Goal: Information Seeking & Learning: Learn about a topic

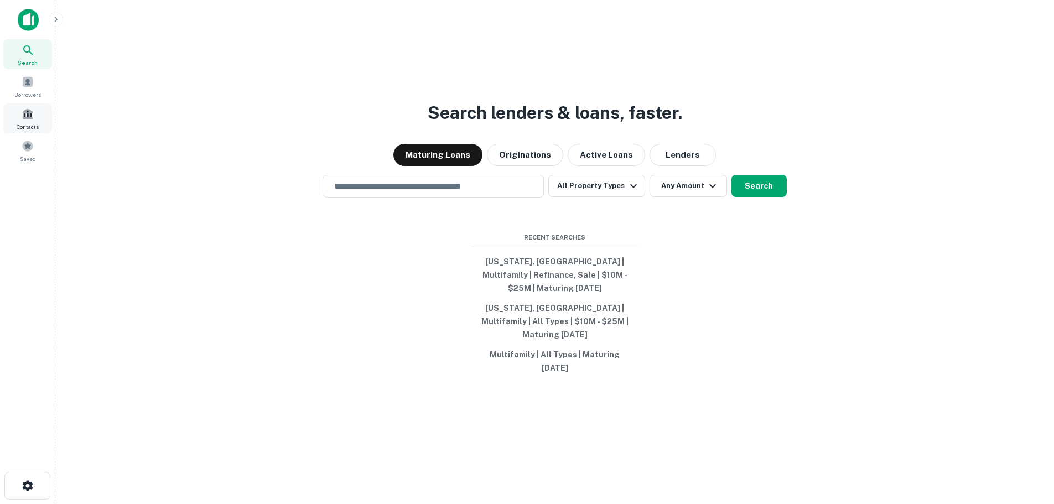
click at [38, 128] on span "Contacts" at bounding box center [28, 126] width 22 height 9
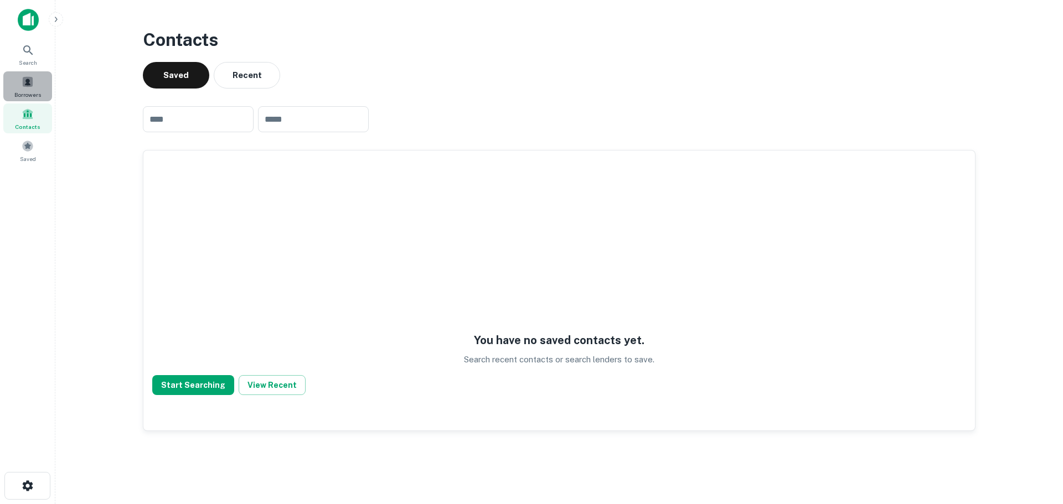
click at [38, 81] on div "Borrowers" at bounding box center [27, 86] width 49 height 30
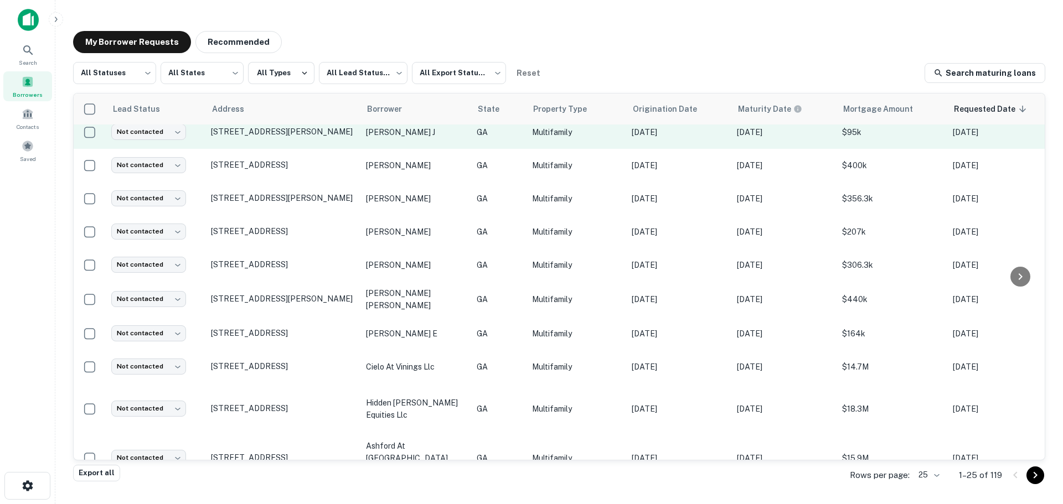
scroll to position [547, 0]
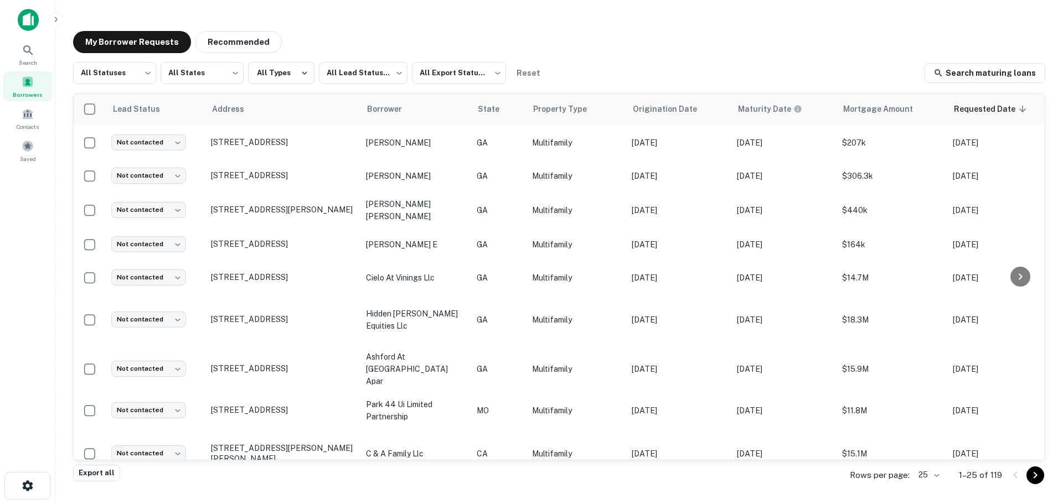
click at [1043, 475] on div "My Borrower Requests Recommended All Statuses *** ​ All States *** ​ All Types …" at bounding box center [559, 249] width 990 height 454
click at [1042, 473] on button "Go to next page" at bounding box center [1035, 476] width 18 height 18
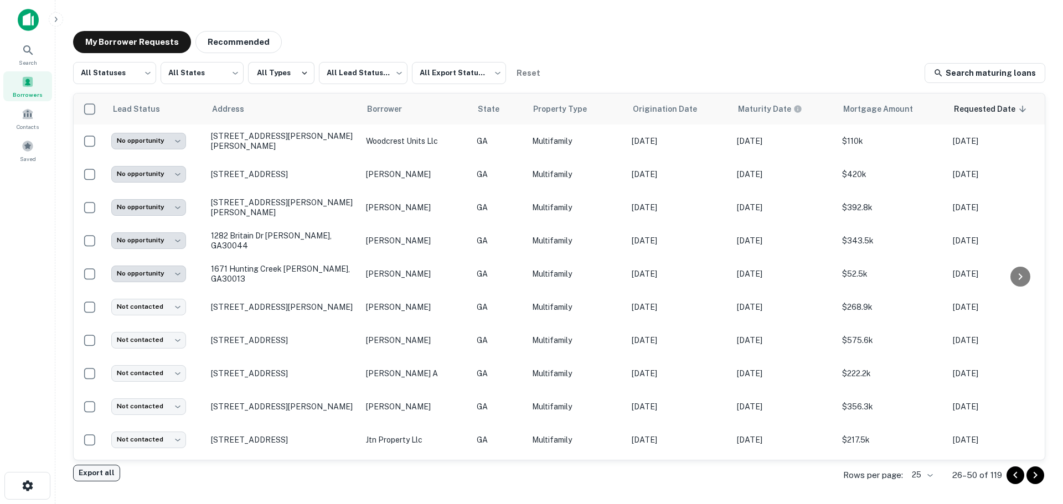
click at [99, 473] on button "Export all" at bounding box center [96, 473] width 47 height 17
click at [928, 39] on div "Export created successfully. Preparing download..." at bounding box center [969, 32] width 133 height 27
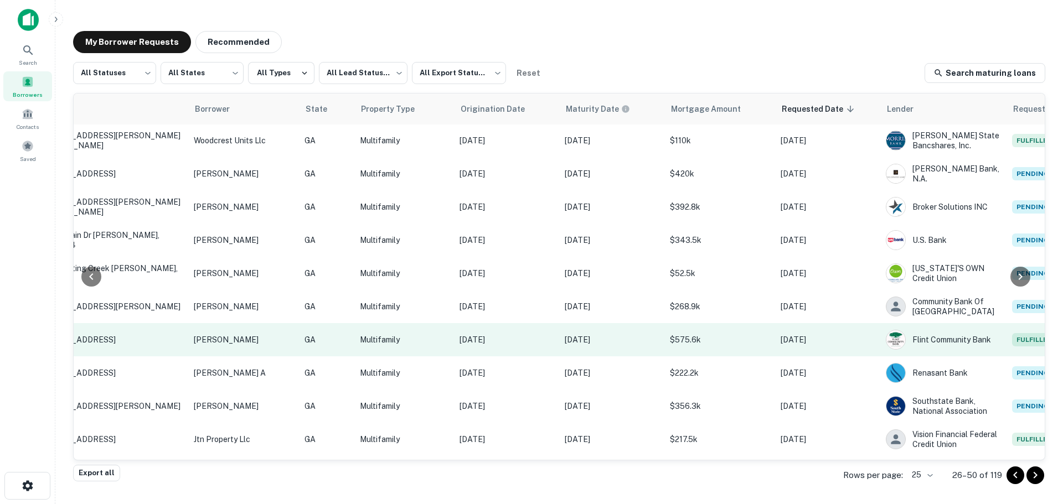
scroll to position [0, 172]
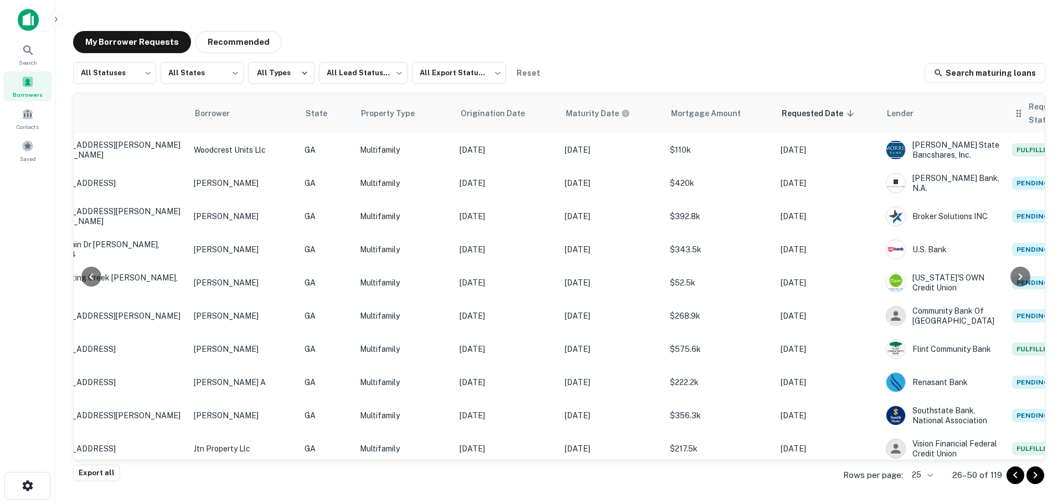
click at [1013, 107] on icon at bounding box center [1018, 113] width 11 height 13
click at [1028, 117] on span "Request Status" at bounding box center [1063, 113] width 71 height 27
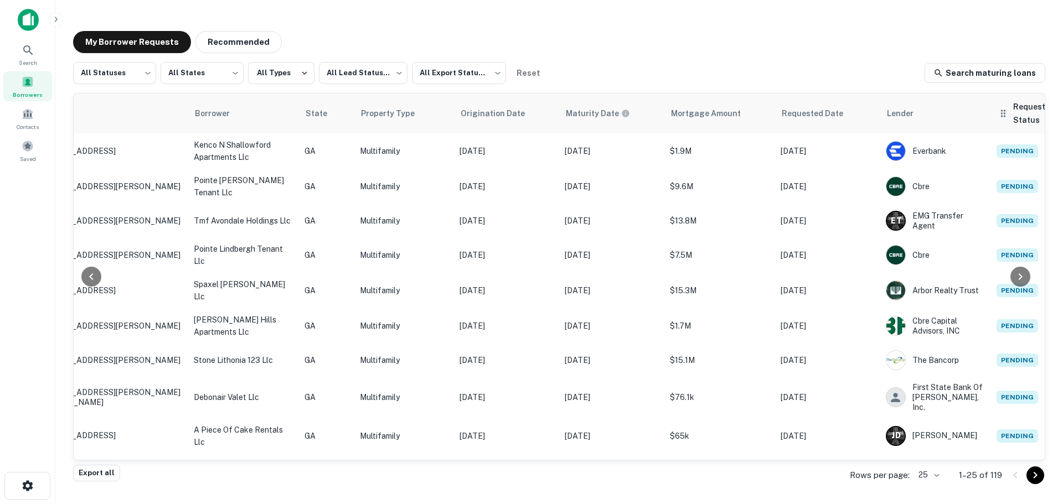
click at [1005, 111] on icon at bounding box center [1002, 113] width 11 height 13
click at [1021, 110] on span "Request Status sorted ascending" at bounding box center [1048, 113] width 71 height 27
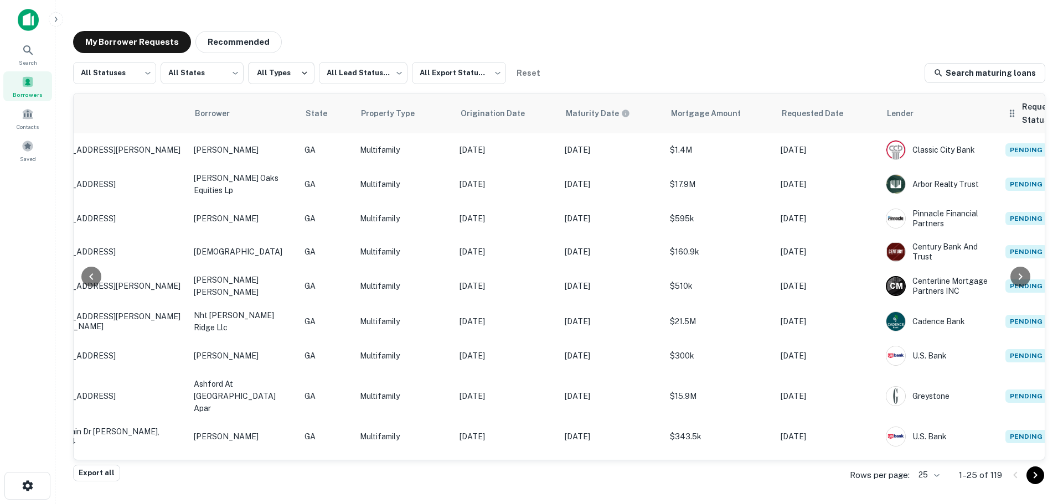
click at [1022, 117] on span "Request Status sorted descending" at bounding box center [1057, 113] width 71 height 27
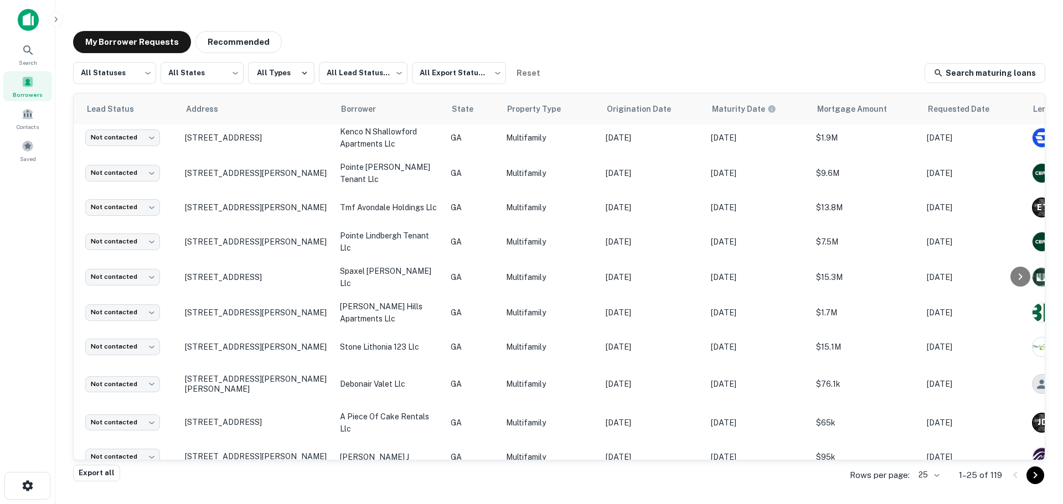
scroll to position [0, 26]
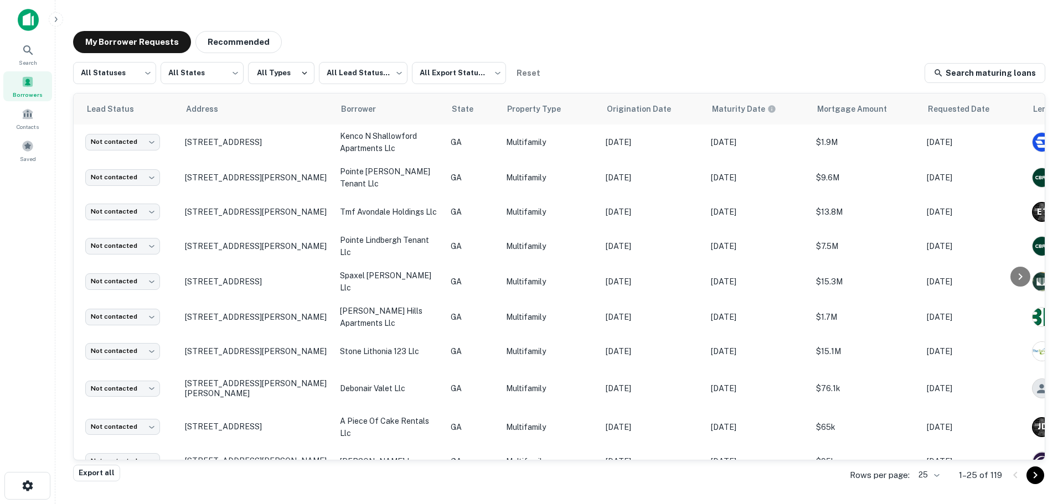
click at [1035, 474] on icon "Go to next page" at bounding box center [1035, 475] width 4 height 7
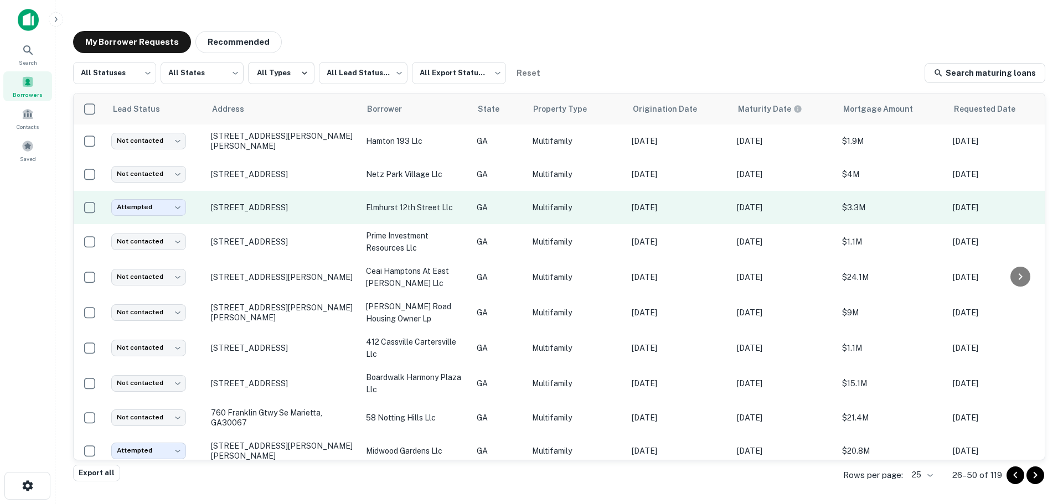
click at [325, 199] on td "208 12th St Ne Atlanta, GA30309" at bounding box center [282, 207] width 155 height 33
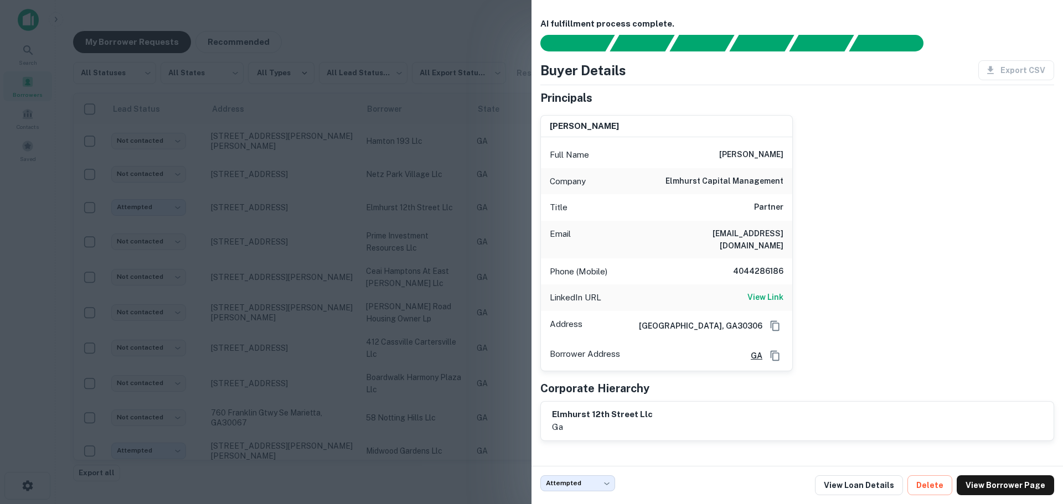
click at [726, 236] on h6 "rolandbroda@elmhurstcapital.com" at bounding box center [716, 240] width 133 height 24
click at [865, 237] on div "roland broda Full Name roland broda Company elmhurst capital management Title P…" at bounding box center [792, 238] width 523 height 265
click at [463, 467] on div at bounding box center [531, 252] width 1063 height 504
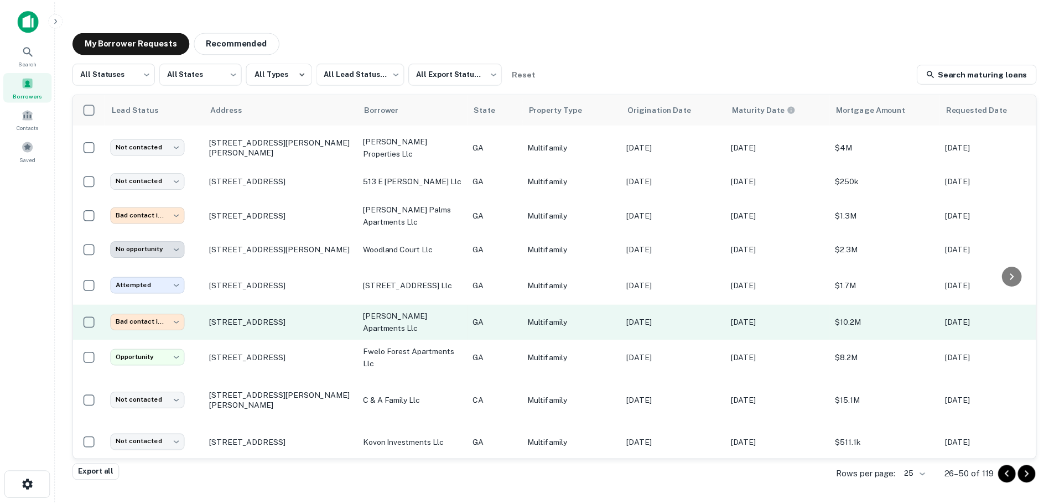
scroll to position [552, 0]
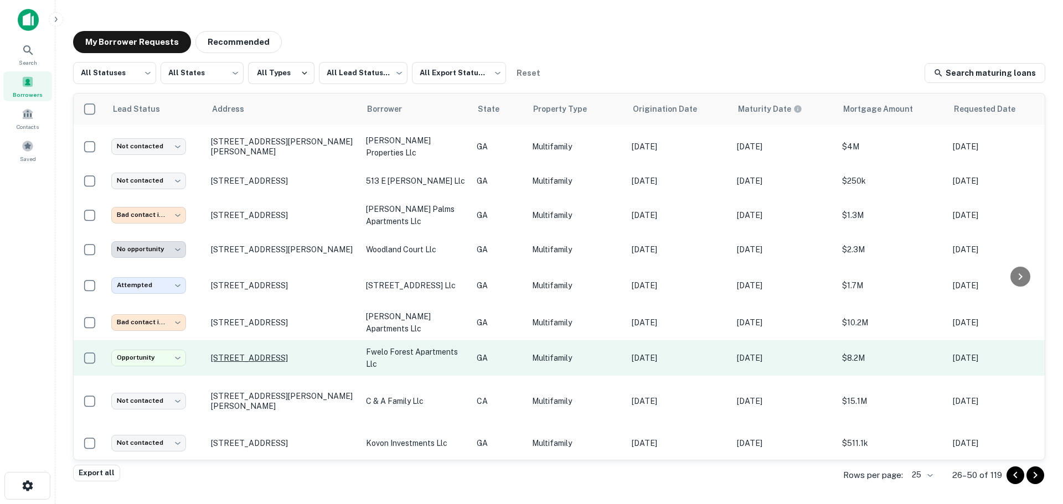
click at [286, 353] on p "2600 Old Hapeville Rd Sw Atlanta, GA30315" at bounding box center [283, 358] width 144 height 10
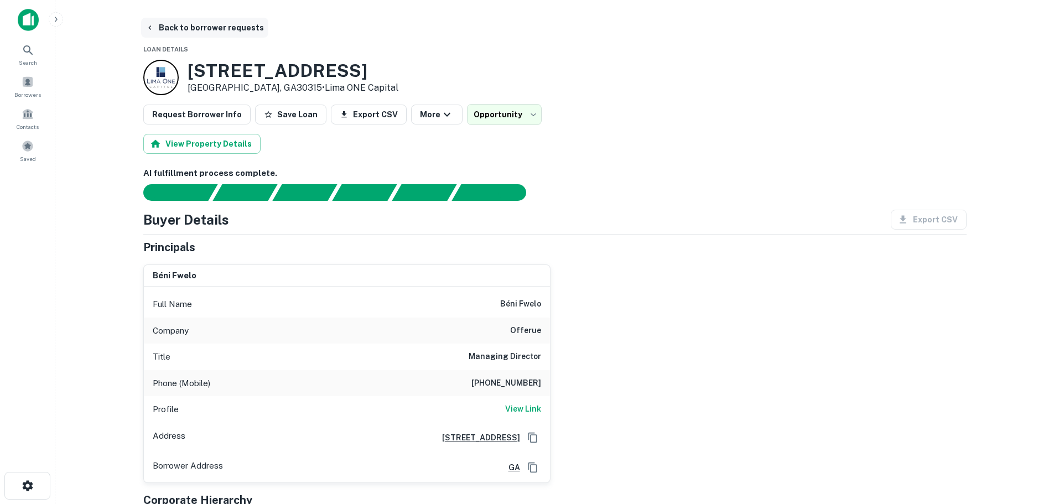
click at [151, 30] on icon "button" at bounding box center [150, 27] width 9 height 9
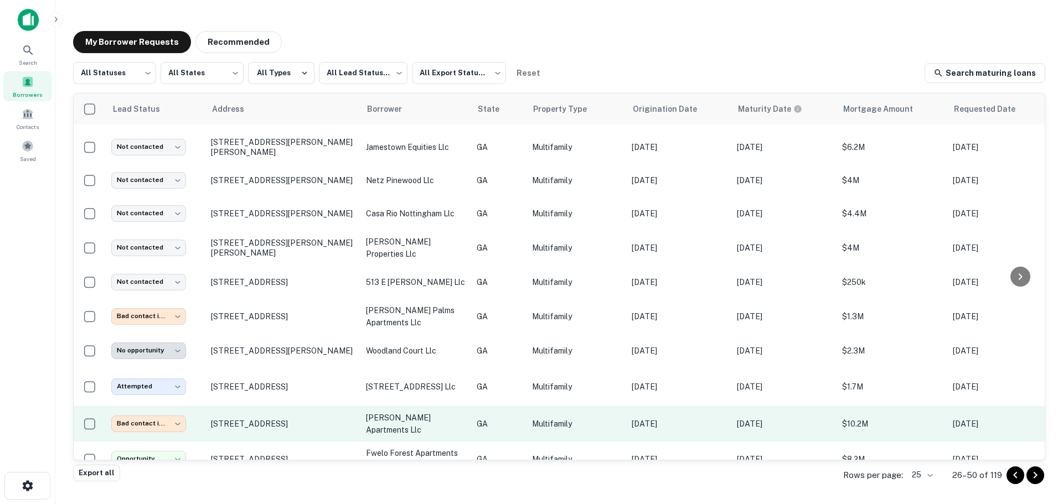
scroll to position [552, 0]
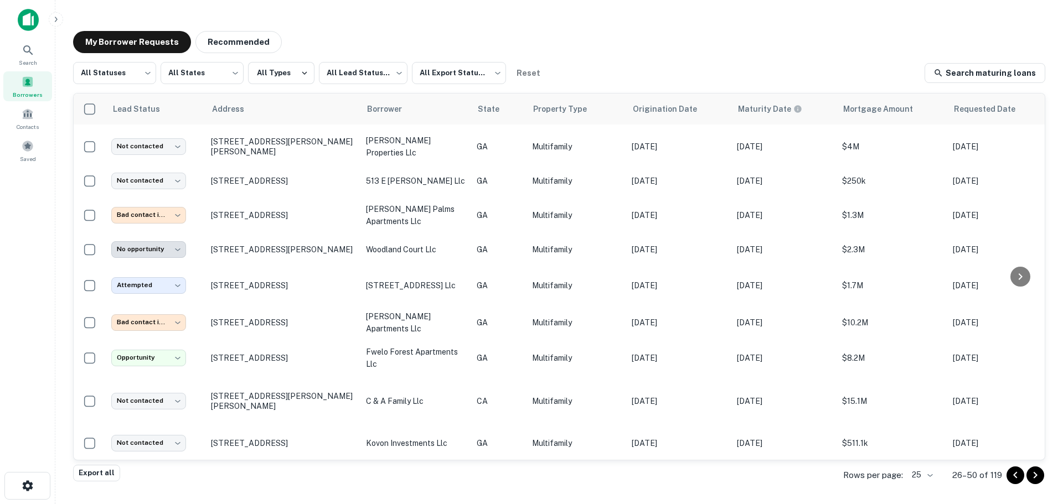
click at [1041, 479] on icon "Go to next page" at bounding box center [1034, 475] width 13 height 13
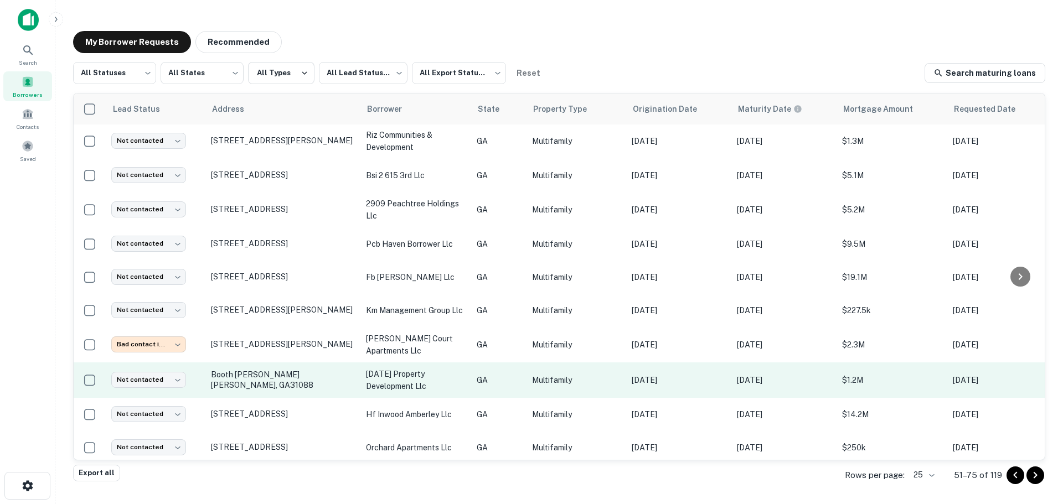
scroll to position [577, 0]
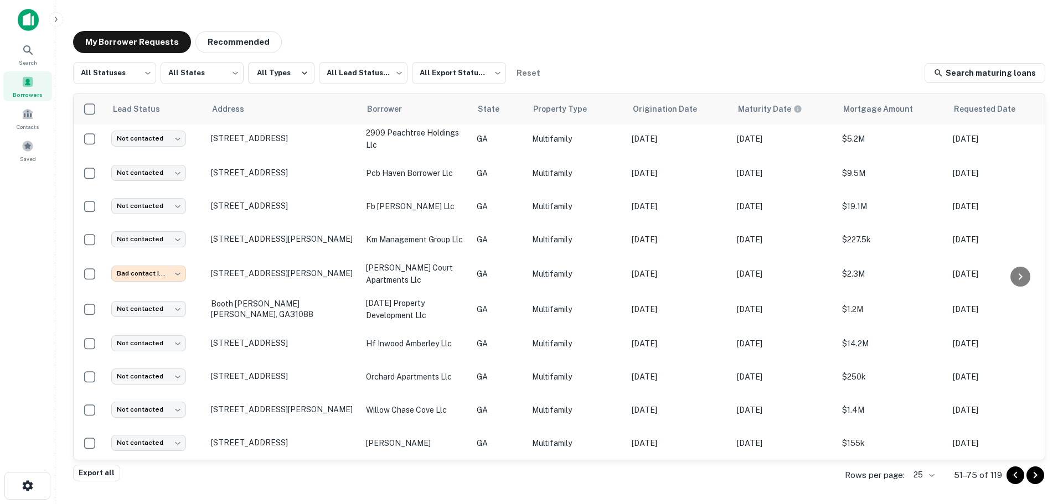
click at [1042, 473] on button "Go to next page" at bounding box center [1035, 476] width 18 height 18
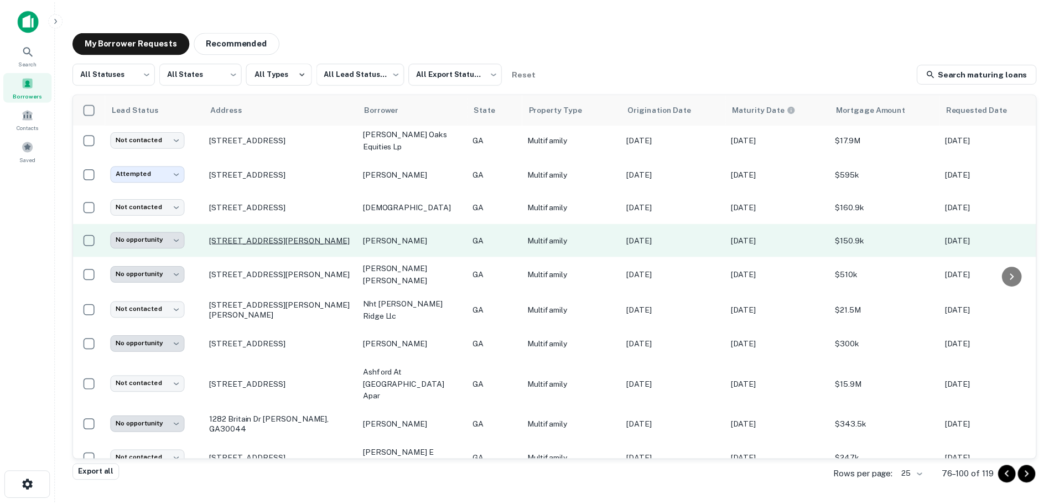
scroll to position [55, 0]
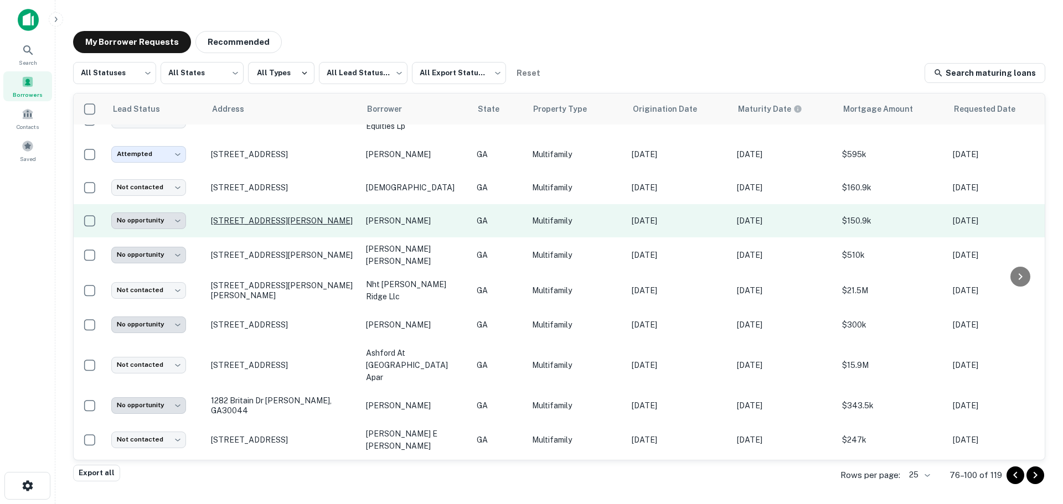
click at [272, 224] on p "44 Stony Oak Dr Newnan, GA30263" at bounding box center [283, 221] width 144 height 10
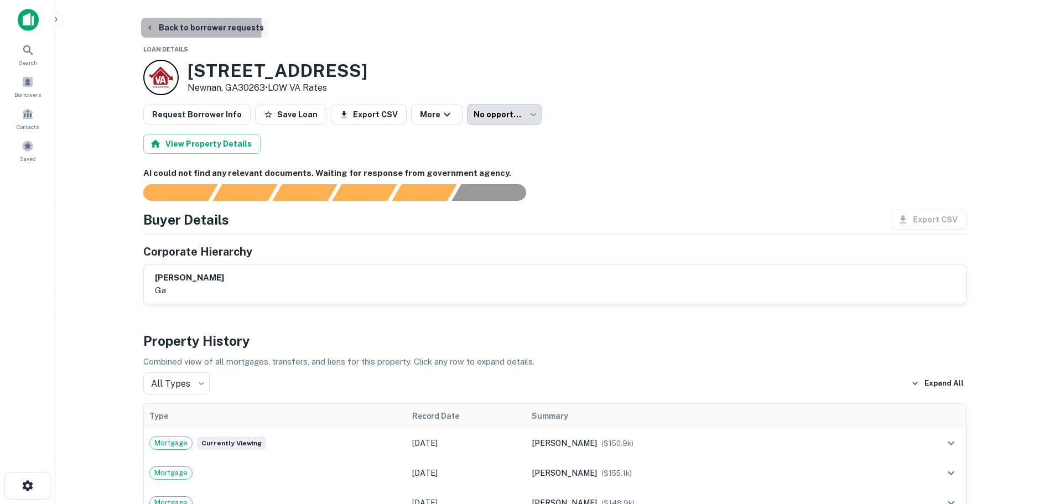
click at [157, 27] on button "Back to borrower requests" at bounding box center [204, 28] width 127 height 20
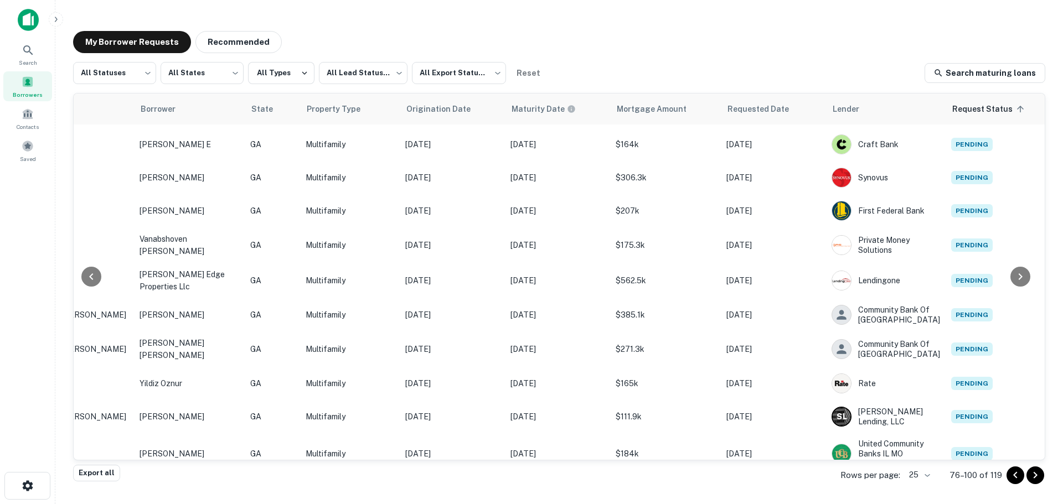
scroll to position [518, 0]
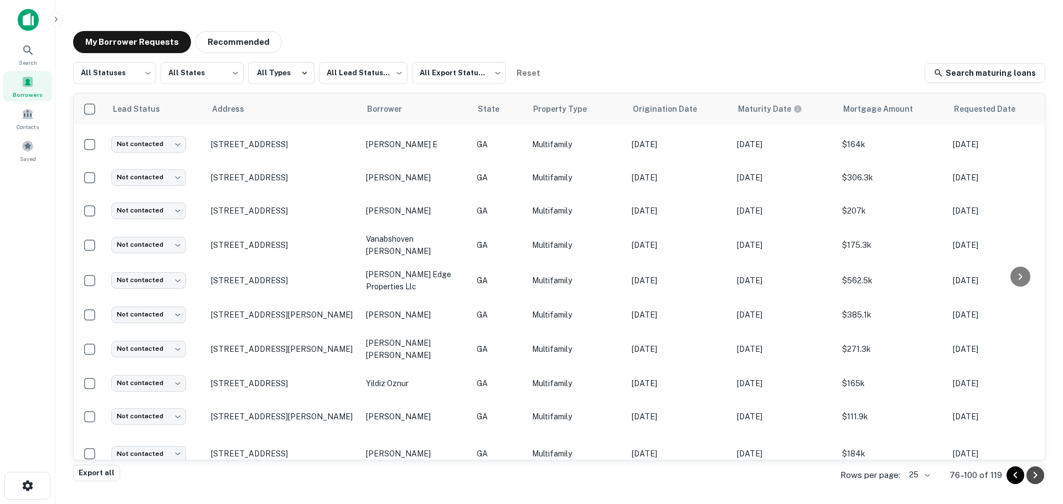
click at [1035, 475] on icon "Go to next page" at bounding box center [1034, 475] width 13 height 13
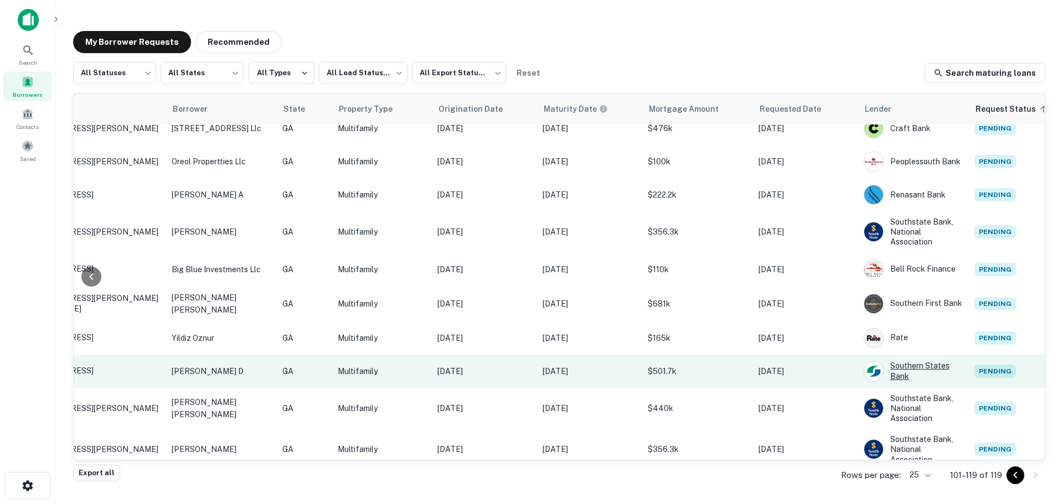
scroll to position [354, 194]
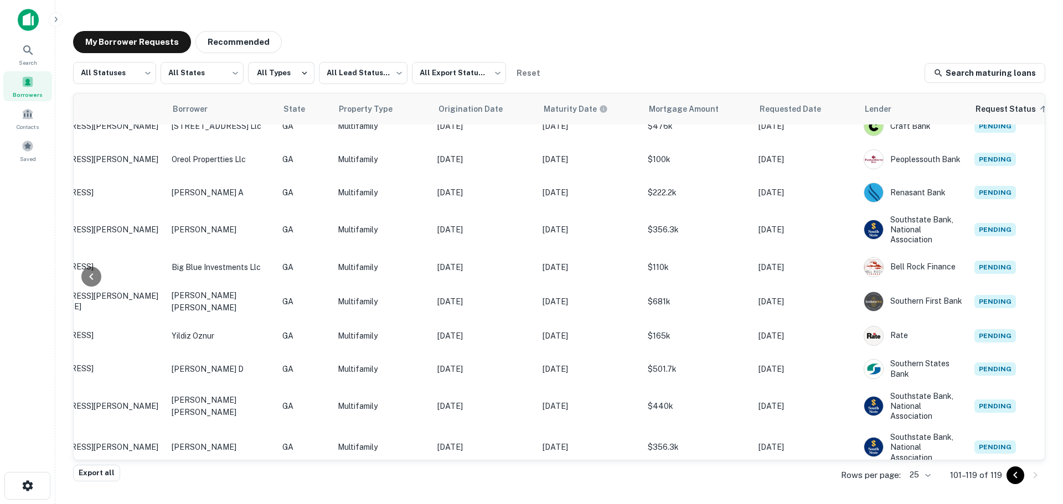
click at [1012, 474] on icon "Go to previous page" at bounding box center [1015, 475] width 13 height 13
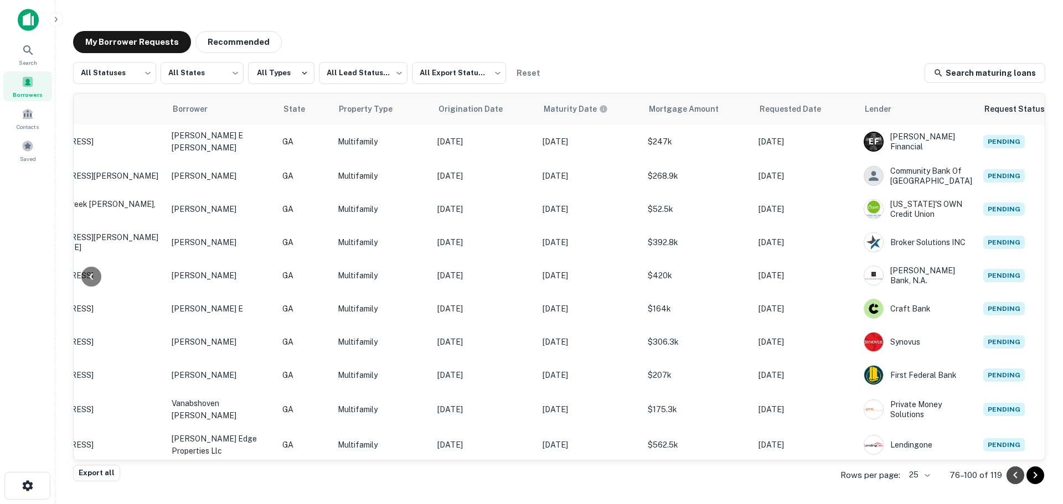
click at [1012, 474] on icon "Go to previous page" at bounding box center [1015, 475] width 13 height 13
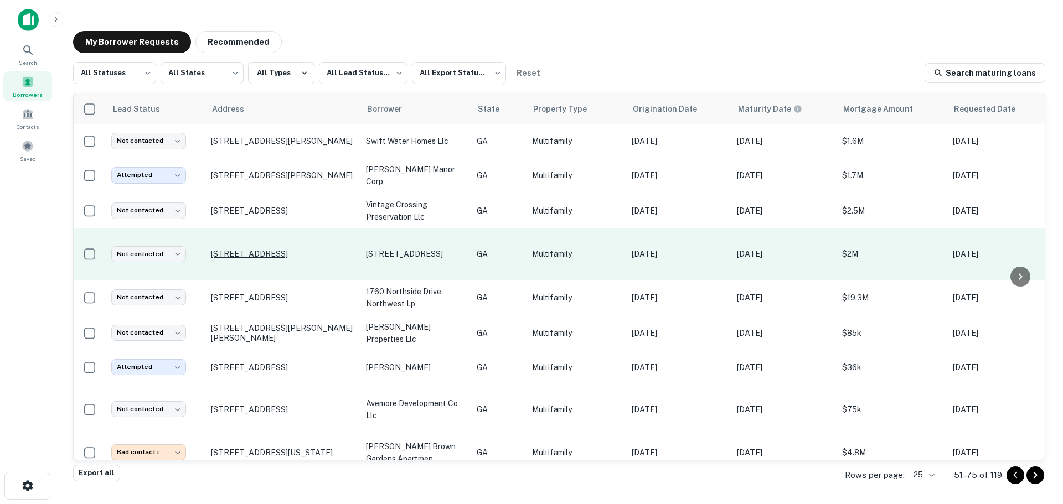
click at [273, 256] on p "[STREET_ADDRESS]" at bounding box center [283, 254] width 144 height 10
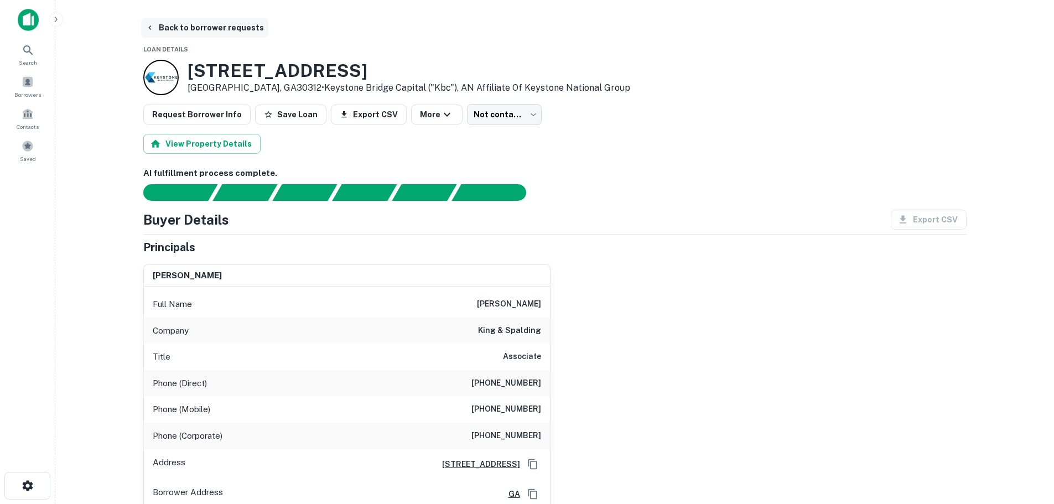
click at [164, 25] on button "Back to borrower requests" at bounding box center [204, 28] width 127 height 20
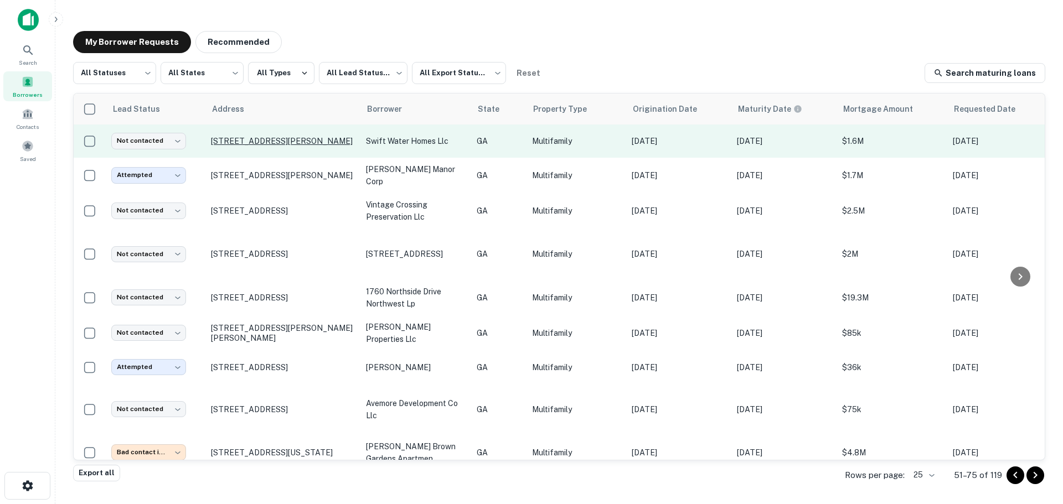
click at [291, 143] on p "[STREET_ADDRESS][PERSON_NAME]" at bounding box center [283, 141] width 144 height 10
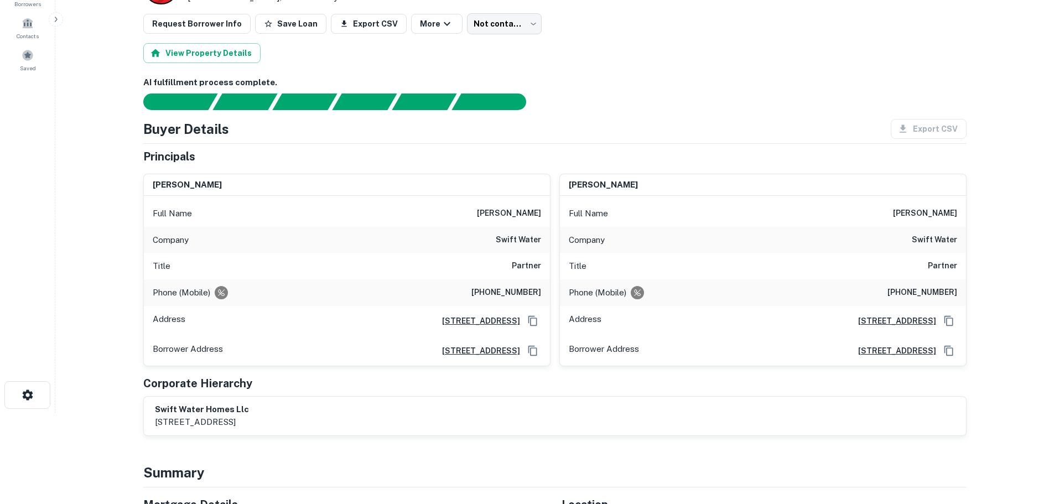
scroll to position [111, 0]
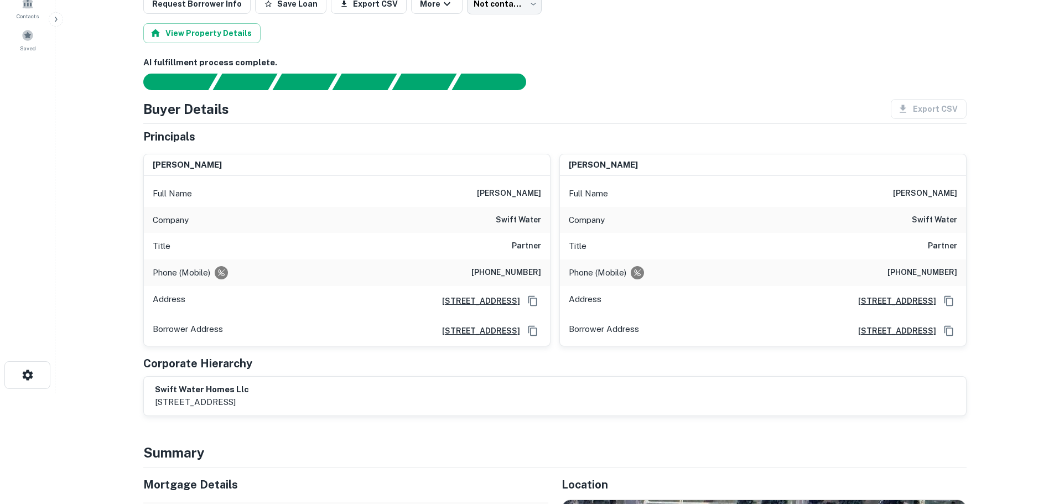
drag, startPoint x: 482, startPoint y: 301, endPoint x: 405, endPoint y: 387, distance: 115.7
click at [405, 387] on div "swift water homes llc 209 oak trace dr, thomasville, ga, 31792" at bounding box center [555, 396] width 800 height 25
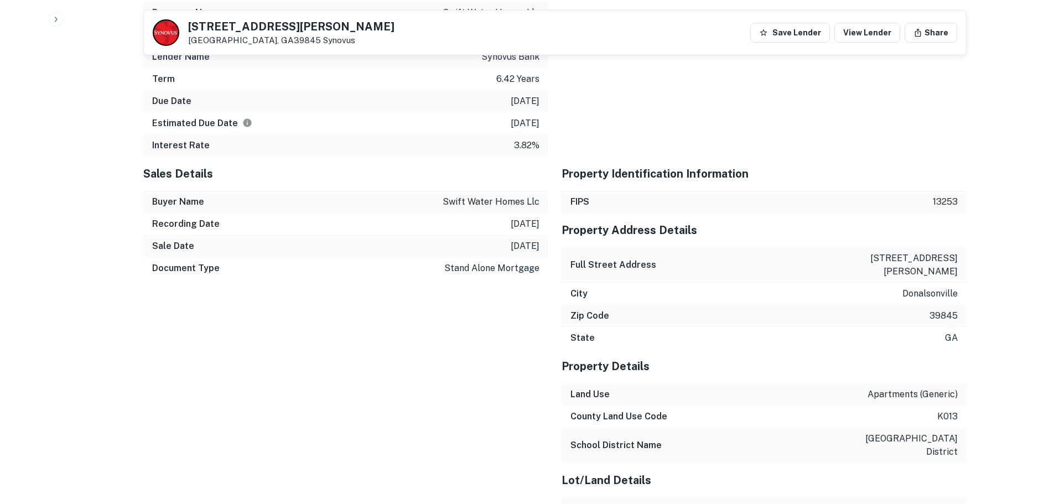
scroll to position [941, 0]
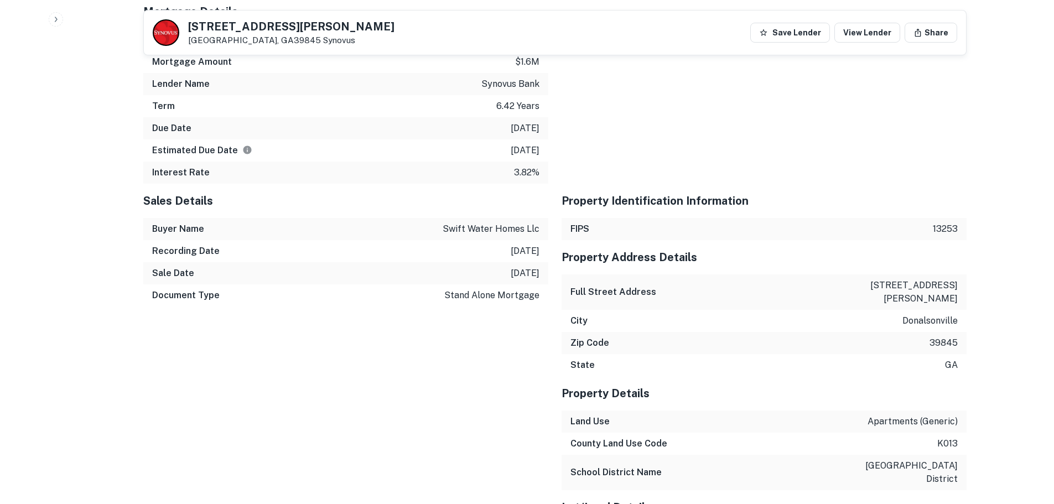
click at [909, 287] on p "506 n tennille ave" at bounding box center [909, 292] width 100 height 27
click at [880, 285] on div "Full Street Address 506 n tennille ave" at bounding box center [764, 292] width 405 height 35
drag, startPoint x: 885, startPoint y: 284, endPoint x: 970, endPoint y: 287, distance: 85.3
click at [970, 287] on div "Back to borrower requests 506 N TENNILLE AVE Donalsonville, GA39845 Synovus Sav…" at bounding box center [555, 100] width 850 height 2047
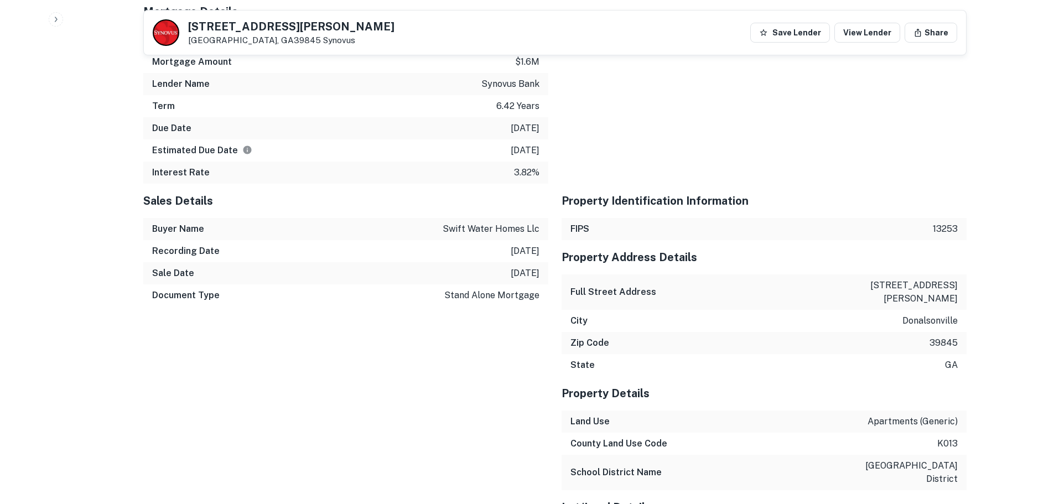
click at [880, 289] on div "Full Street Address 506 n tennille ave" at bounding box center [764, 292] width 405 height 35
drag, startPoint x: 878, startPoint y: 286, endPoint x: 942, endPoint y: 288, distance: 64.3
click at [961, 288] on div "Full Street Address 506 n tennille ave" at bounding box center [764, 292] width 405 height 35
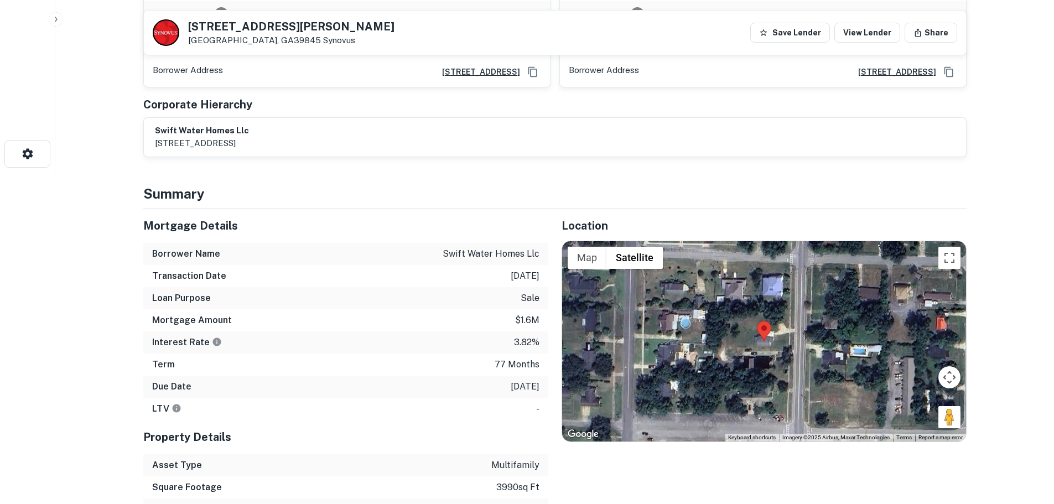
scroll to position [0, 0]
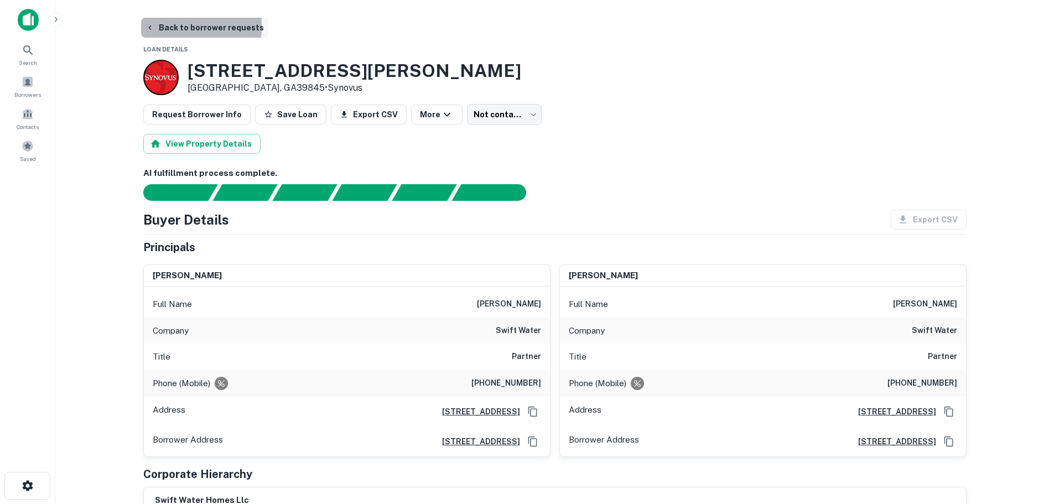
click at [148, 26] on icon "button" at bounding box center [150, 27] width 9 height 9
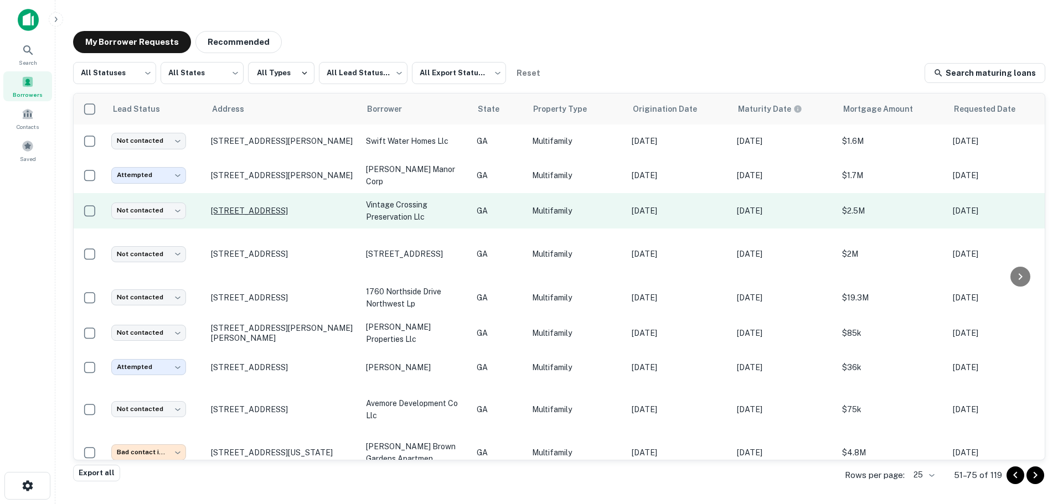
click at [274, 208] on p "[STREET_ADDRESS]" at bounding box center [283, 211] width 144 height 10
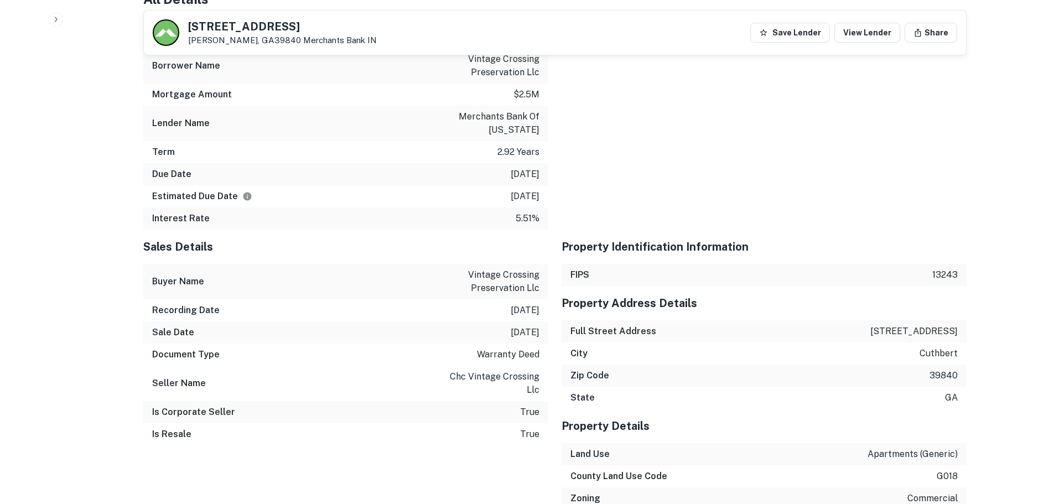
scroll to position [955, 0]
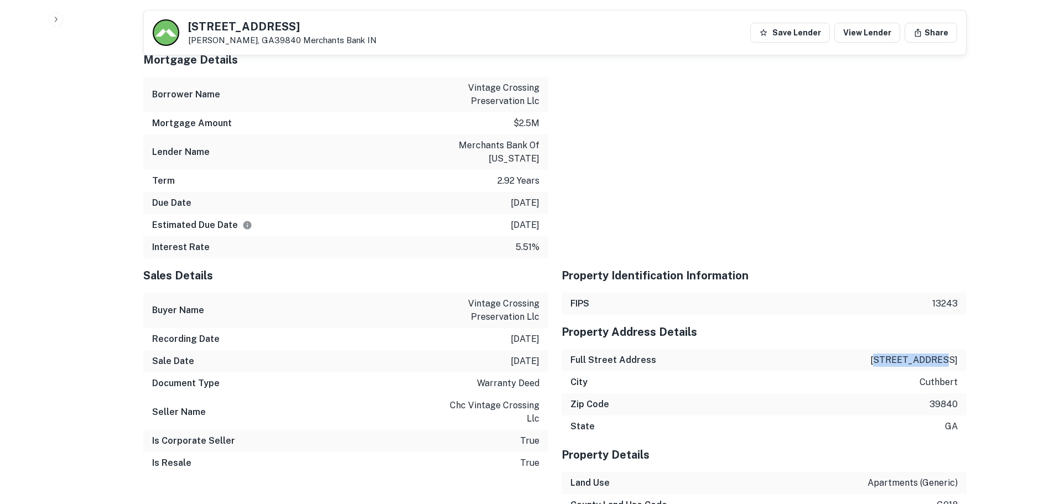
drag, startPoint x: 900, startPoint y: 339, endPoint x: 978, endPoint y: 338, distance: 78.1
click at [978, 338] on div "Back to borrower requests 68 E CHURCH ST Cuthbert, GA39840 Merchants Bank IN Sa…" at bounding box center [555, 148] width 850 height 2172
click at [901, 354] on p "68 e church st" at bounding box center [914, 360] width 87 height 13
drag, startPoint x: 895, startPoint y: 336, endPoint x: 954, endPoint y: 337, distance: 58.7
click at [954, 349] on div "Full Street Address 68 e church st" at bounding box center [764, 360] width 405 height 22
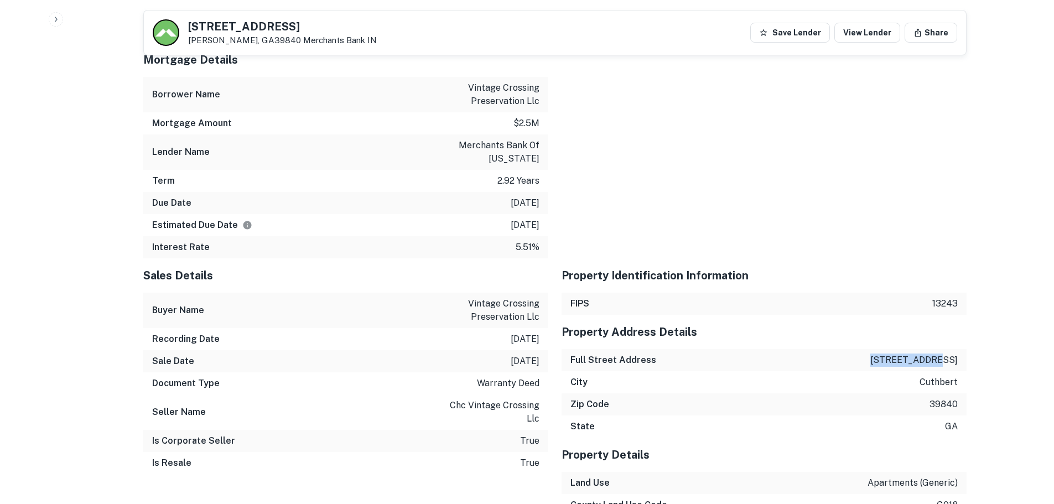
click at [897, 354] on p "68 e church st" at bounding box center [914, 360] width 87 height 13
drag, startPoint x: 894, startPoint y: 336, endPoint x: 964, endPoint y: 338, distance: 70.3
click at [964, 349] on div "Full Street Address 68 e church st" at bounding box center [764, 360] width 405 height 22
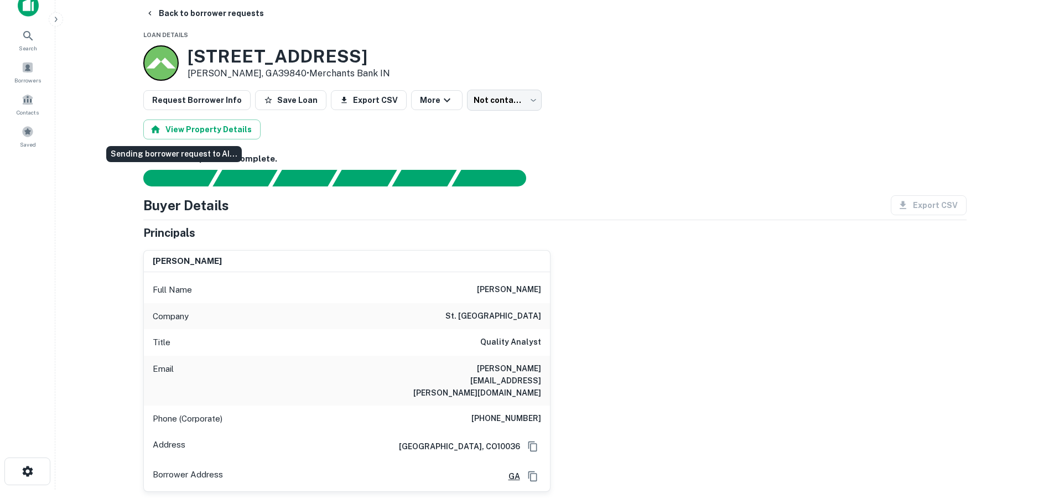
scroll to position [0, 0]
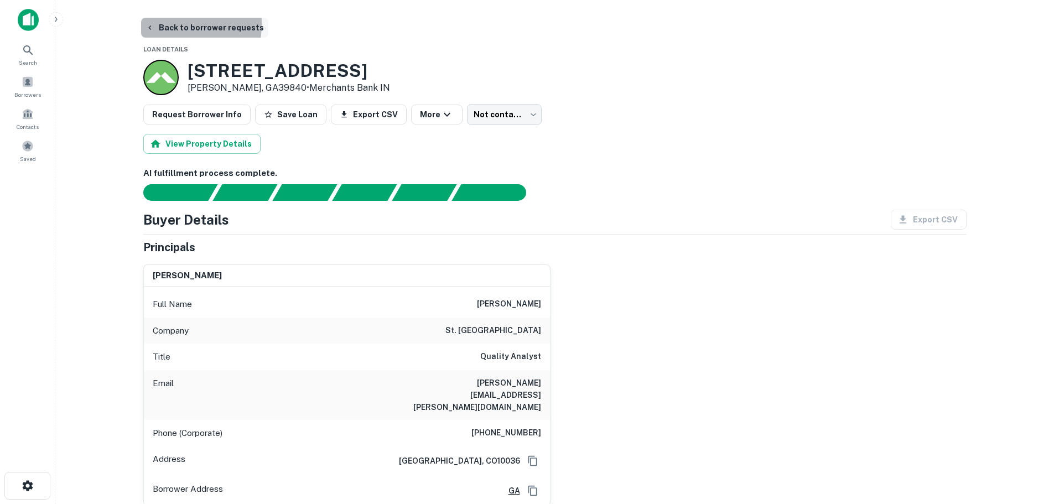
click at [145, 24] on button "Back to borrower requests" at bounding box center [204, 28] width 127 height 20
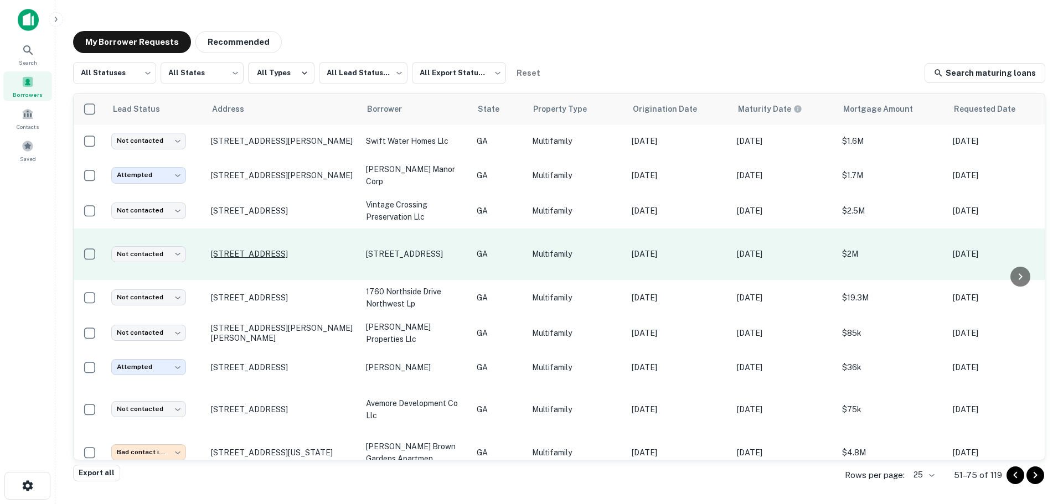
click at [255, 254] on p "[STREET_ADDRESS]" at bounding box center [283, 254] width 144 height 10
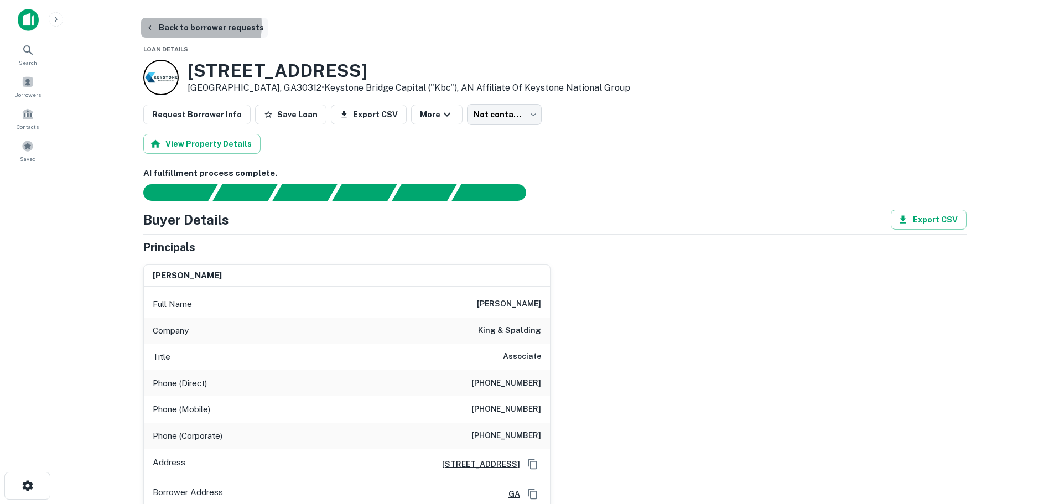
click at [179, 25] on button "Back to borrower requests" at bounding box center [204, 28] width 127 height 20
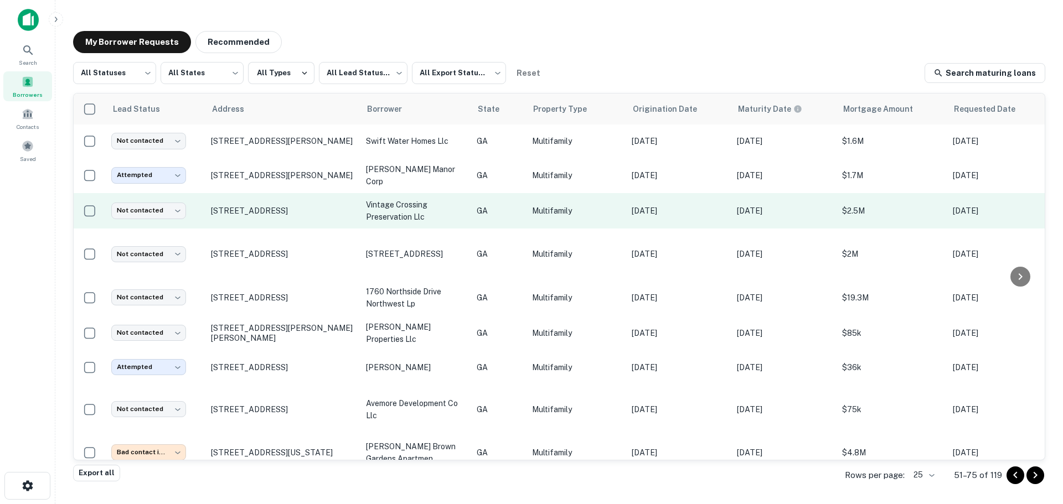
click at [284, 216] on td "[STREET_ADDRESS]" at bounding box center [282, 210] width 155 height 35
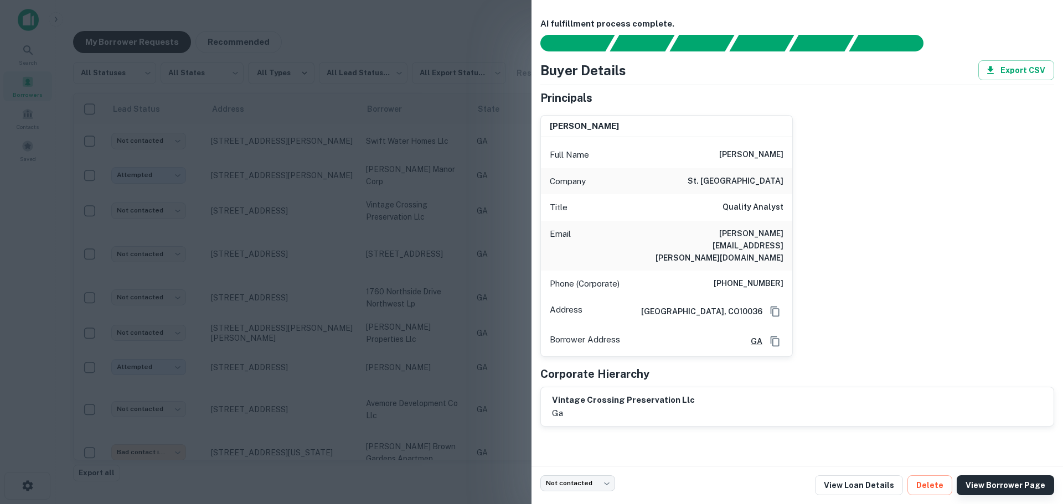
click at [1021, 494] on link "View Borrower Page" at bounding box center [1005, 485] width 97 height 20
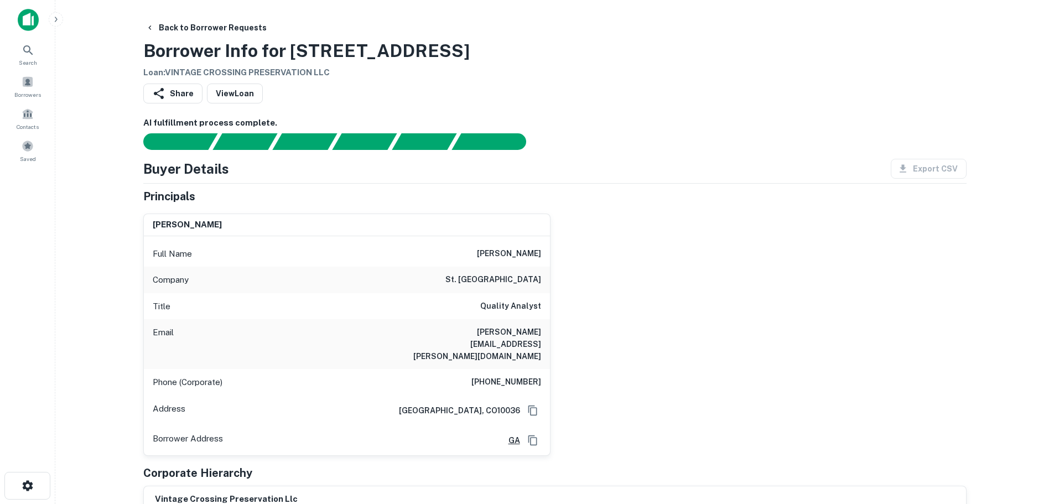
click at [152, 44] on h3 "Borrower Info for 68 E CHURCH ST" at bounding box center [306, 51] width 327 height 27
click at [156, 32] on button "Back to Borrower Requests" at bounding box center [206, 28] width 130 height 20
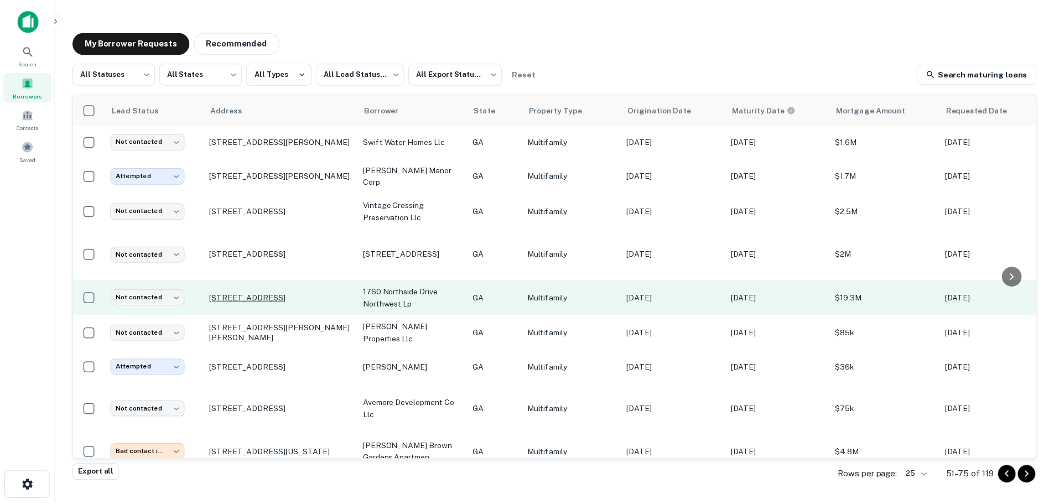
scroll to position [55, 0]
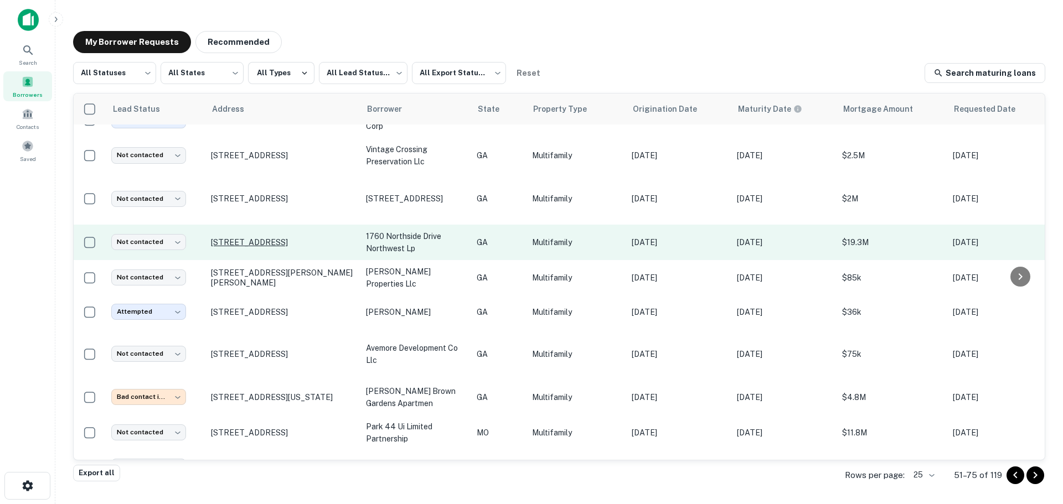
click at [251, 247] on p "1760 Northside Dr Nw Atlanta, GA30318" at bounding box center [283, 242] width 144 height 10
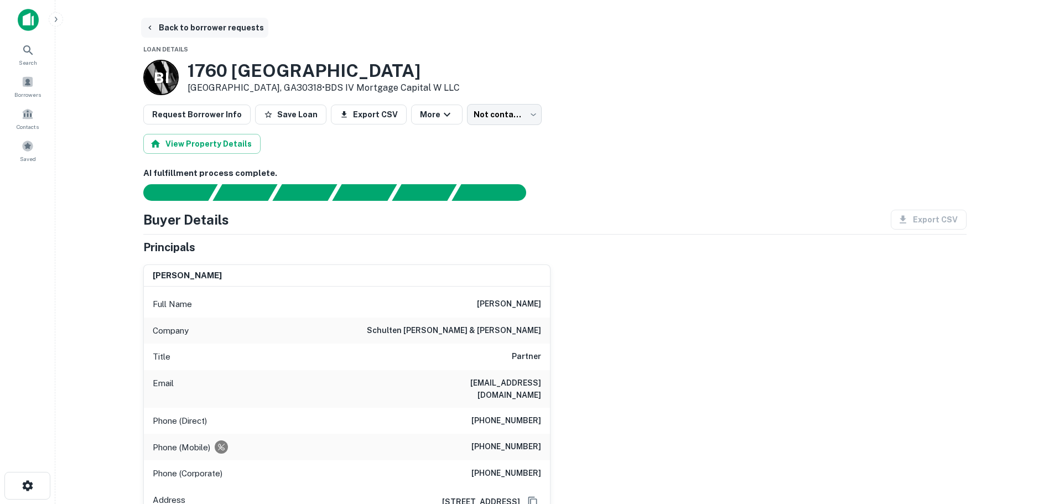
click at [169, 21] on button "Back to borrower requests" at bounding box center [204, 28] width 127 height 20
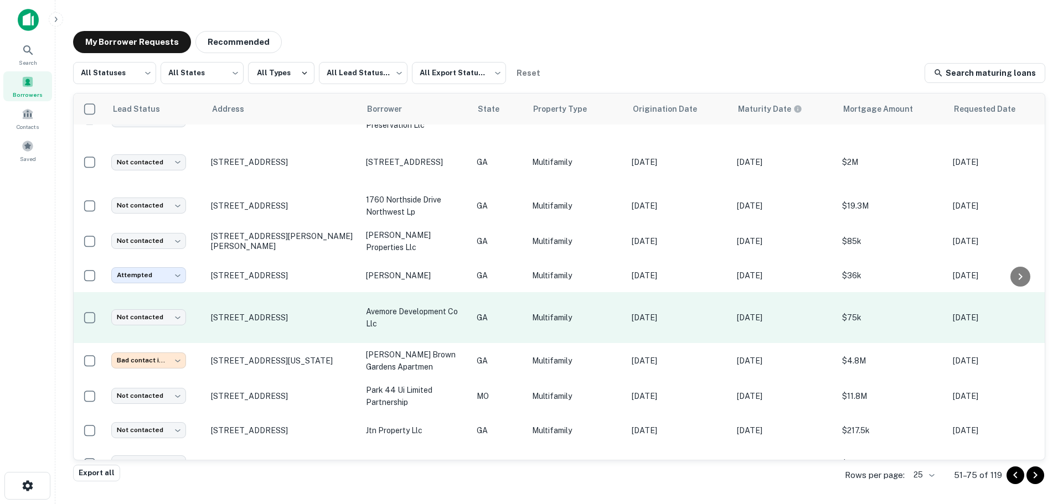
scroll to position [111, 0]
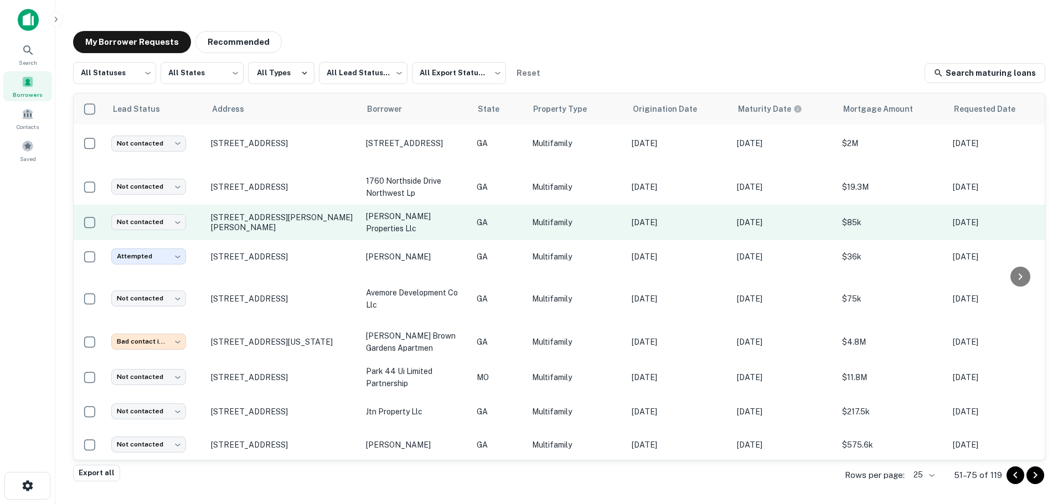
click at [287, 240] on td "[STREET_ADDRESS][PERSON_NAME][PERSON_NAME]" at bounding box center [282, 222] width 155 height 35
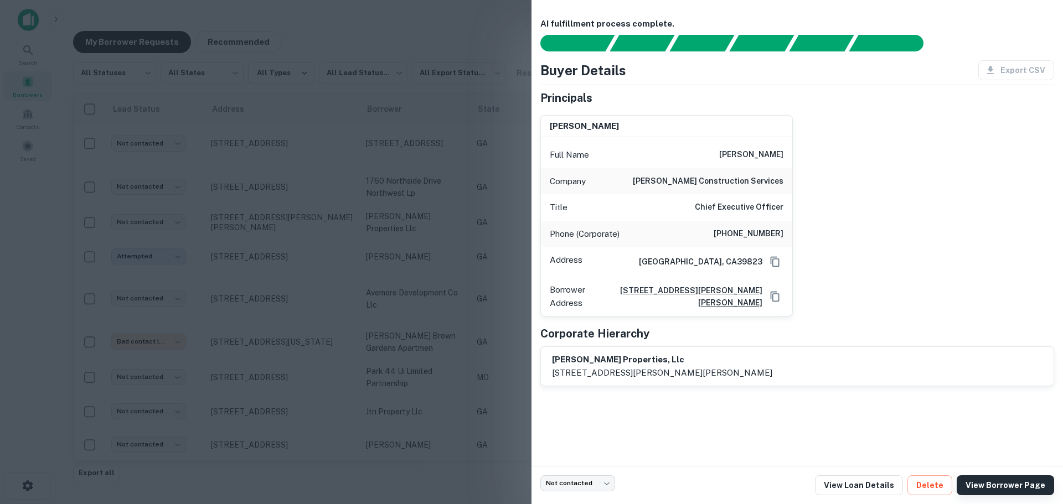
click at [1018, 480] on link "View Borrower Page" at bounding box center [1005, 485] width 97 height 20
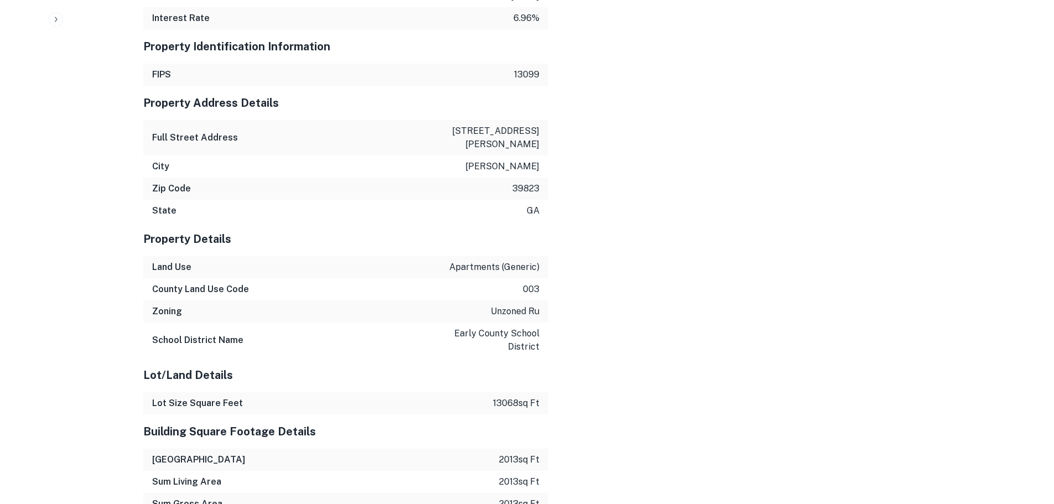
scroll to position [1045, 0]
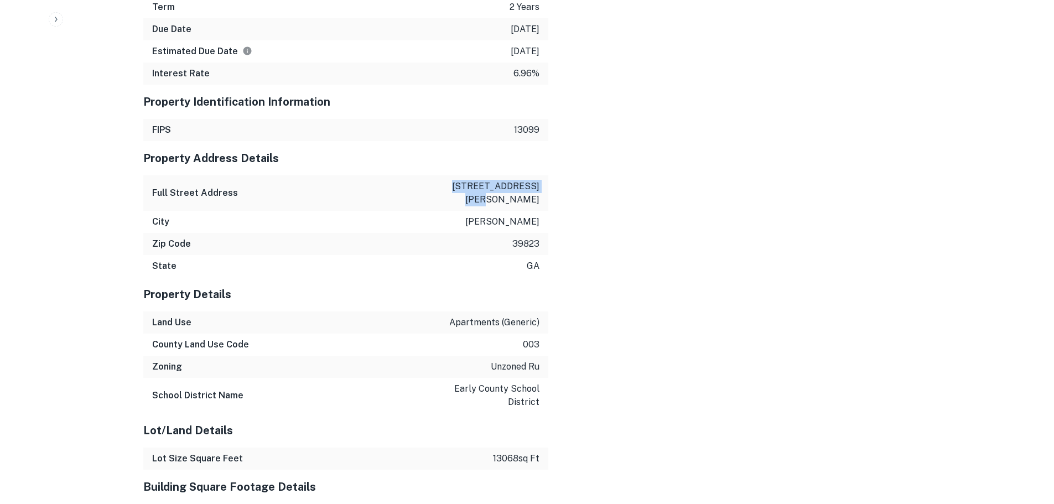
drag, startPoint x: 454, startPoint y: 186, endPoint x: 539, endPoint y: 185, distance: 85.3
click at [539, 185] on div "Full Street Address [STREET_ADDRESS][PERSON_NAME]" at bounding box center [345, 192] width 405 height 35
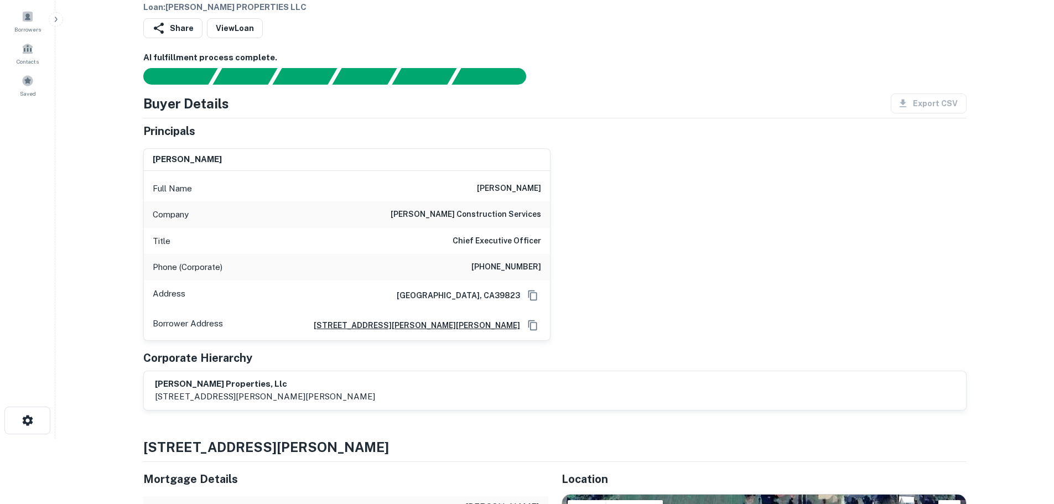
scroll to position [0, 0]
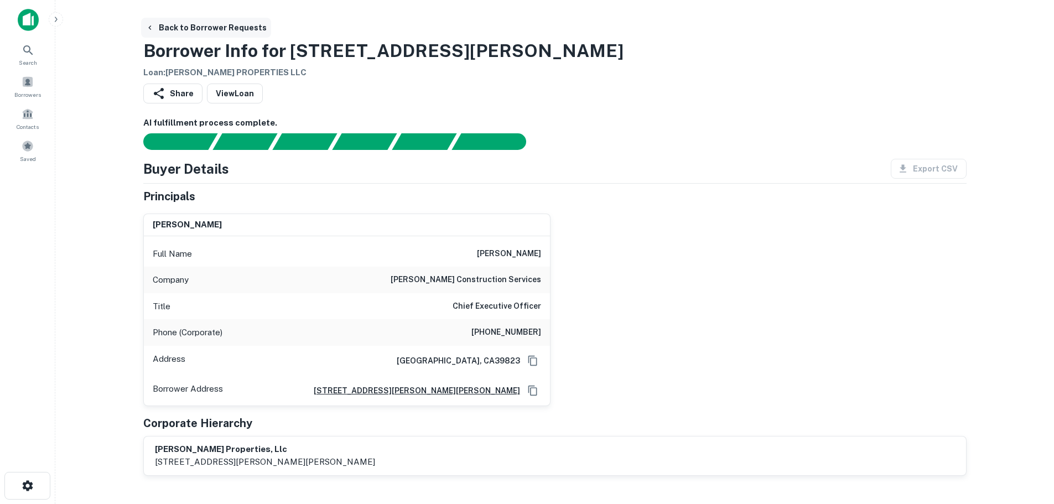
click at [156, 31] on button "Back to Borrower Requests" at bounding box center [206, 28] width 130 height 20
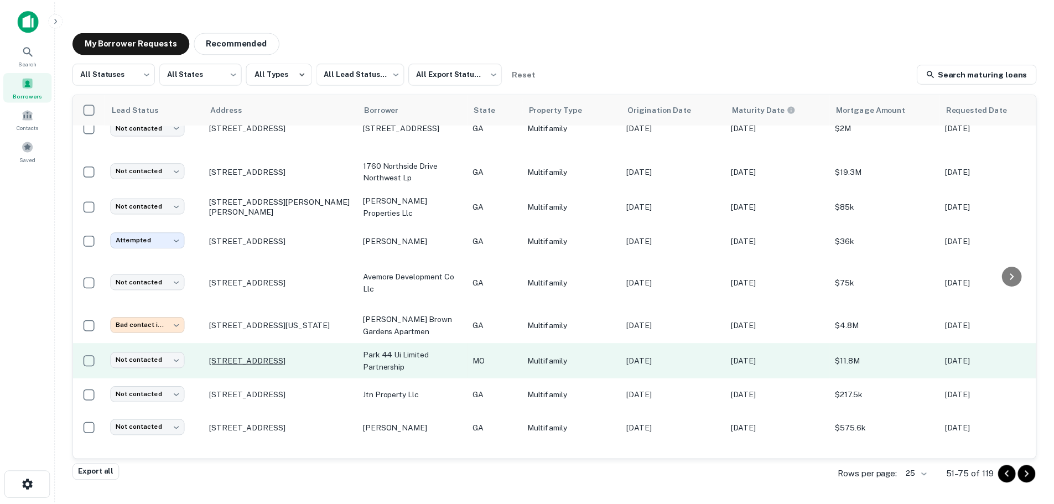
scroll to position [111, 0]
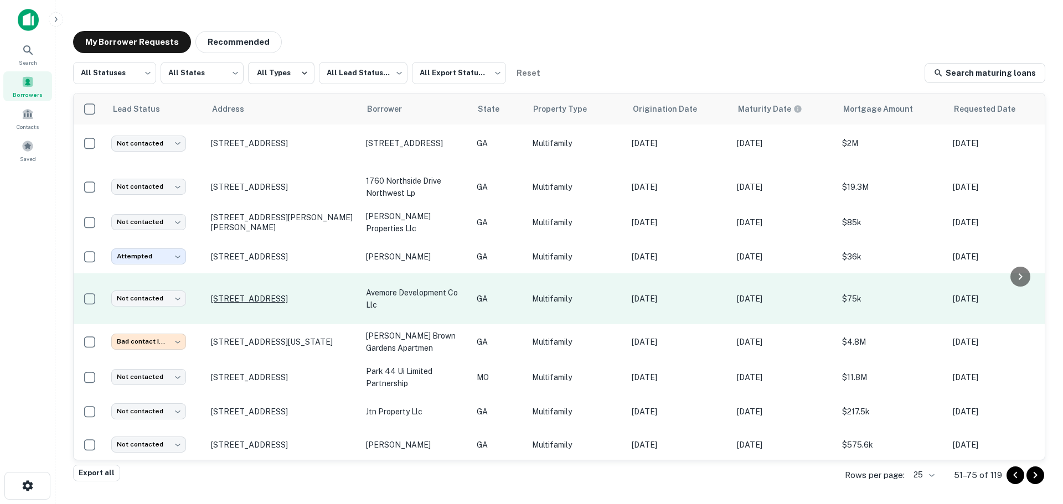
click at [263, 304] on p "[STREET_ADDRESS]" at bounding box center [283, 299] width 144 height 10
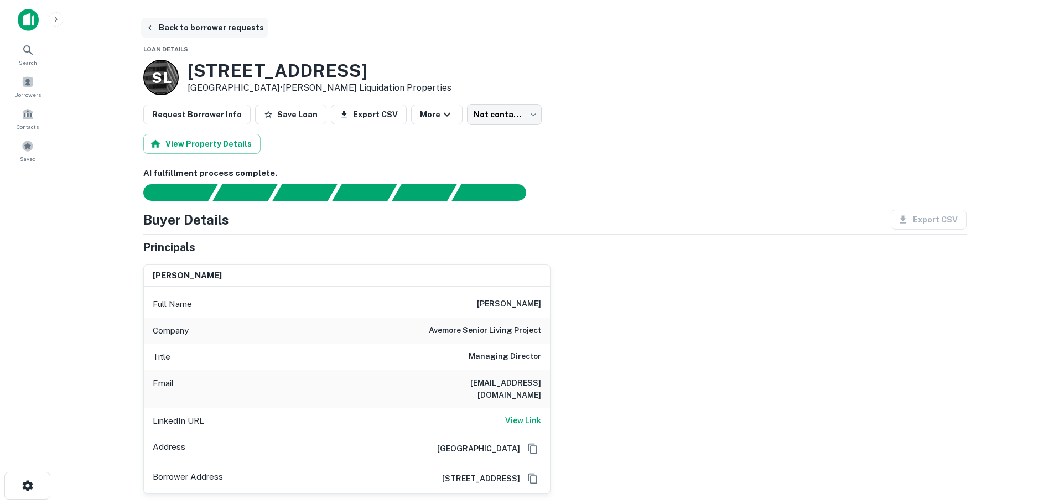
click at [155, 30] on button "Back to borrower requests" at bounding box center [204, 28] width 127 height 20
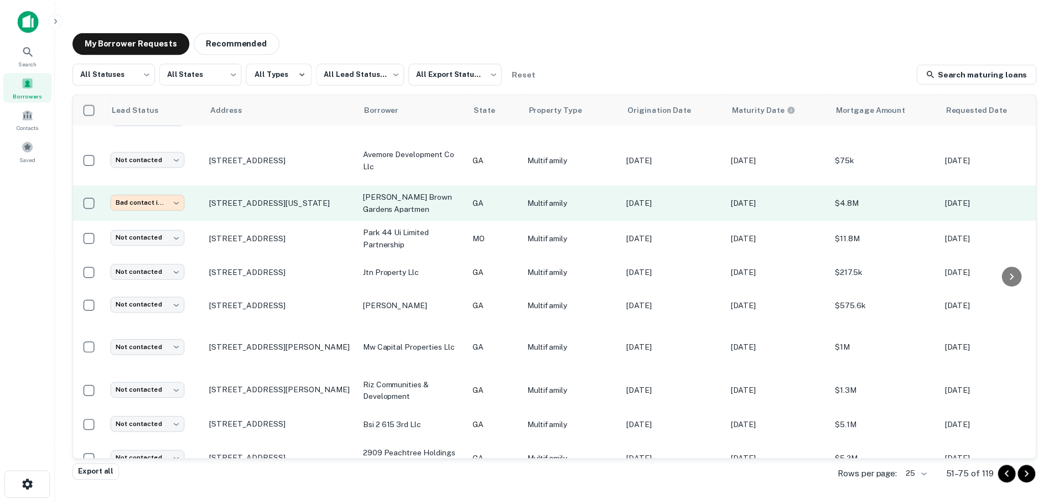
scroll to position [277, 0]
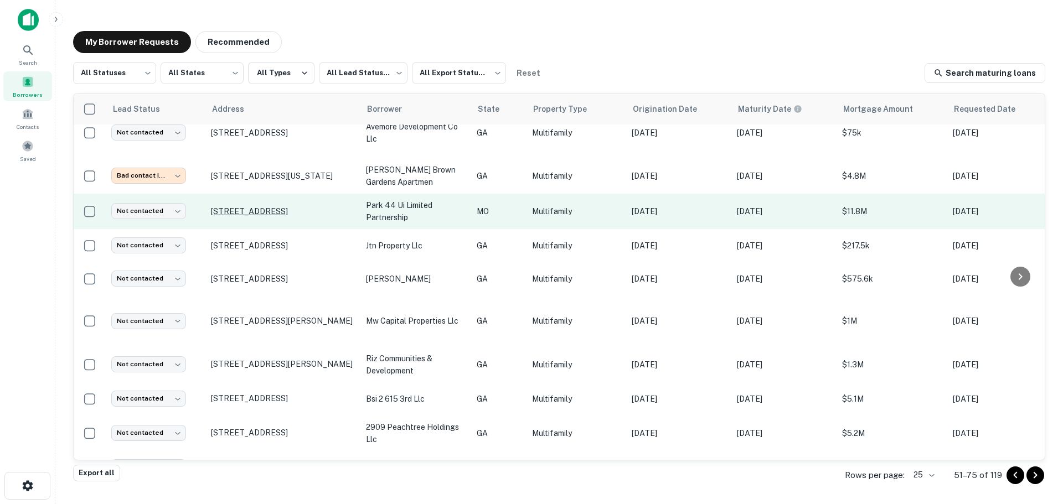
click at [232, 216] on p "[STREET_ADDRESS]" at bounding box center [283, 211] width 144 height 10
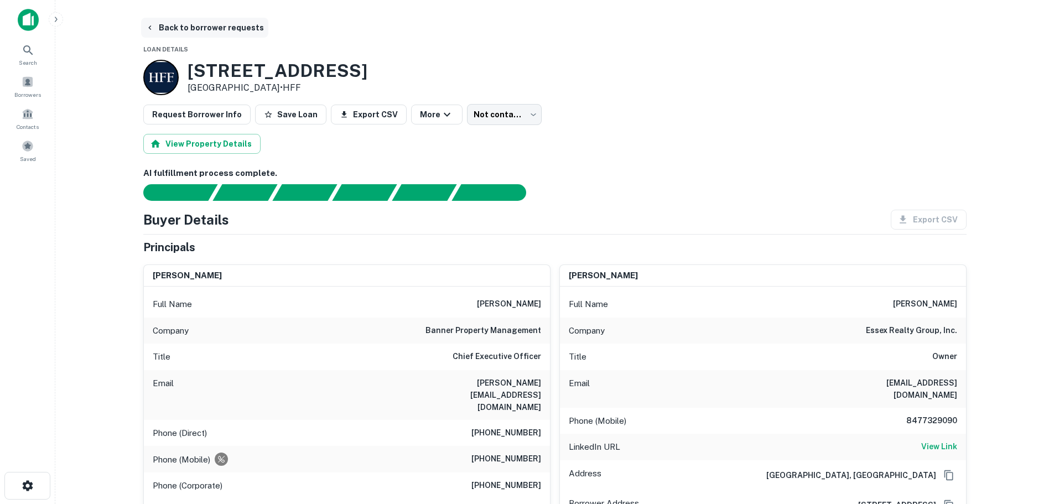
click at [161, 25] on button "Back to borrower requests" at bounding box center [204, 28] width 127 height 20
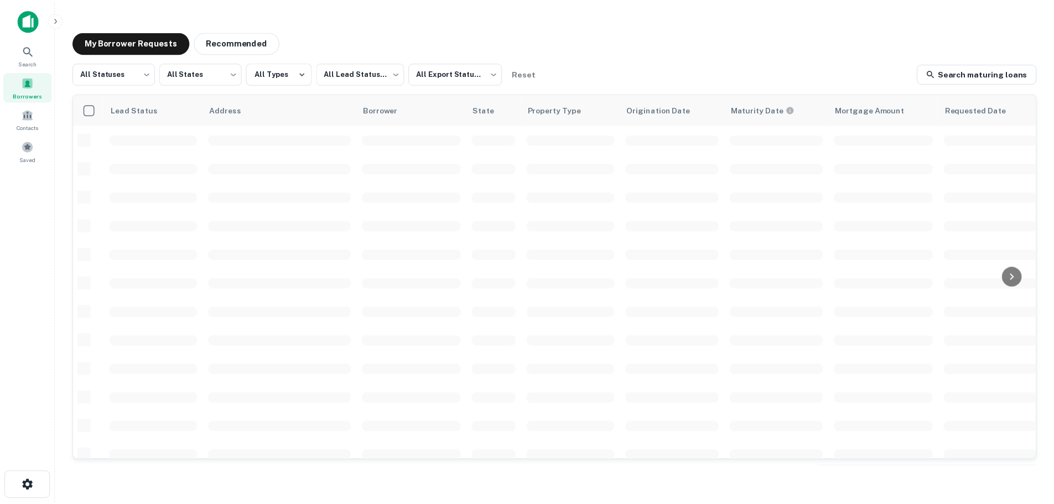
scroll to position [277, 0]
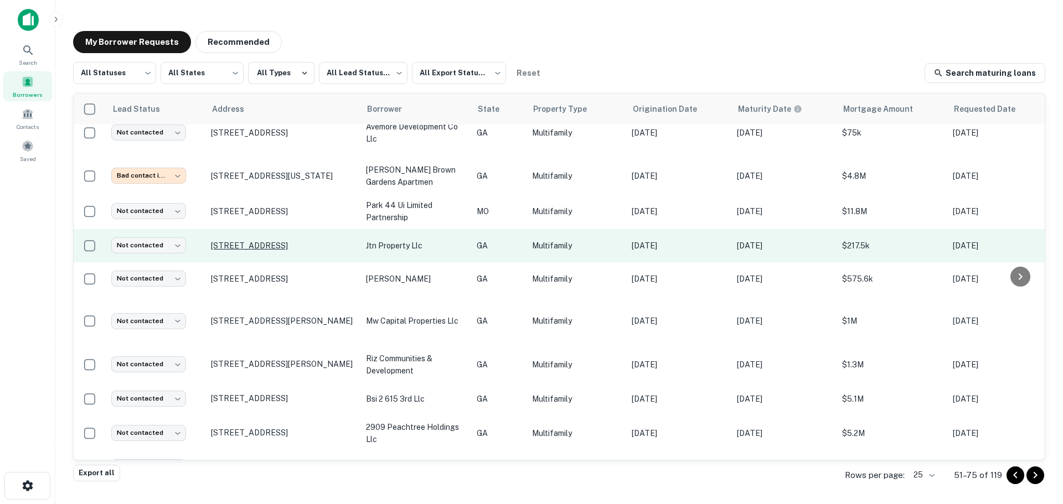
click at [256, 251] on p "[STREET_ADDRESS]" at bounding box center [283, 246] width 144 height 10
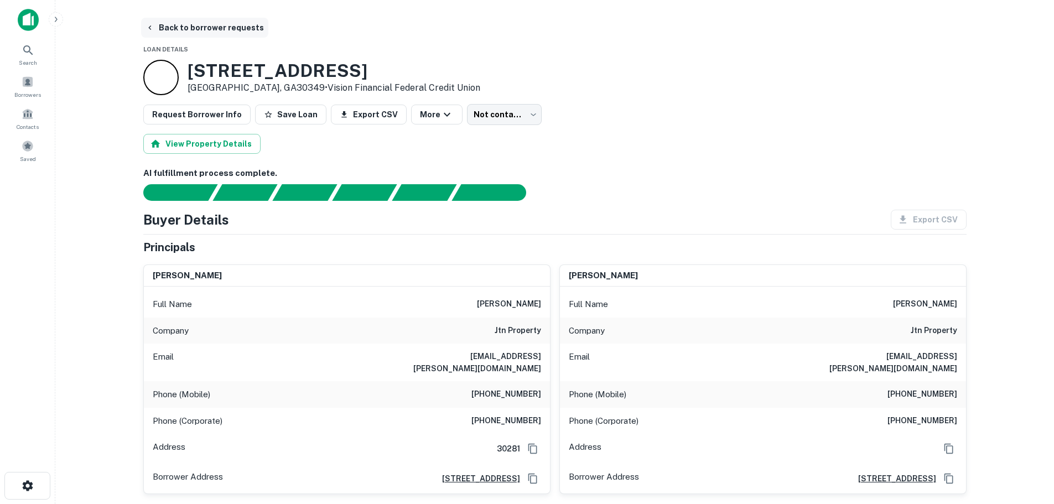
click at [193, 32] on button "Back to borrower requests" at bounding box center [204, 28] width 127 height 20
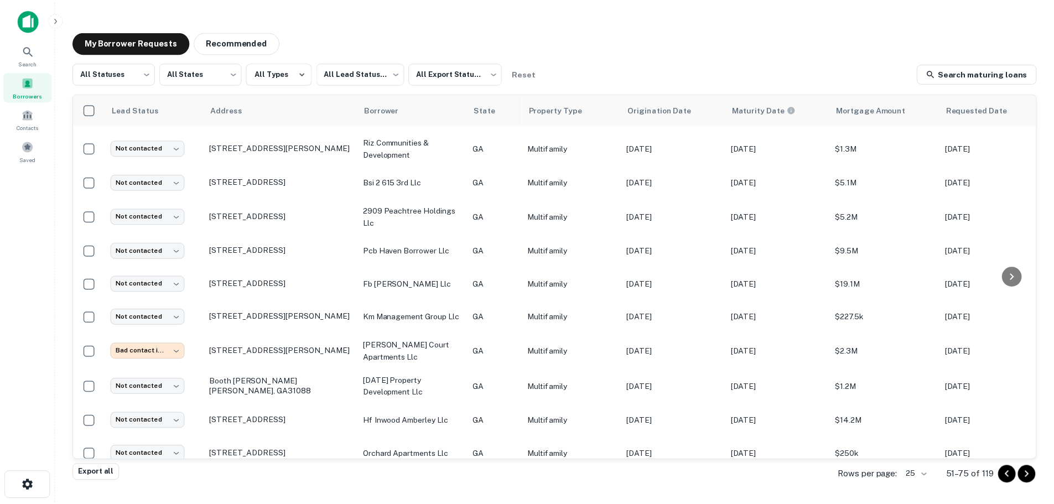
scroll to position [498, 0]
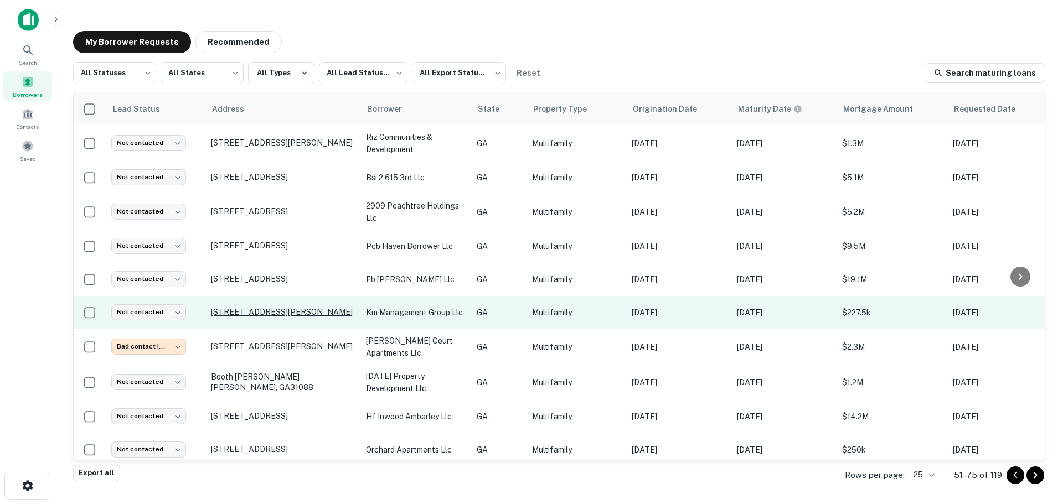
click at [260, 307] on p "418 Walter St Nw Rome, GA30165" at bounding box center [283, 312] width 144 height 10
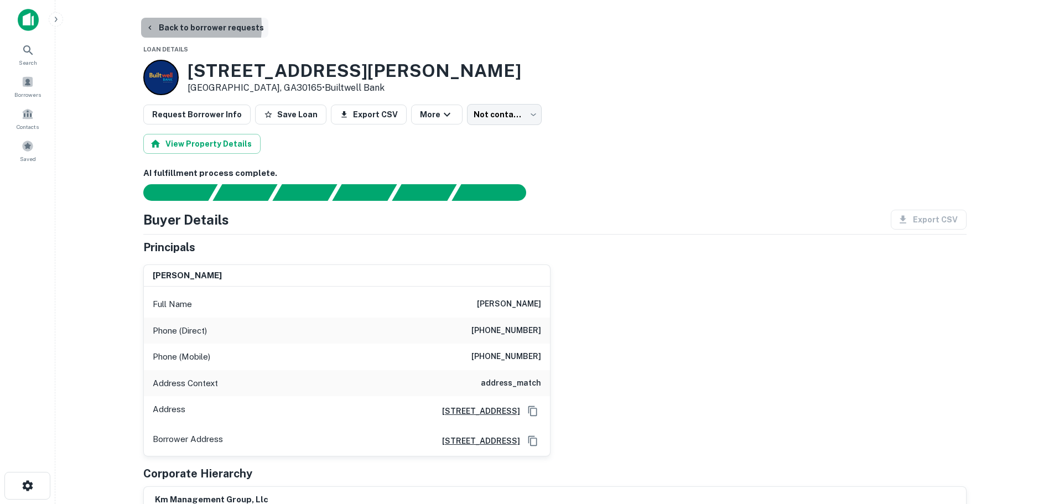
click at [157, 27] on button "Back to borrower requests" at bounding box center [204, 28] width 127 height 20
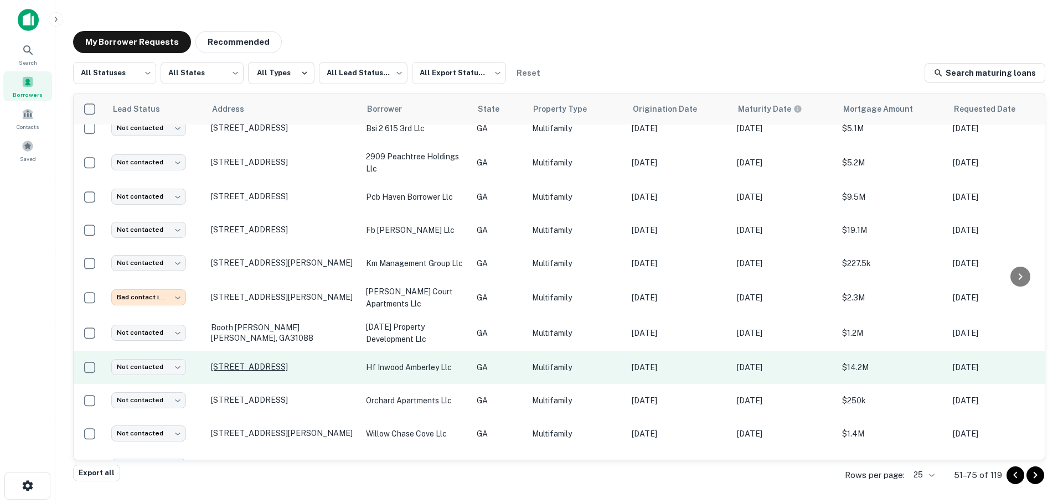
scroll to position [577, 0]
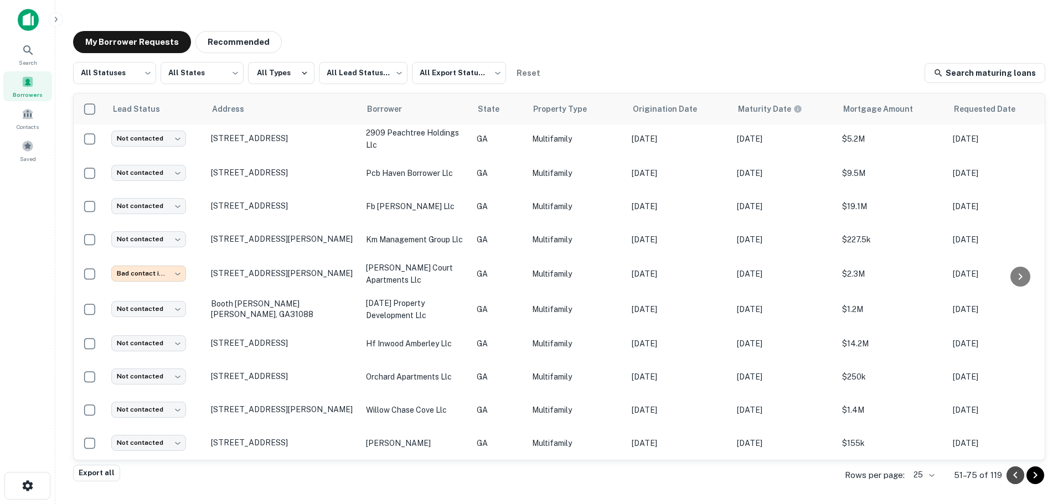
click at [1017, 478] on icon "Go to previous page" at bounding box center [1015, 475] width 13 height 13
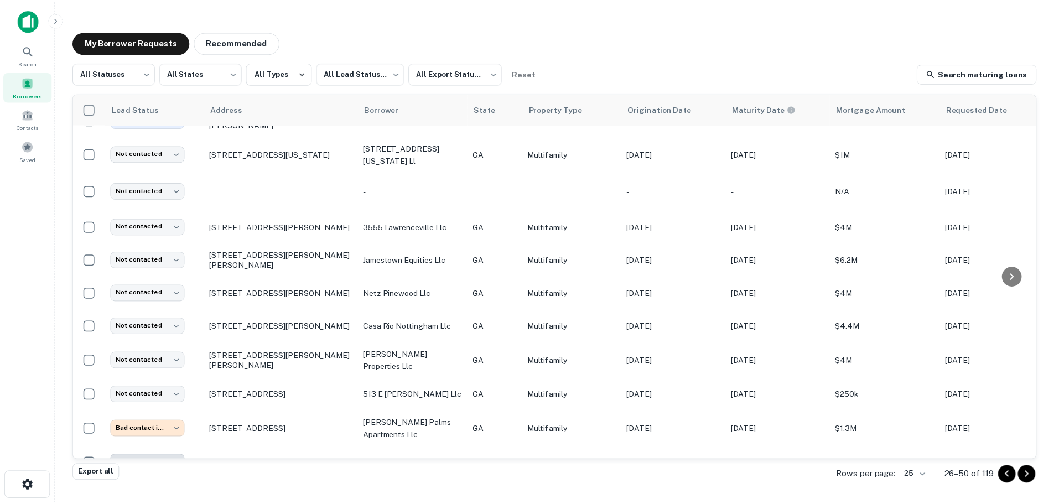
scroll to position [552, 0]
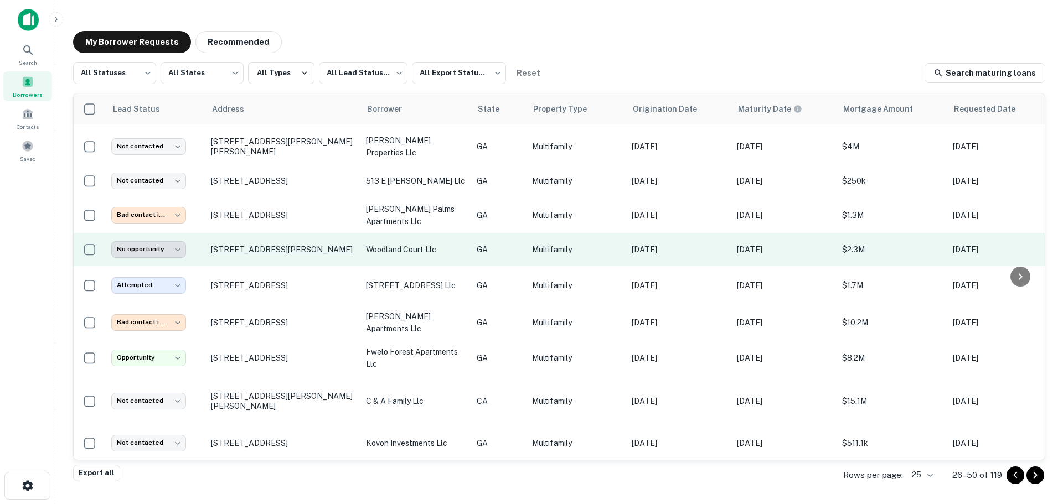
click at [231, 245] on p "360 N 19th St Griffin, GA30223" at bounding box center [283, 250] width 144 height 10
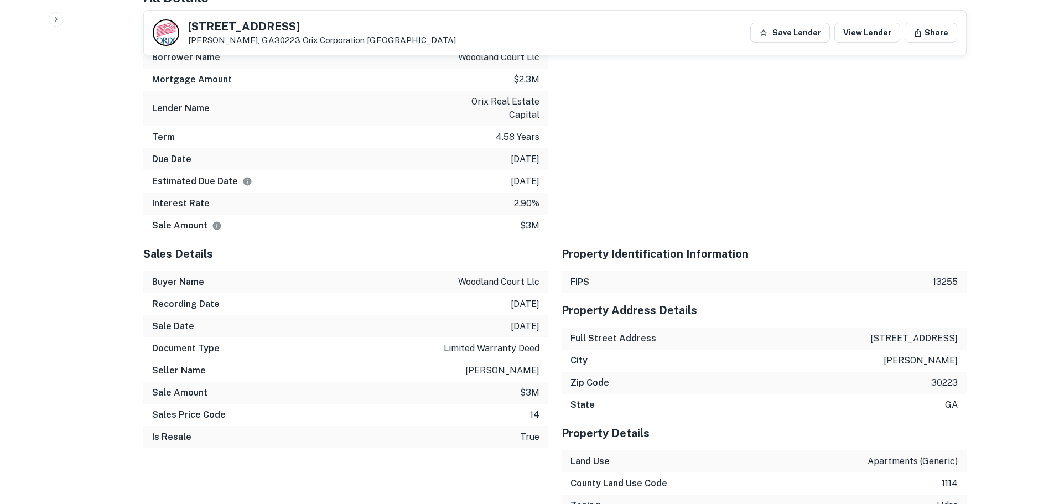
scroll to position [1273, 0]
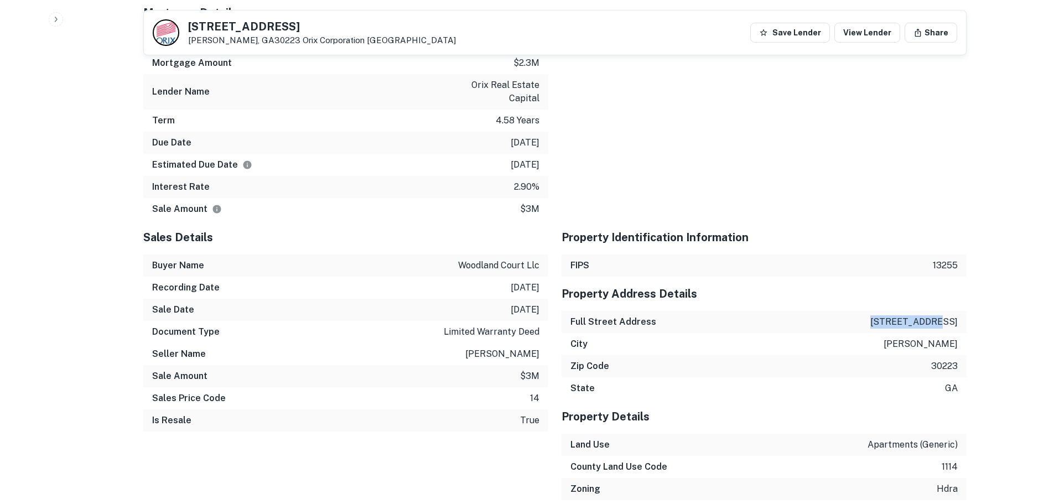
drag, startPoint x: 899, startPoint y: 286, endPoint x: 961, endPoint y: 287, distance: 62.6
click at [961, 311] on div "Full Street Address 360 n 19th st" at bounding box center [764, 322] width 405 height 22
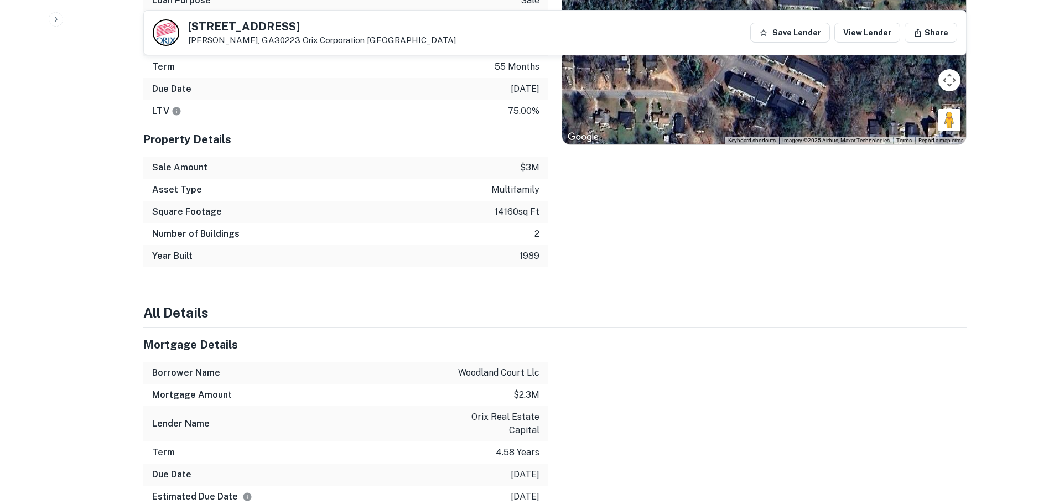
scroll to position [996, 0]
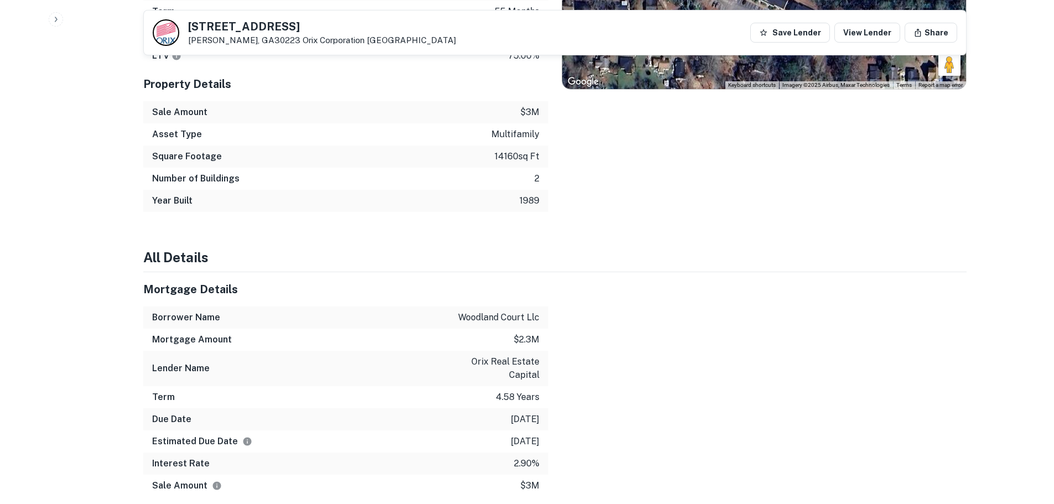
click at [515, 311] on p "woodland court llc" at bounding box center [498, 317] width 81 height 13
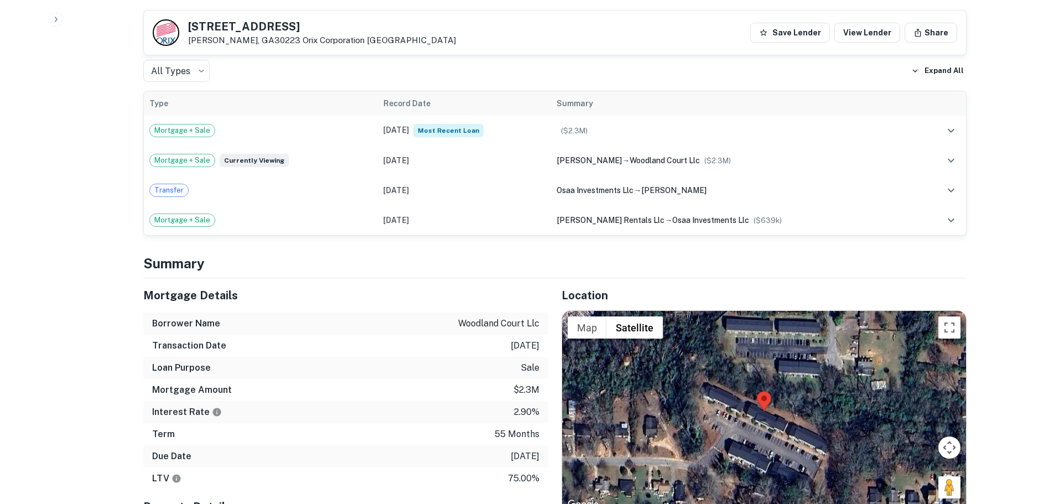
scroll to position [554, 0]
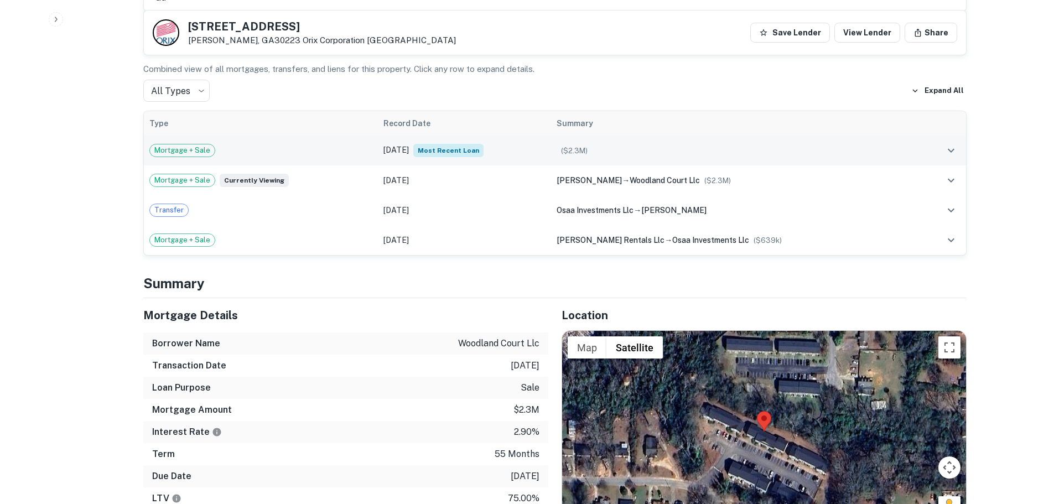
click at [508, 136] on td "Jun 16, 2021 Most Recent Loan" at bounding box center [464, 151] width 173 height 30
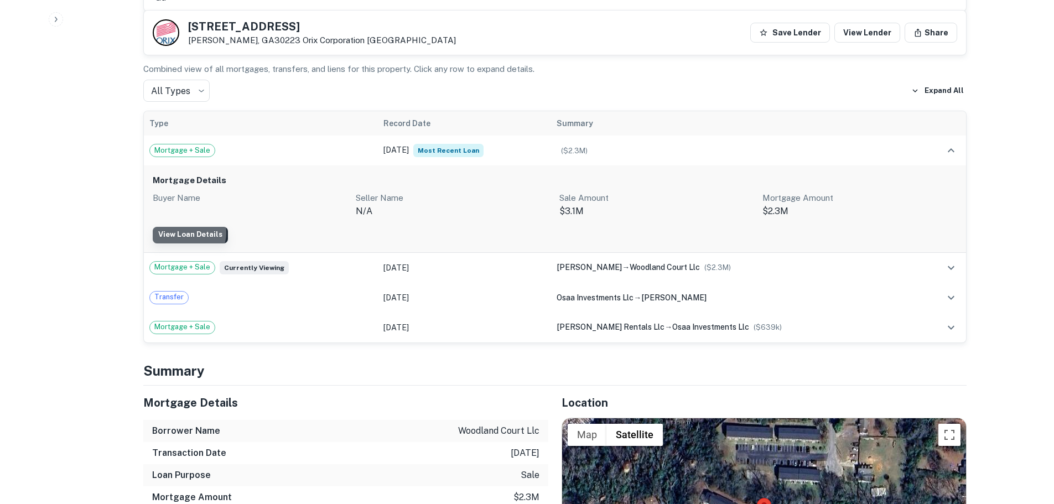
click at [187, 227] on link "View Loan Details" at bounding box center [190, 235] width 75 height 17
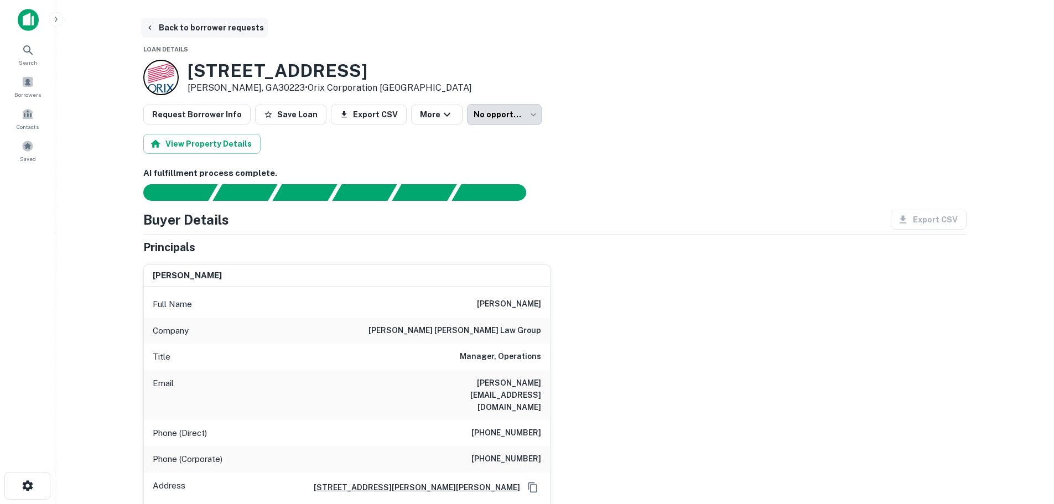
click at [166, 30] on button "Back to borrower requests" at bounding box center [204, 28] width 127 height 20
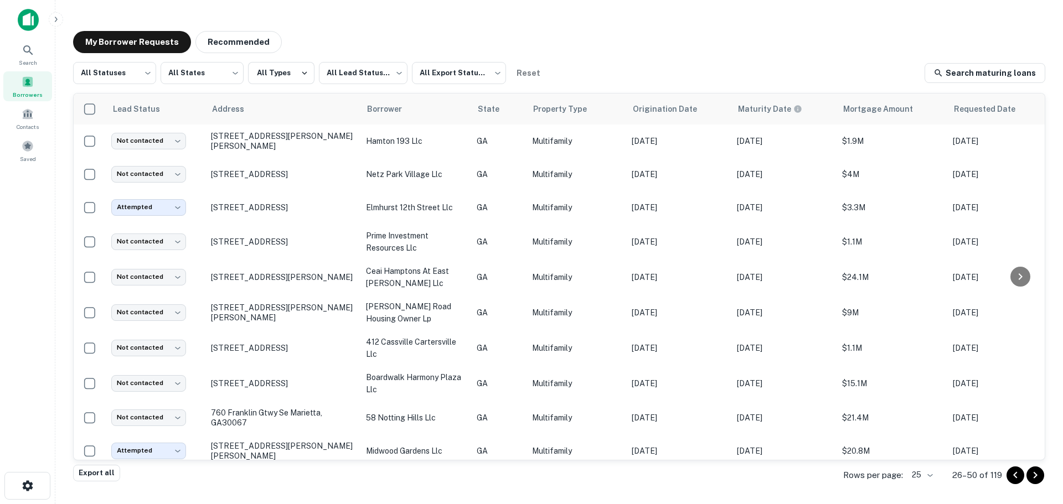
click at [1015, 479] on icon "Go to previous page" at bounding box center [1015, 475] width 13 height 13
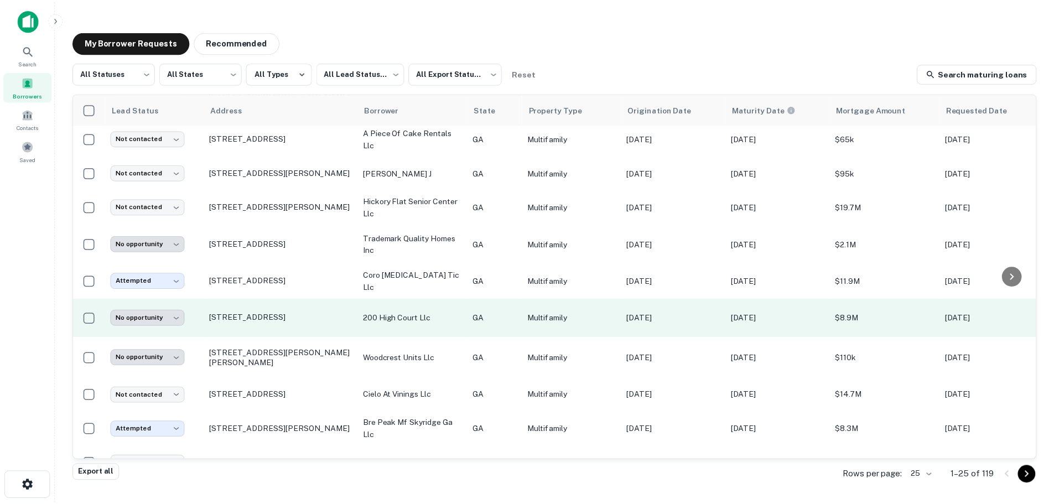
scroll to position [387, 0]
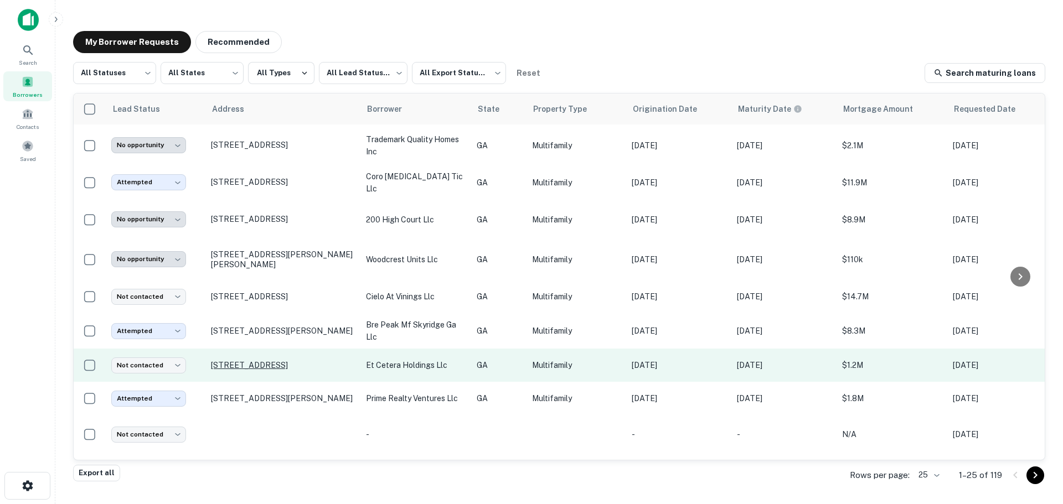
click at [259, 360] on p "510 E Liberty St Savannah, GA31401" at bounding box center [283, 365] width 144 height 10
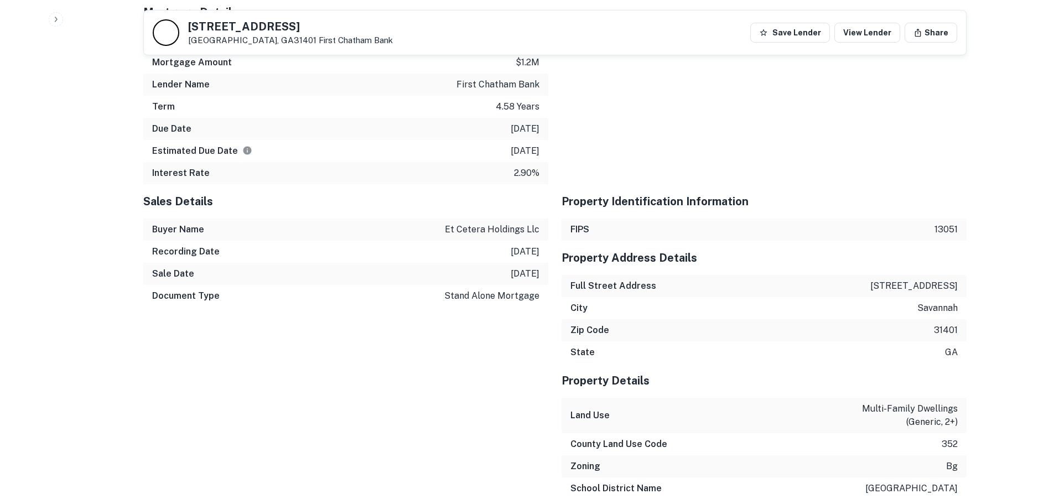
scroll to position [1211, 0]
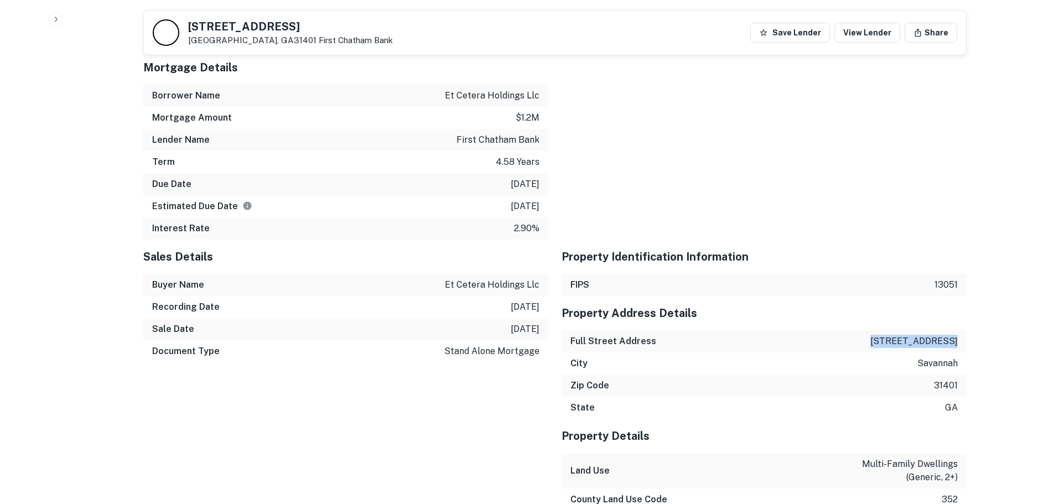
drag, startPoint x: 885, startPoint y: 328, endPoint x: 959, endPoint y: 330, distance: 74.7
click at [959, 330] on div "Full Street Address 510 e liberty st" at bounding box center [764, 341] width 405 height 22
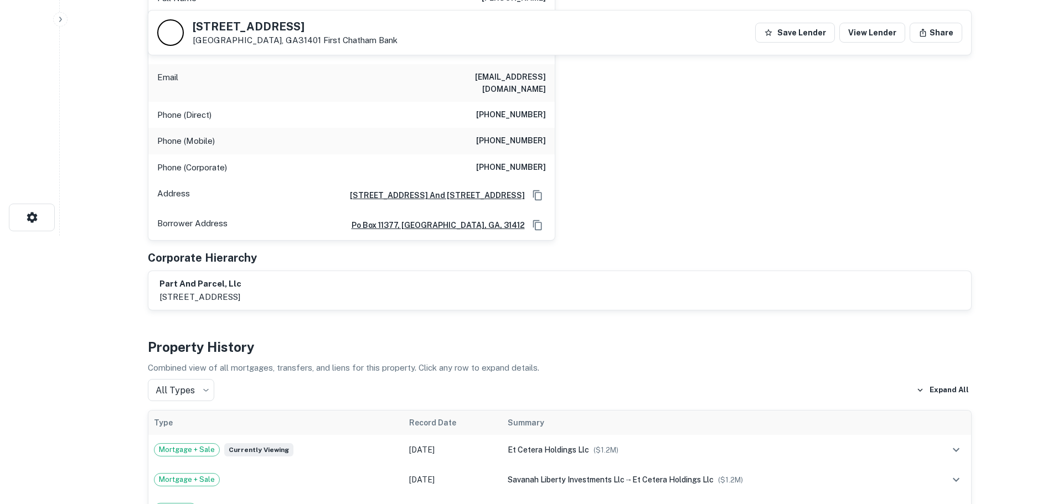
scroll to position [0, 0]
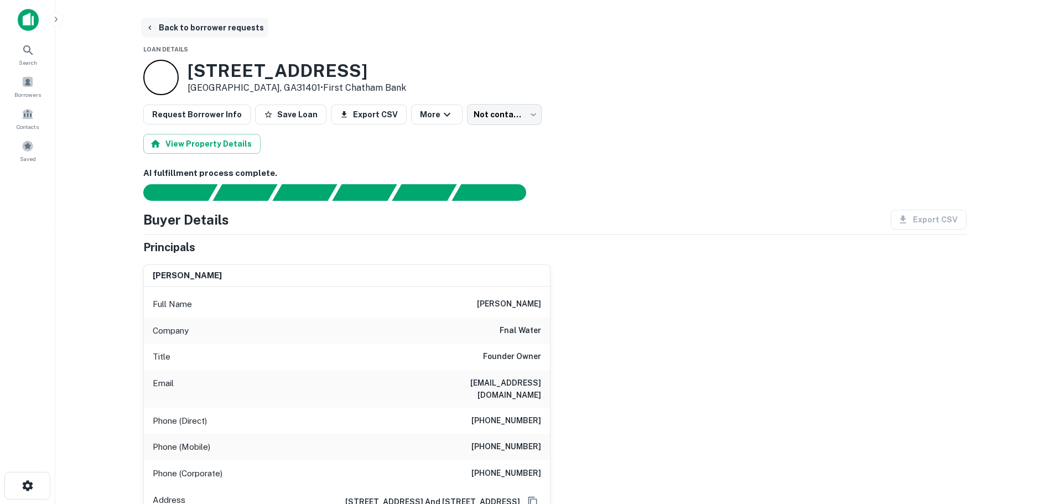
click at [164, 22] on button "Back to borrower requests" at bounding box center [204, 28] width 127 height 20
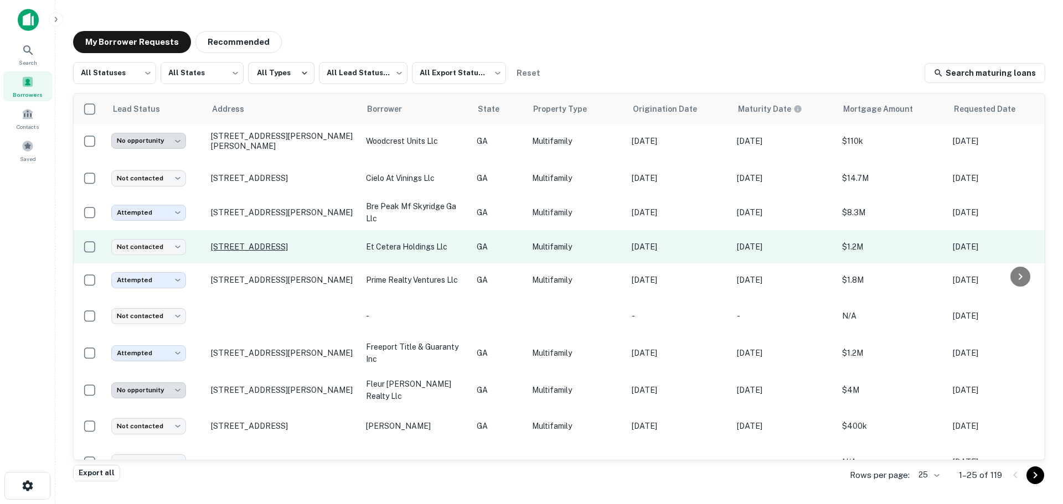
scroll to position [546, 0]
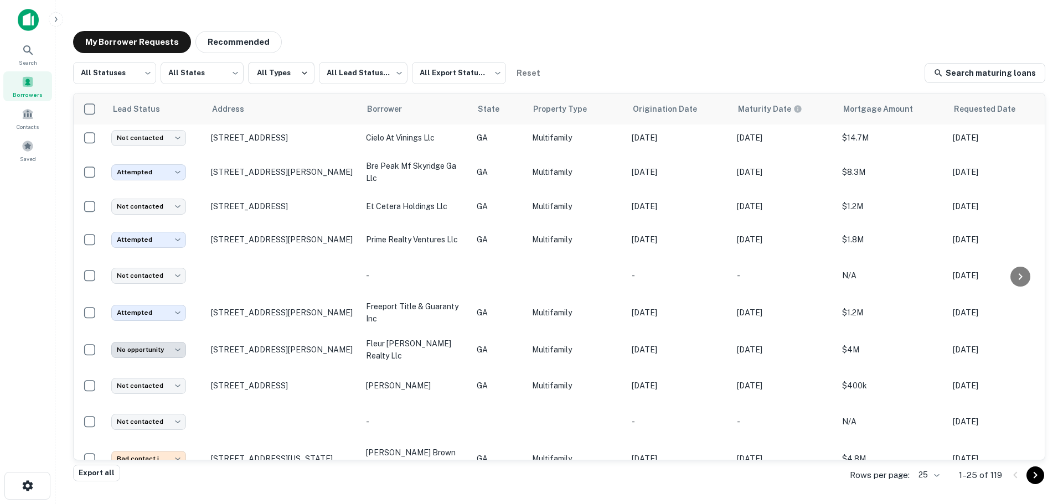
click at [1031, 478] on icon "Go to next page" at bounding box center [1034, 475] width 13 height 13
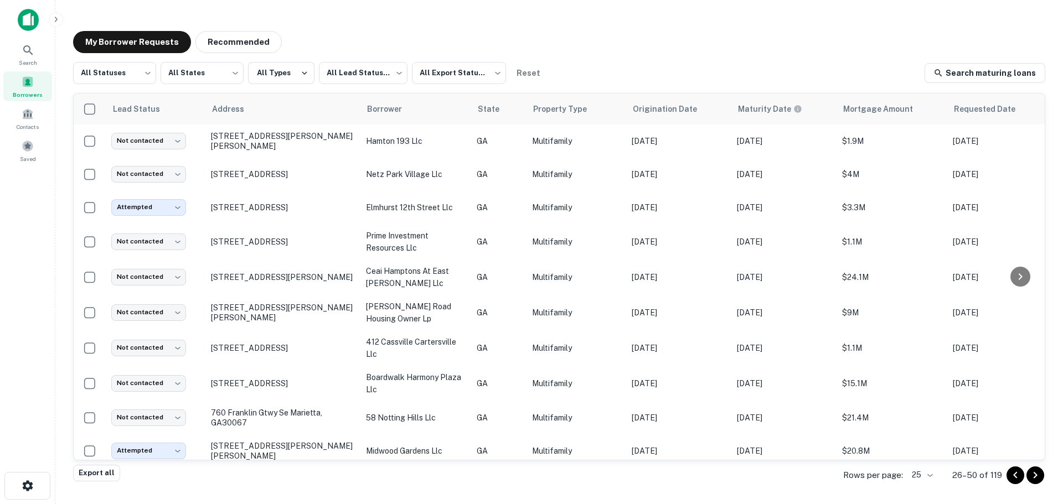
click at [1038, 473] on icon "Go to next page" at bounding box center [1034, 475] width 13 height 13
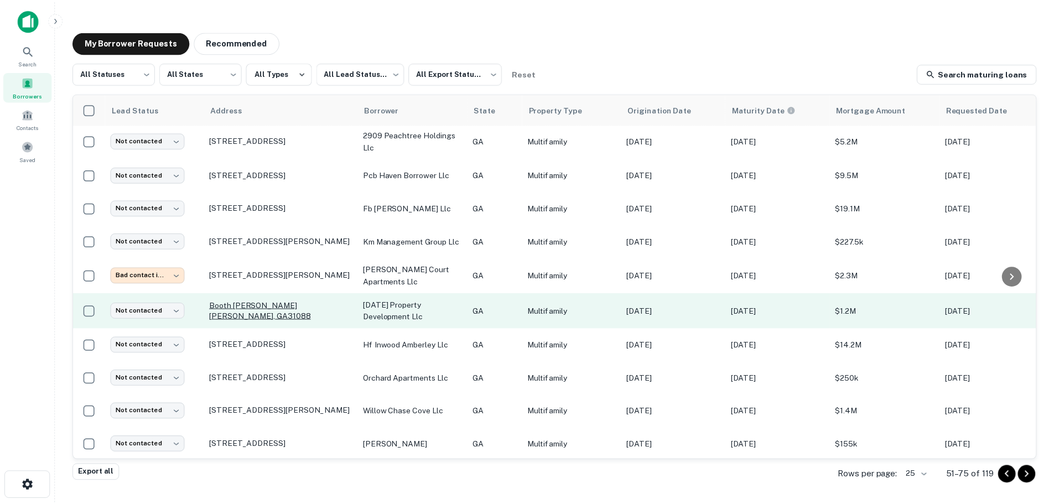
scroll to position [577, 0]
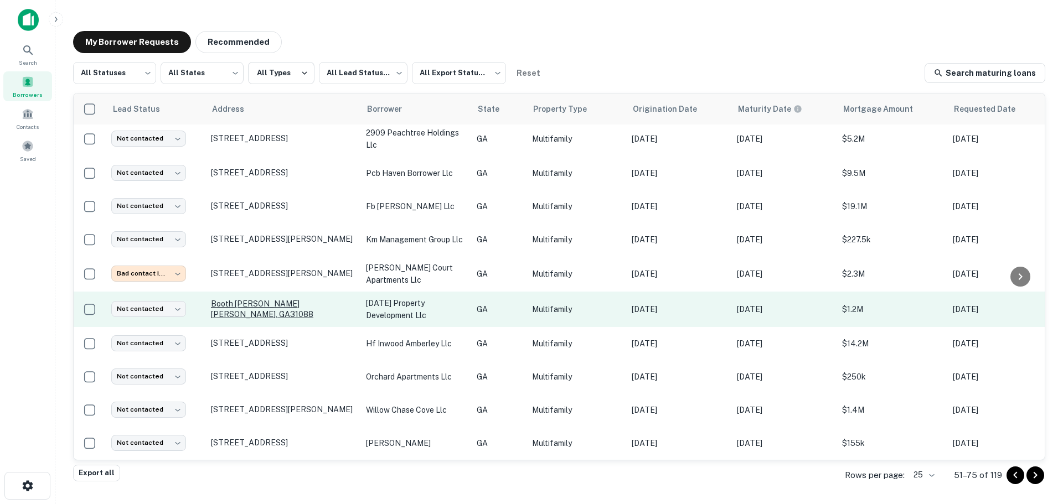
click at [263, 299] on p "Booth Rd Warner Robins, GA31088" at bounding box center [283, 309] width 144 height 20
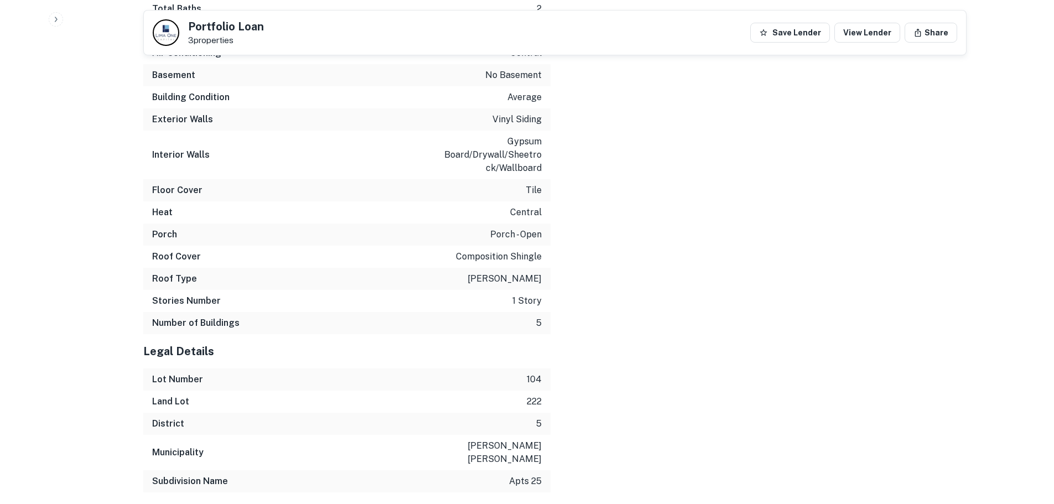
scroll to position [2246, 0]
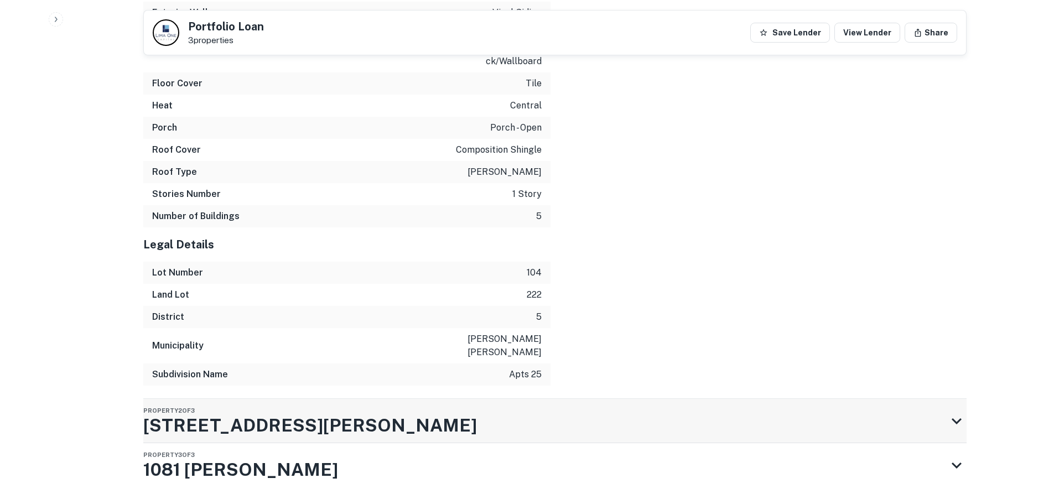
click at [515, 399] on div "Property 2 of 3 1087 Booth Rd" at bounding box center [545, 421] width 804 height 44
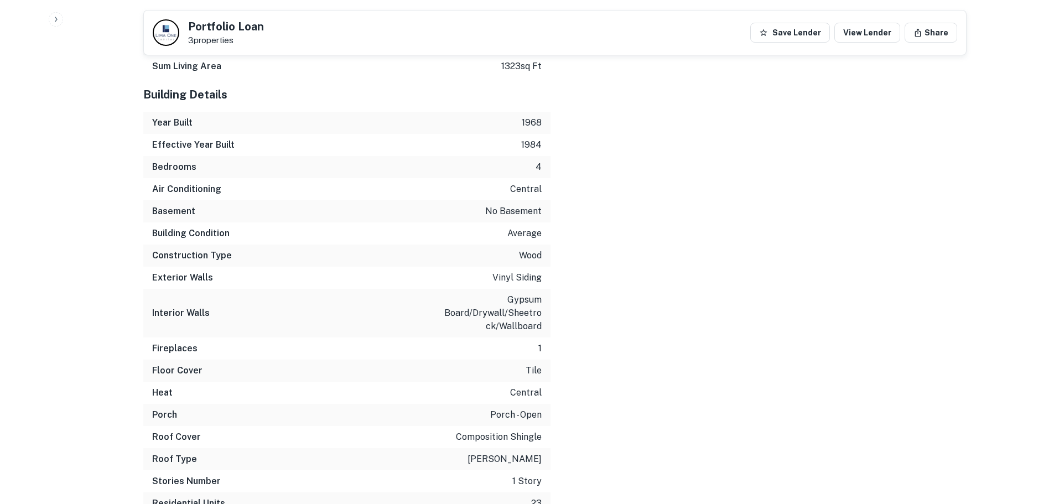
scroll to position [3293, 0]
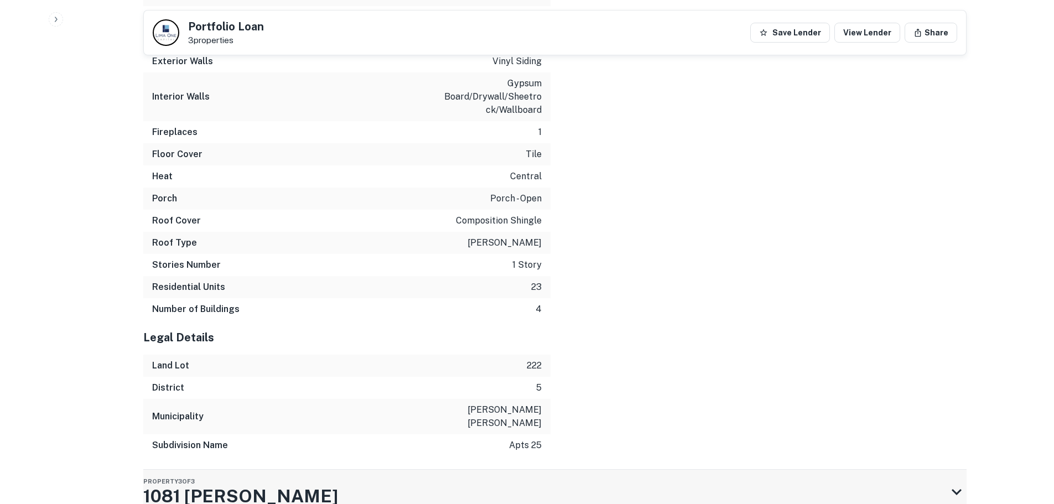
click at [957, 482] on icon at bounding box center [957, 492] width 20 height 20
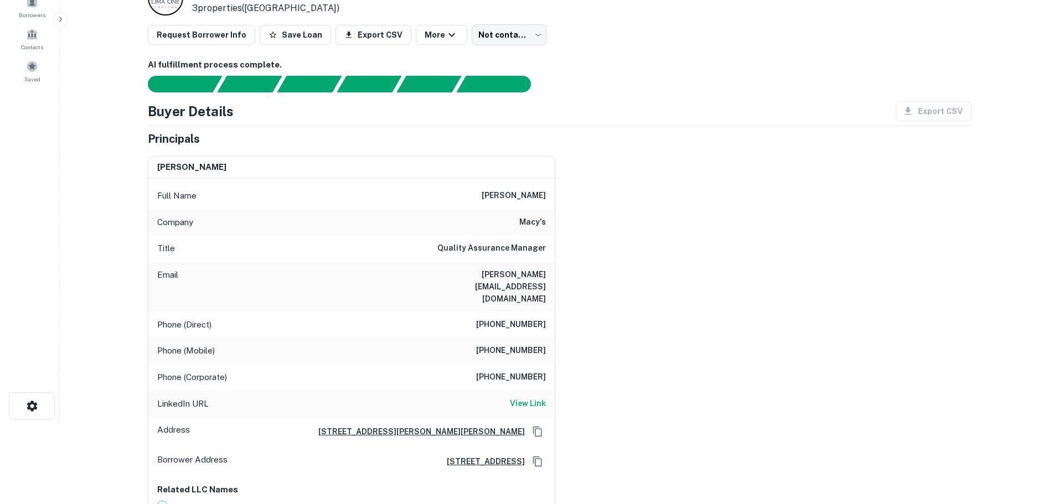
scroll to position [0, 0]
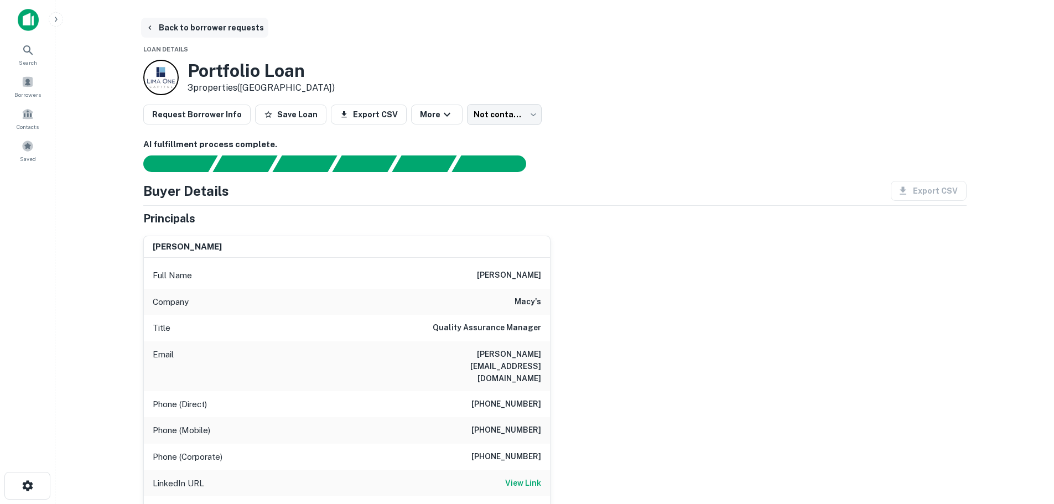
click at [187, 33] on button "Back to borrower requests" at bounding box center [204, 28] width 127 height 20
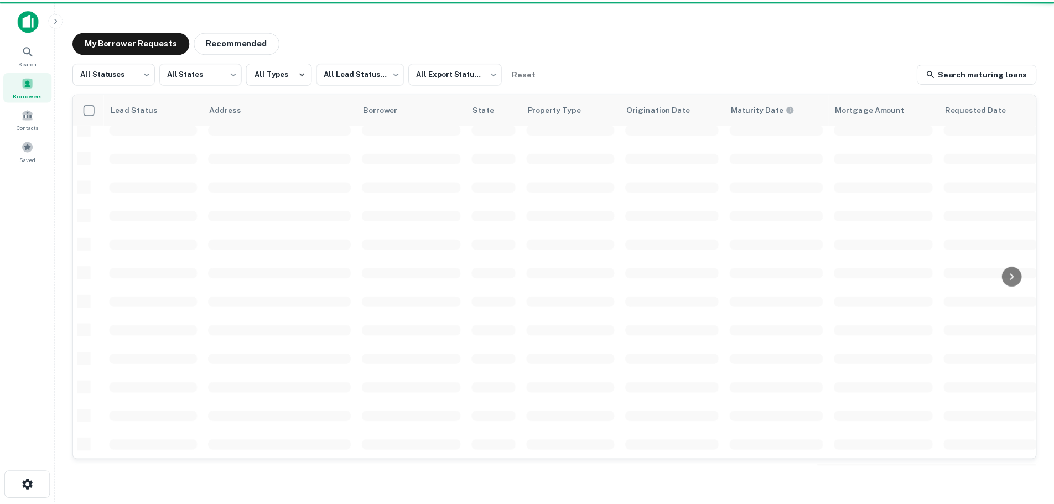
scroll to position [392, 0]
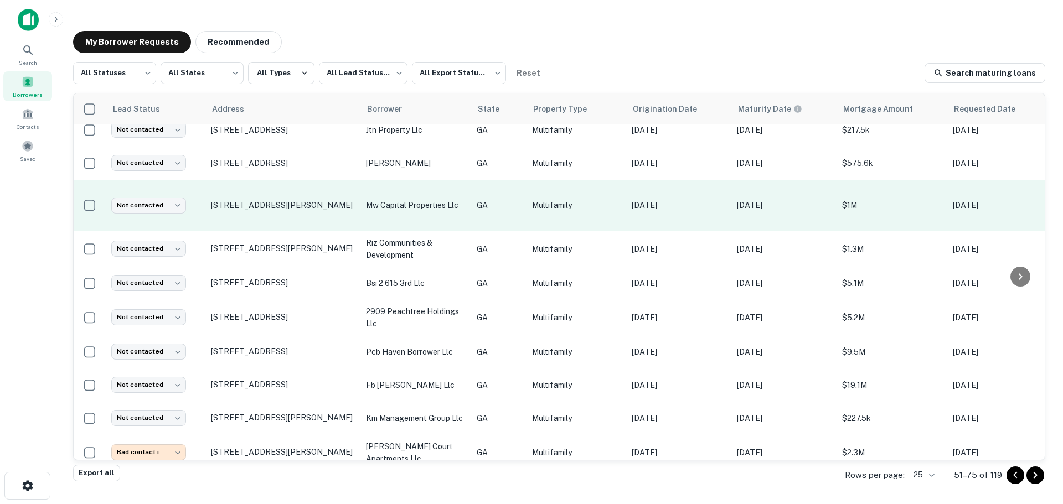
click at [261, 210] on p "110 George St Grovetown, GA30813" at bounding box center [283, 205] width 144 height 10
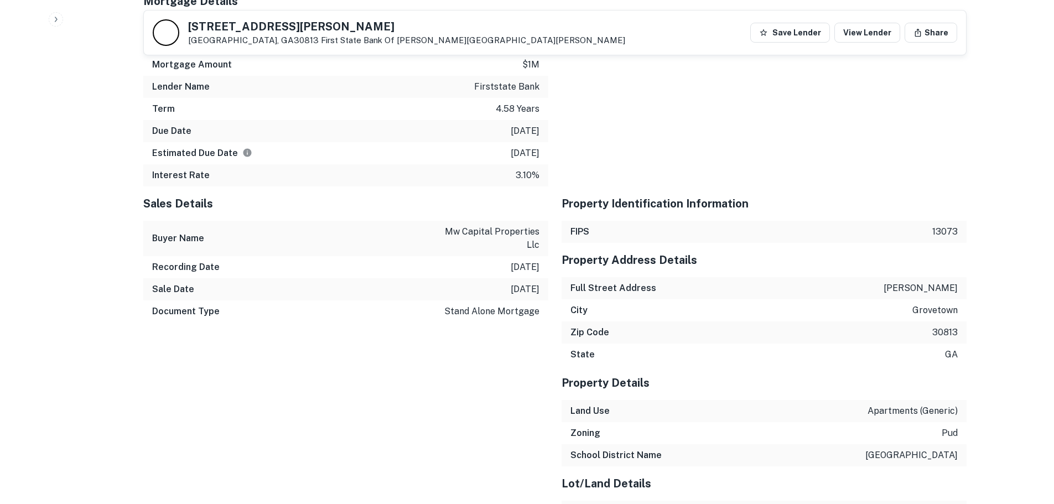
scroll to position [1356, 0]
drag, startPoint x: 915, startPoint y: 278, endPoint x: 967, endPoint y: 277, distance: 52.1
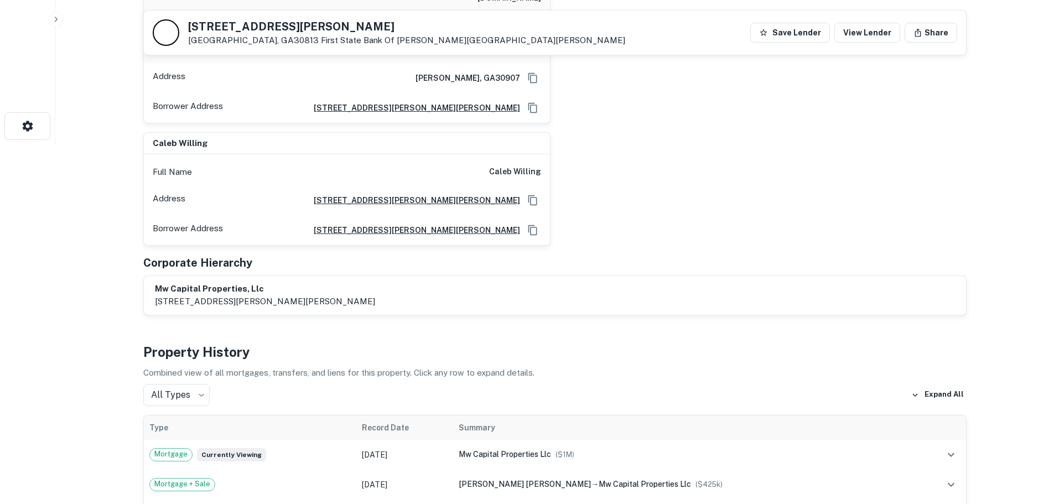
scroll to position [304, 0]
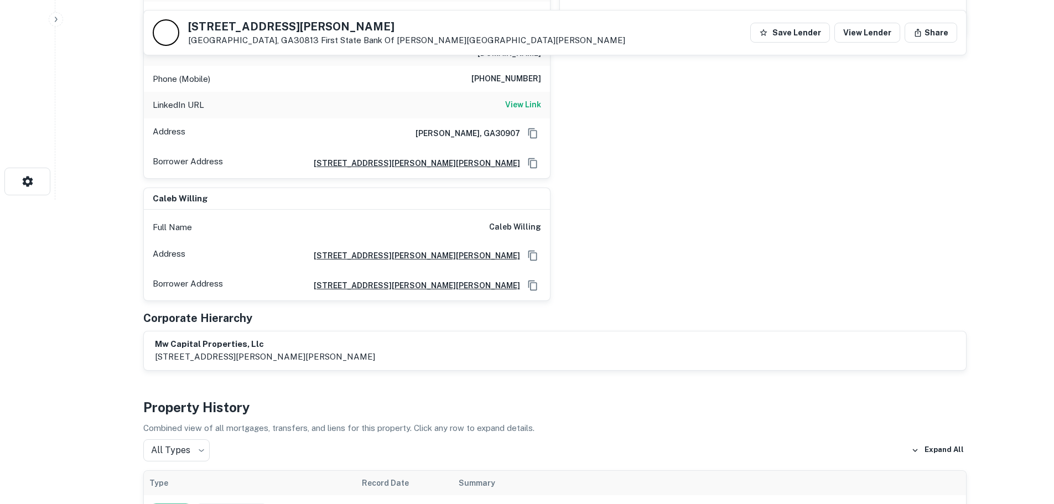
click at [466, 250] on h6 "245 Bobby Jones Expressway, Martinez, GA30907" at bounding box center [412, 256] width 215 height 12
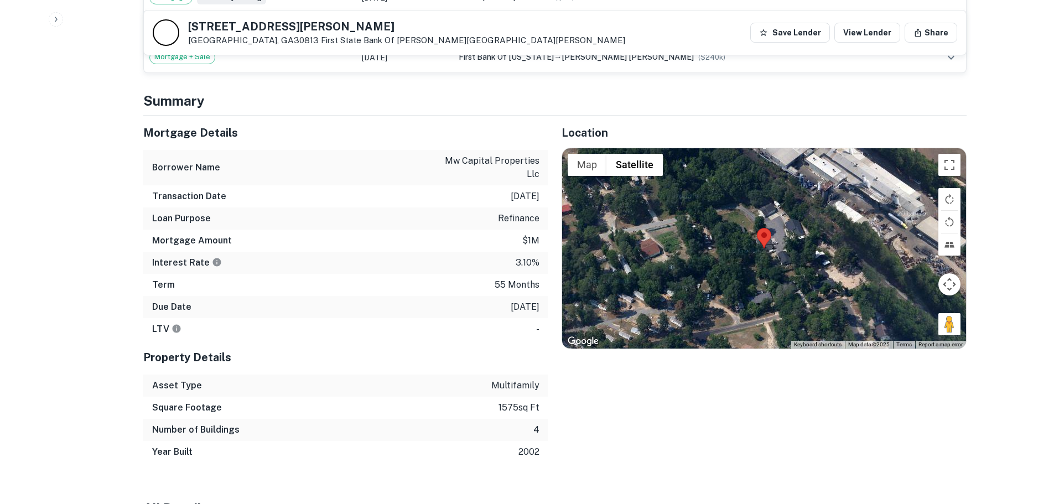
scroll to position [692, 0]
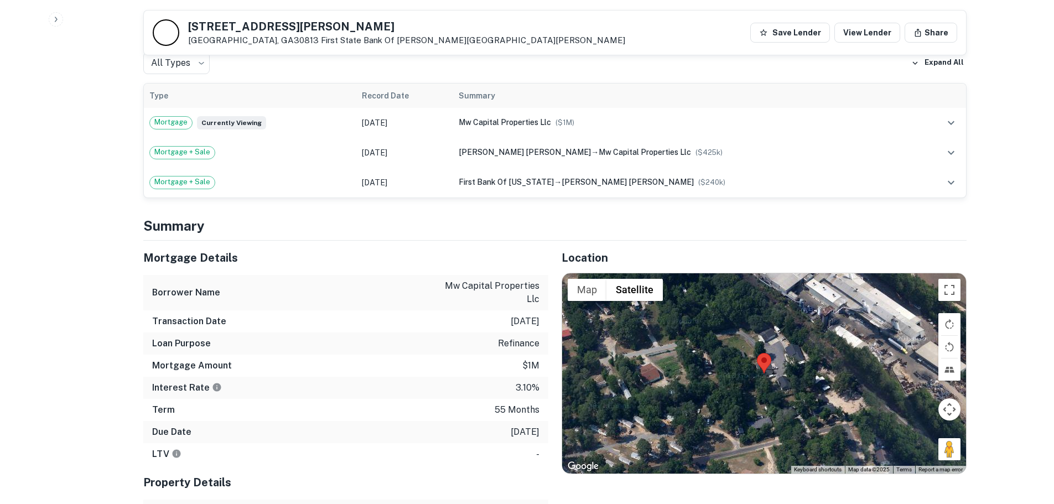
click at [812, 394] on div at bounding box center [764, 373] width 404 height 200
click at [947, 438] on button "Drag Pegman onto the map to open Street View" at bounding box center [950, 449] width 22 height 22
click at [958, 443] on button "Drag Pegman onto the map to open Street View" at bounding box center [950, 449] width 22 height 22
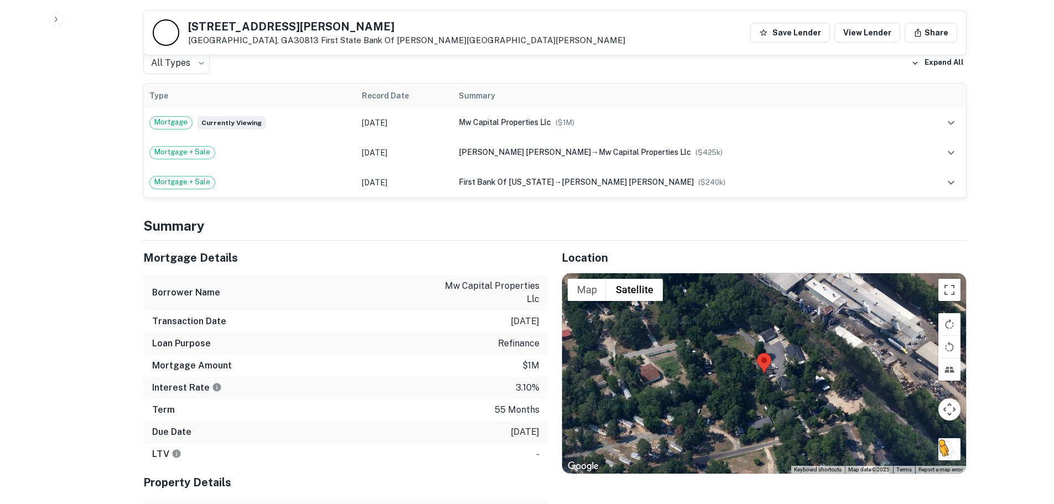
click at [958, 443] on button "Drag Pegman onto the map to open Street View" at bounding box center [950, 449] width 22 height 22
click at [754, 476] on div "Location ← Move left → Move right ↑ Move up ↓ Move down + Zoom in - Zoom out Ho…" at bounding box center [758, 415] width 418 height 348
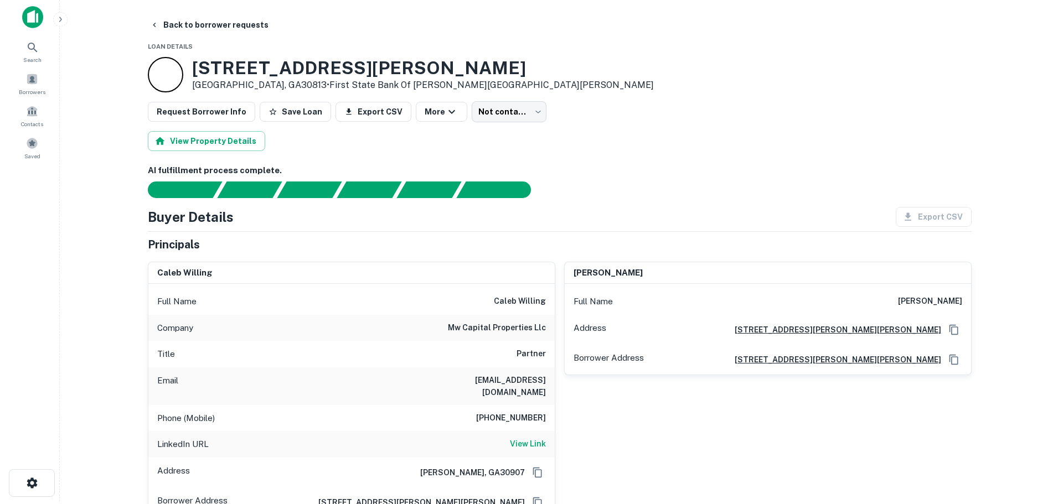
scroll to position [0, 0]
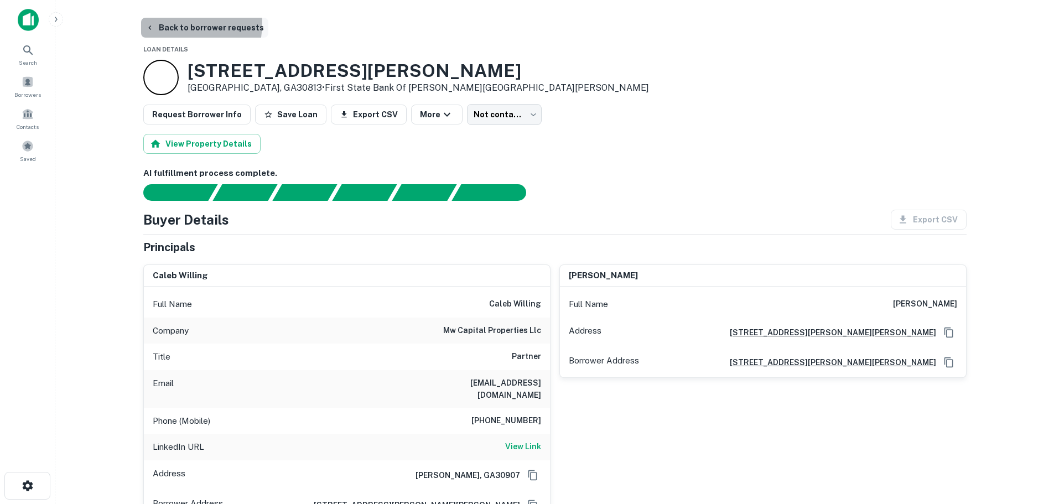
click at [163, 23] on button "Back to borrower requests" at bounding box center [204, 28] width 127 height 20
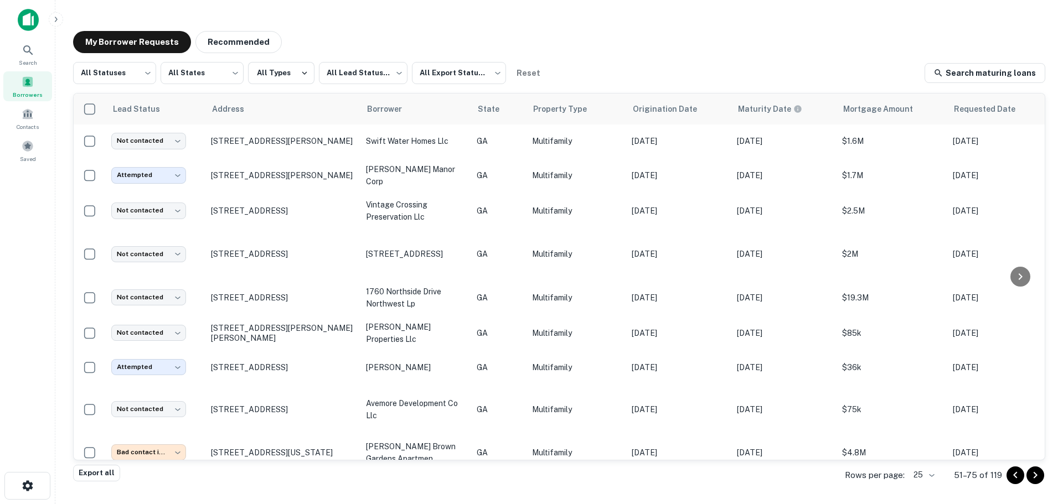
click at [1017, 477] on icon "Go to previous page" at bounding box center [1015, 475] width 13 height 13
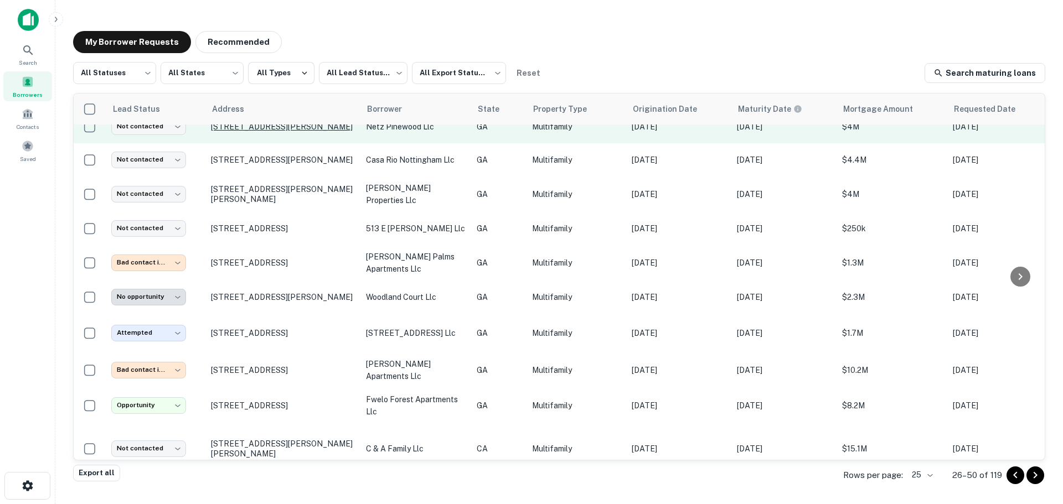
scroll to position [552, 0]
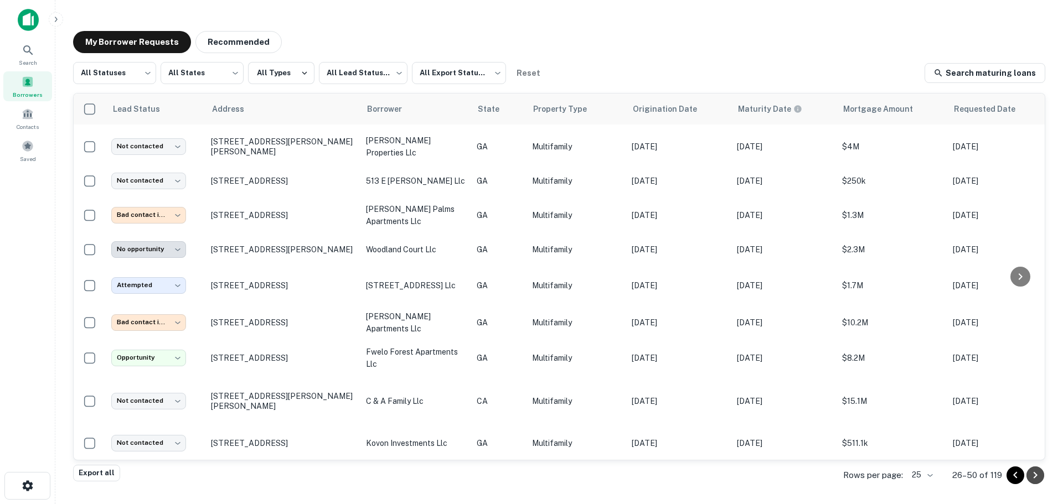
click at [1028, 475] on icon "Go to next page" at bounding box center [1034, 475] width 13 height 13
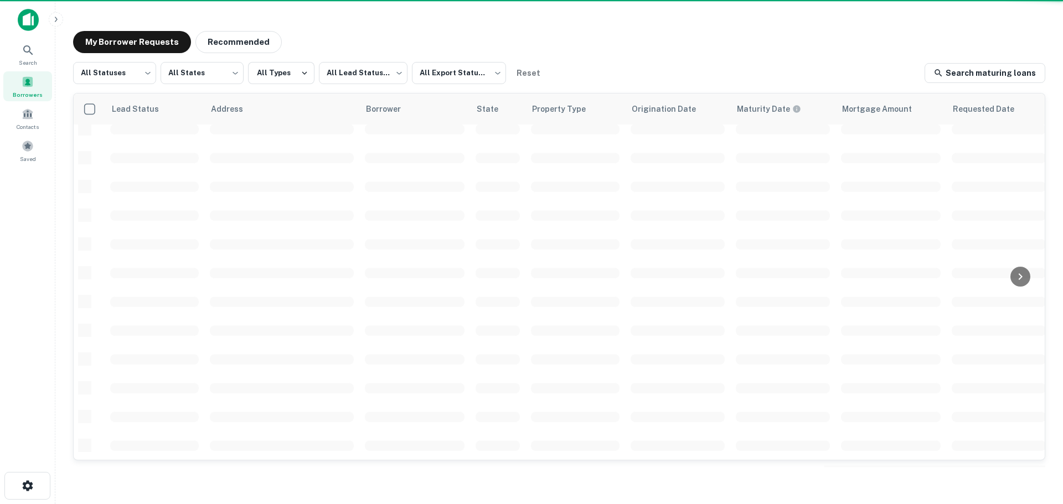
scroll to position [392, 0]
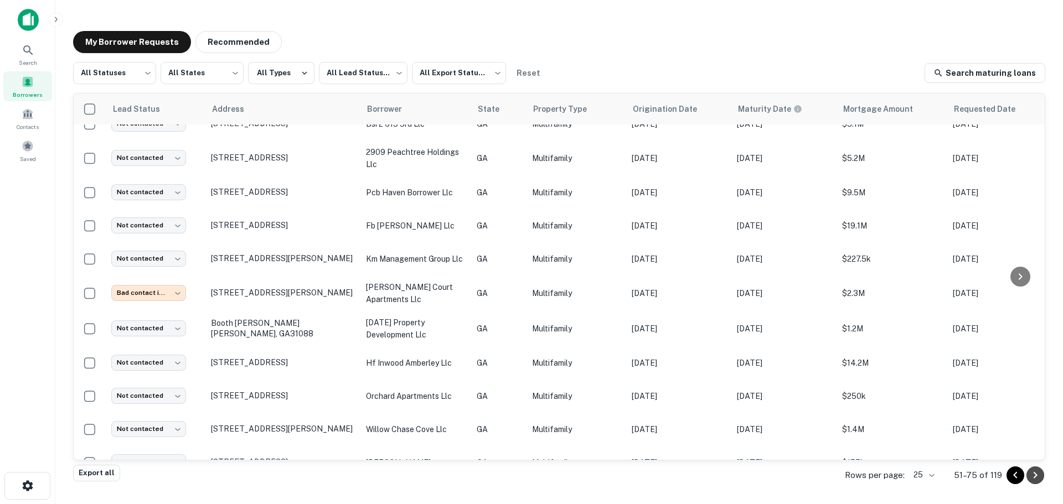
click at [1033, 480] on icon "Go to next page" at bounding box center [1034, 475] width 13 height 13
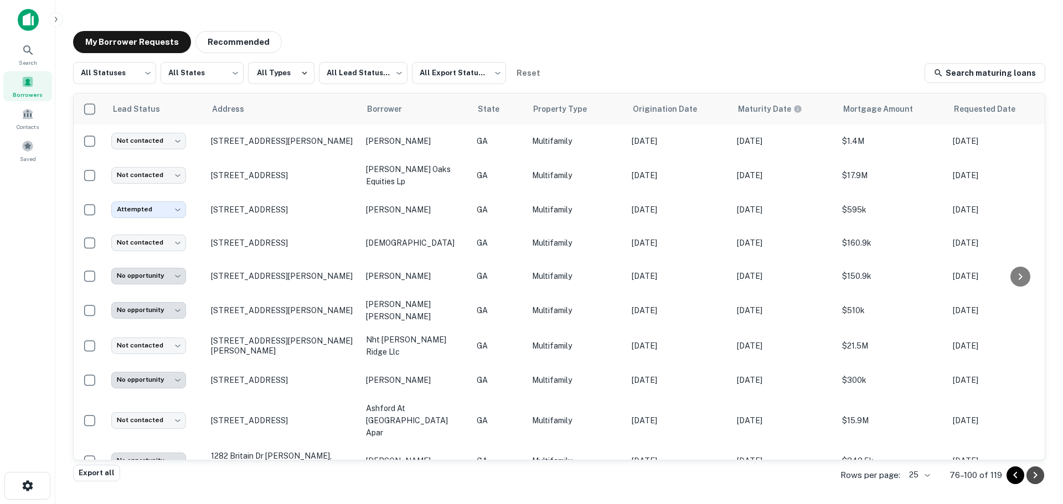
click at [1033, 477] on icon "Go to next page" at bounding box center [1034, 475] width 13 height 13
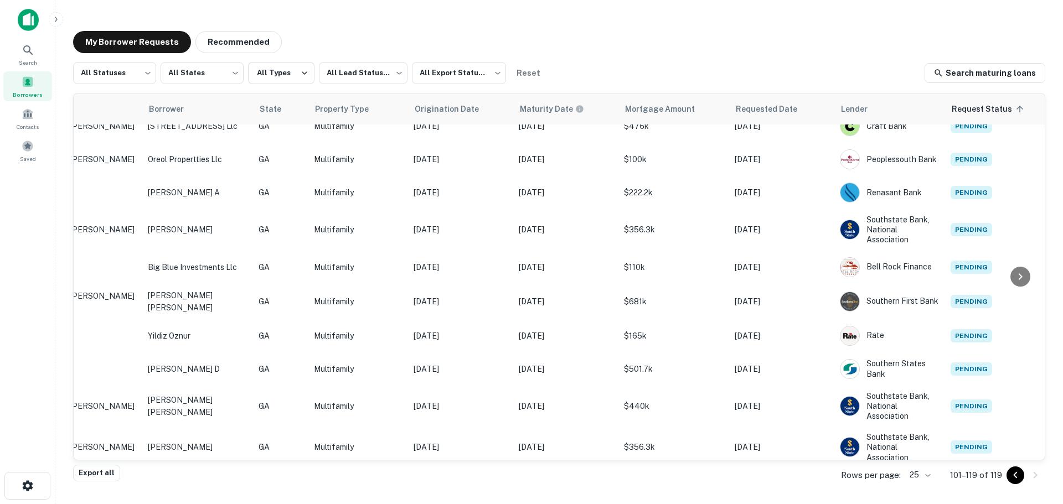
scroll to position [354, 0]
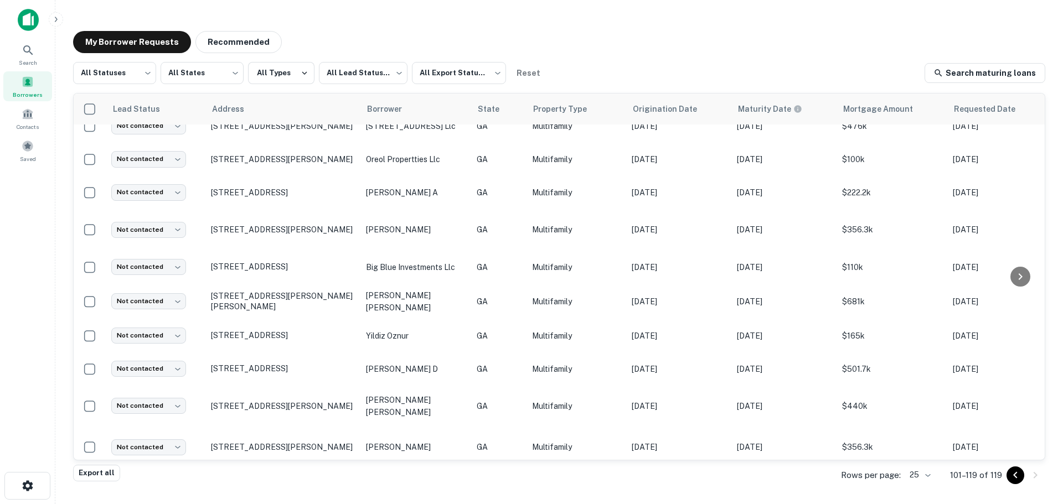
click at [1014, 477] on icon "Go to previous page" at bounding box center [1015, 475] width 13 height 13
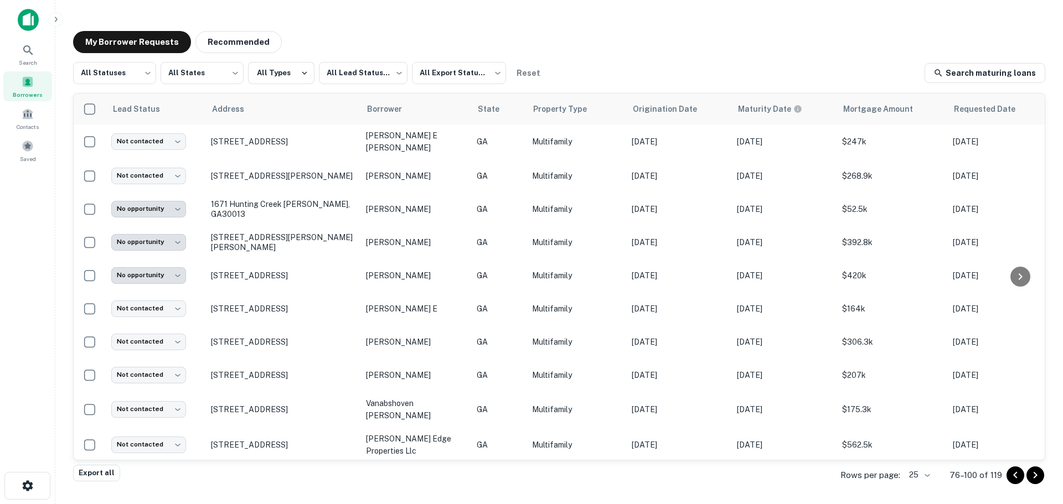
click at [1014, 477] on icon "Go to previous page" at bounding box center [1015, 475] width 13 height 13
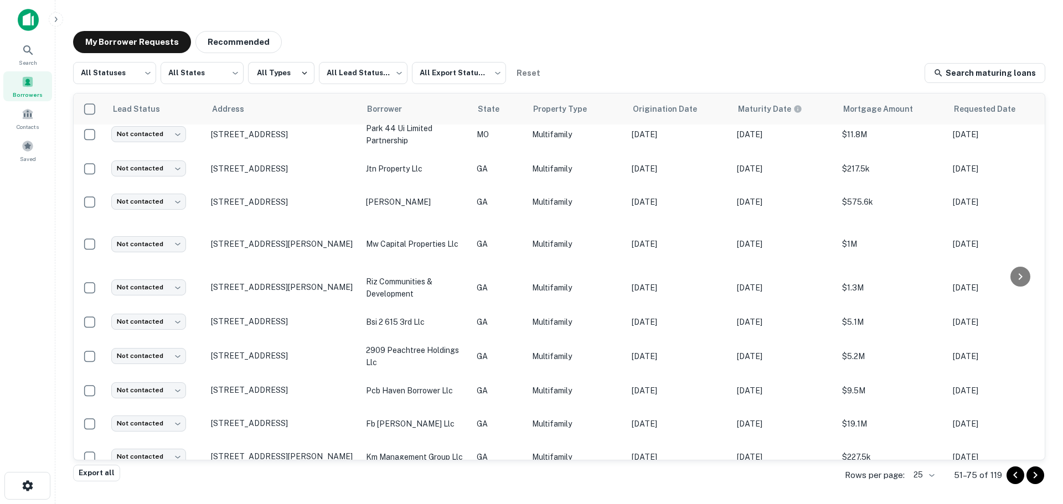
click at [1014, 477] on icon "Go to previous page" at bounding box center [1015, 475] width 13 height 13
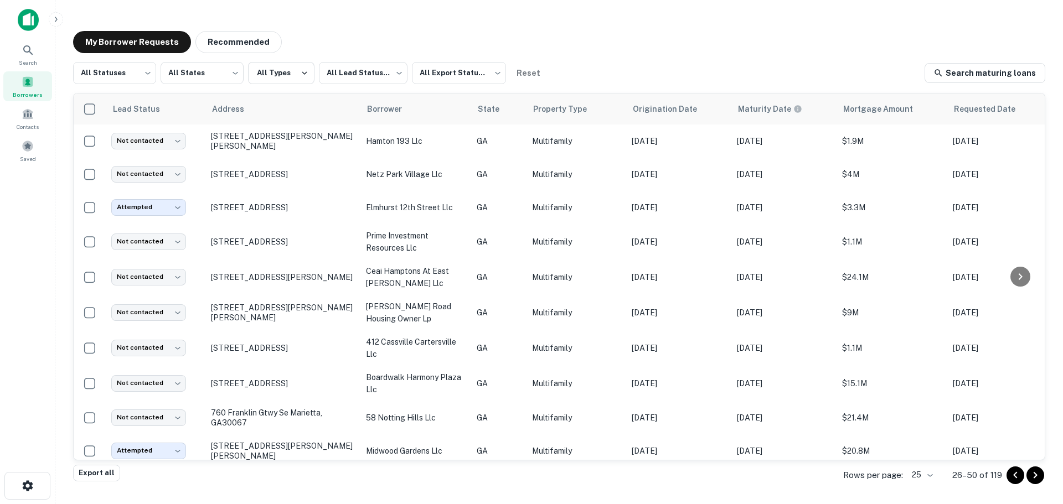
drag, startPoint x: 1010, startPoint y: 477, endPoint x: 748, endPoint y: 461, distance: 261.8
click at [1010, 477] on icon "Go to previous page" at bounding box center [1015, 475] width 13 height 13
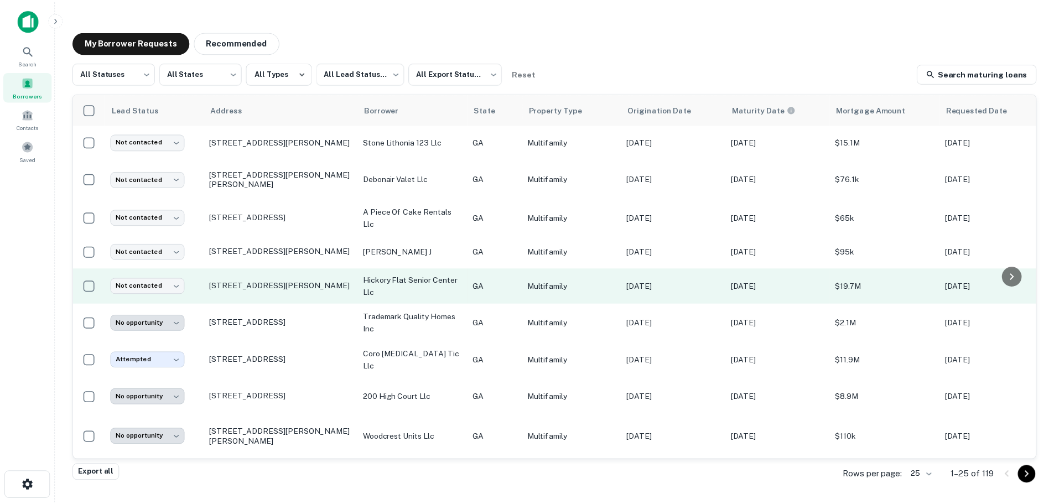
scroll to position [277, 0]
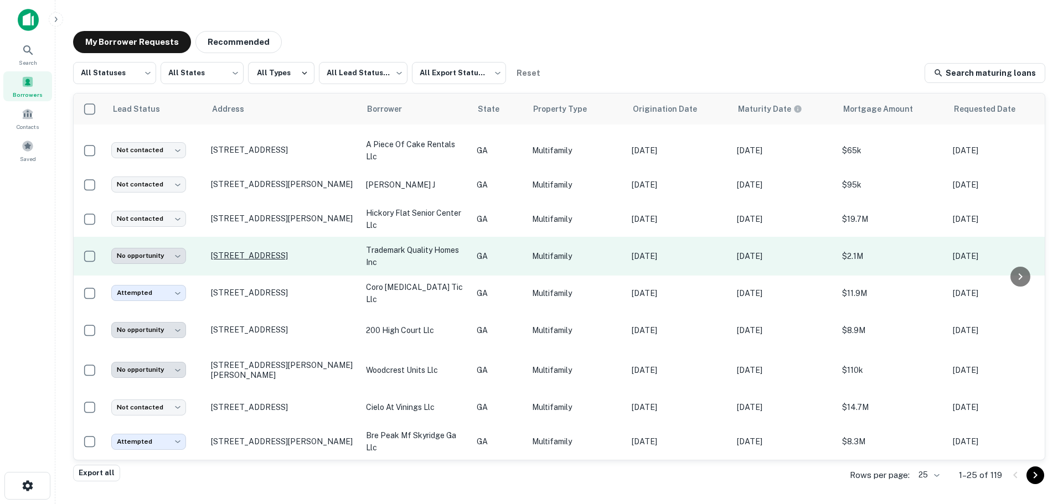
click at [289, 251] on p "[STREET_ADDRESS]" at bounding box center [283, 256] width 144 height 10
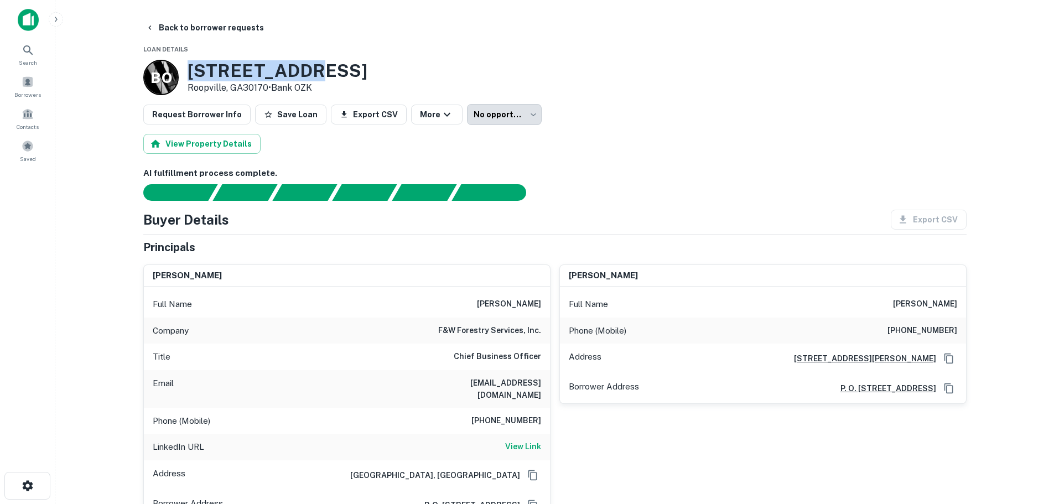
drag, startPoint x: 188, startPoint y: 69, endPoint x: 298, endPoint y: 74, distance: 110.3
click at [298, 74] on h3 "4018 Veal St" at bounding box center [278, 70] width 180 height 21
click at [185, 27] on button "Back to borrower requests" at bounding box center [204, 28] width 127 height 20
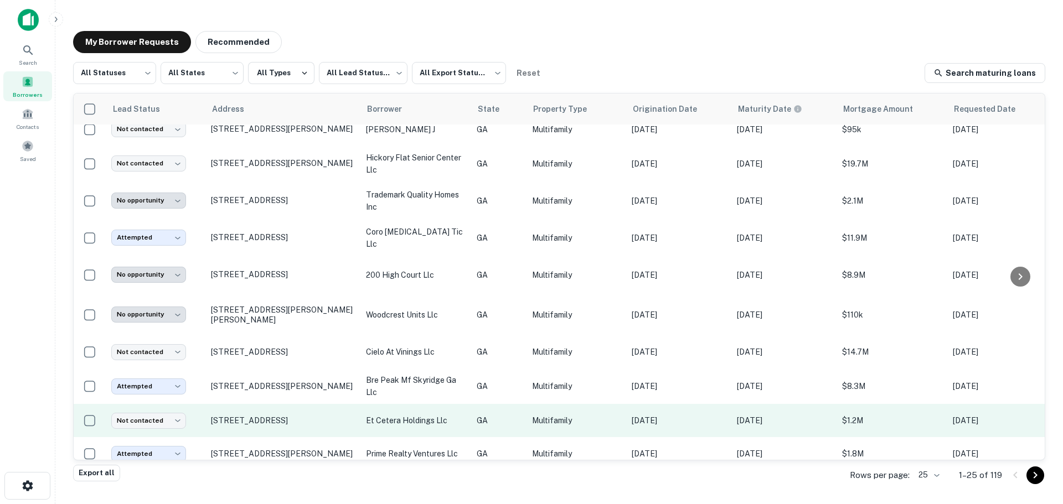
scroll to position [546, 0]
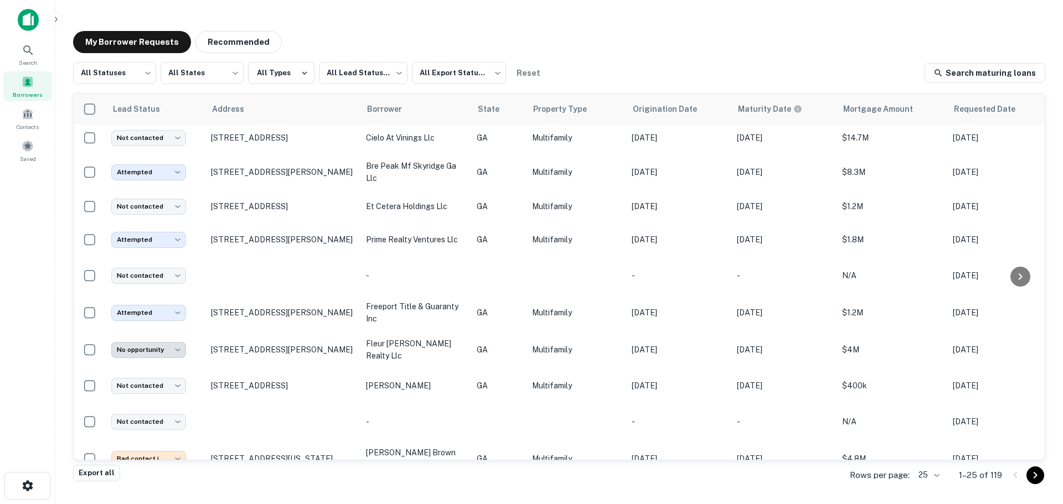
click at [1041, 475] on icon "Go to next page" at bounding box center [1034, 475] width 13 height 13
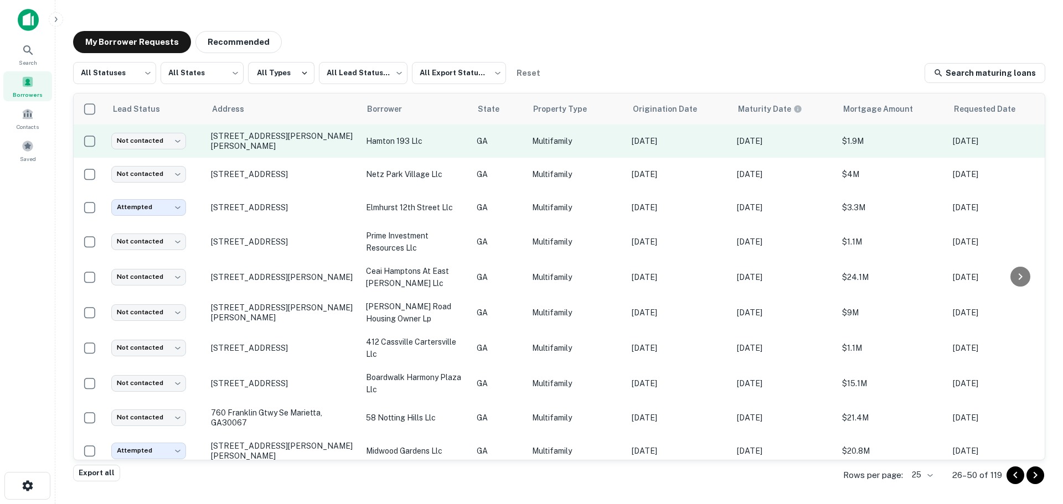
click at [307, 152] on td "[STREET_ADDRESS][PERSON_NAME][PERSON_NAME]" at bounding box center [282, 141] width 155 height 33
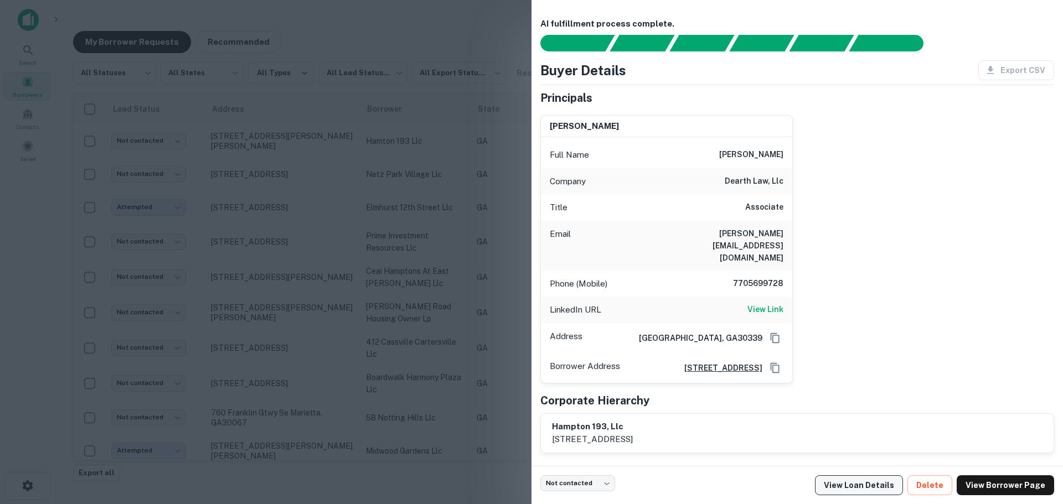
click at [891, 488] on link "View Loan Details" at bounding box center [859, 485] width 88 height 20
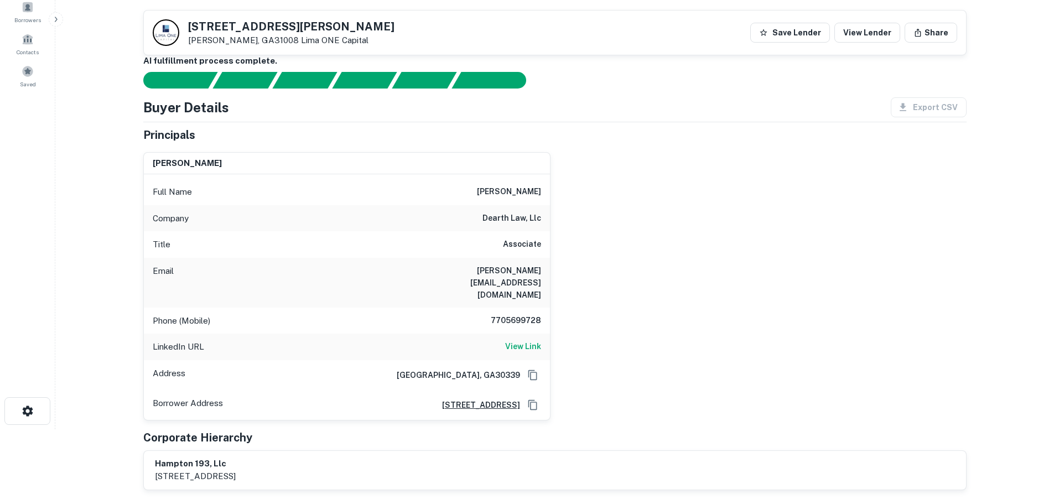
scroll to position [18, 0]
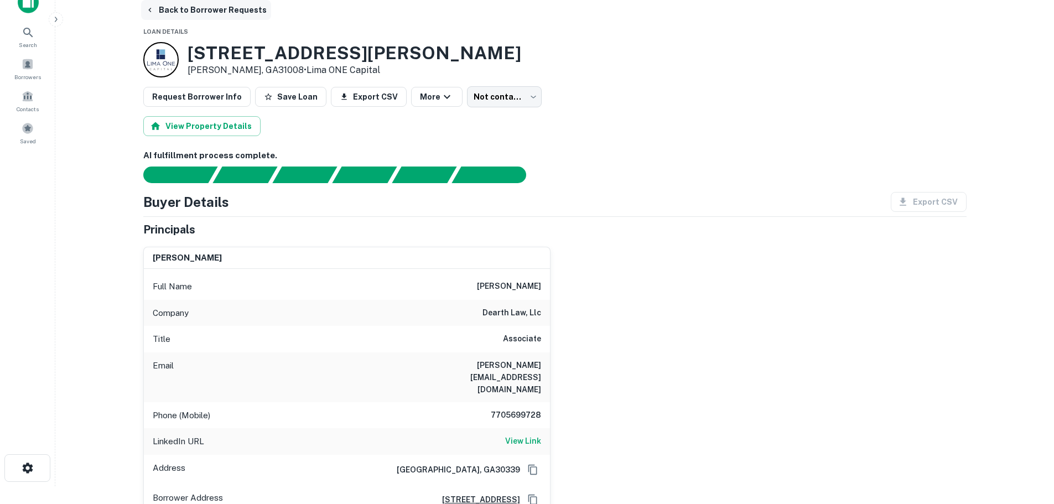
click at [198, 4] on button "Back to Borrower Requests" at bounding box center [206, 10] width 130 height 20
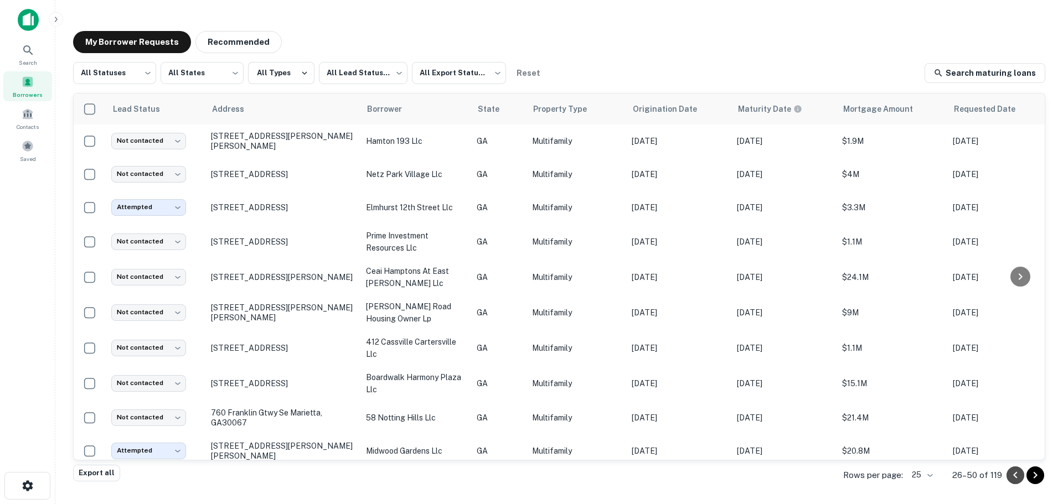
click at [1015, 476] on icon "Go to previous page" at bounding box center [1015, 475] width 4 height 7
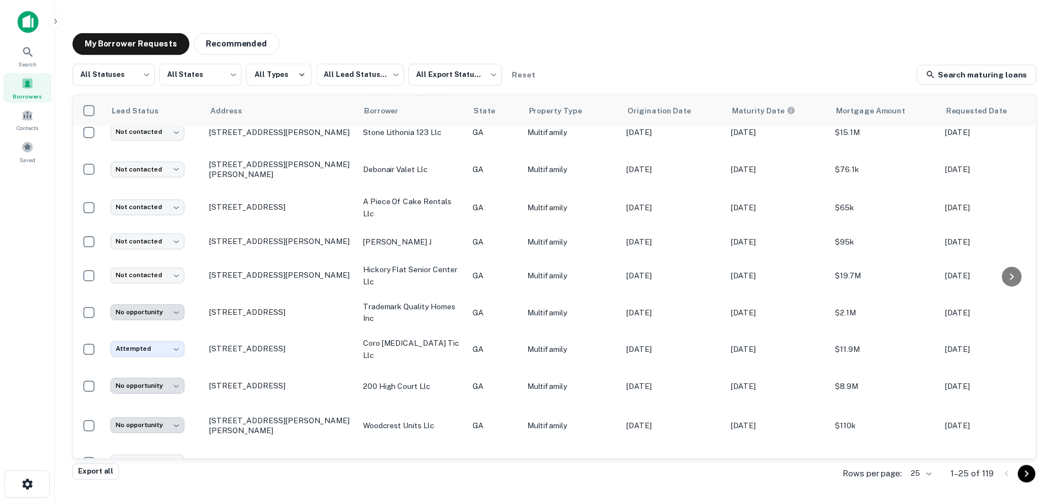
scroll to position [221, 0]
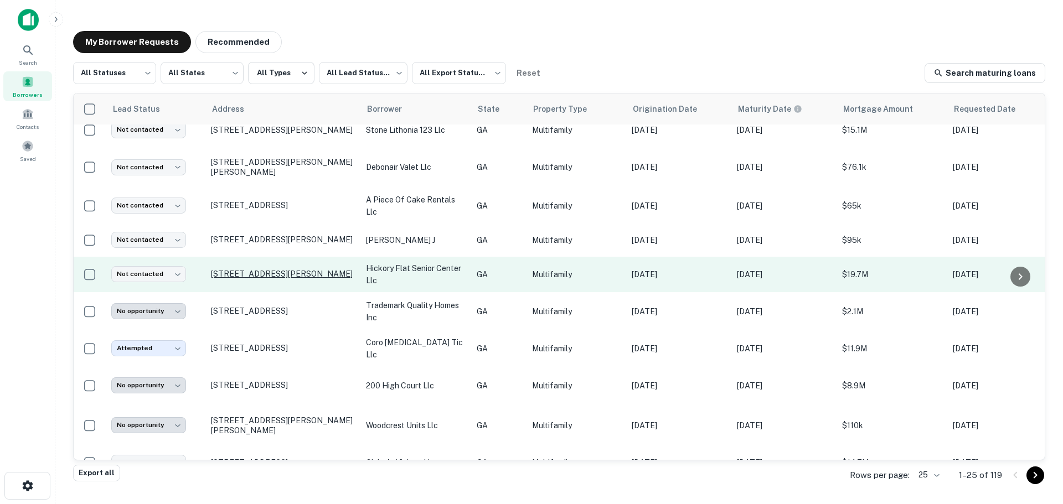
click at [272, 269] on p "[STREET_ADDRESS][PERSON_NAME]" at bounding box center [283, 274] width 144 height 10
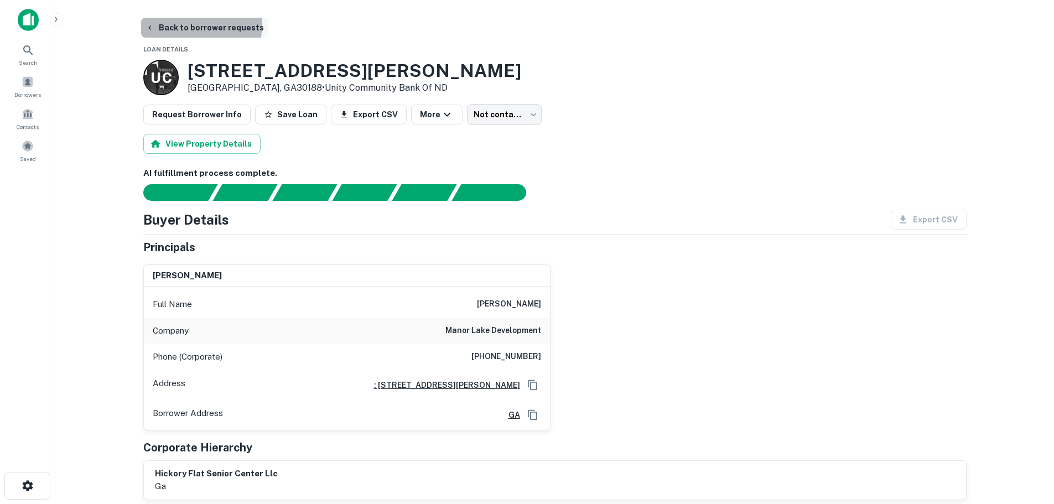
click at [167, 23] on button "Back to borrower requests" at bounding box center [204, 28] width 127 height 20
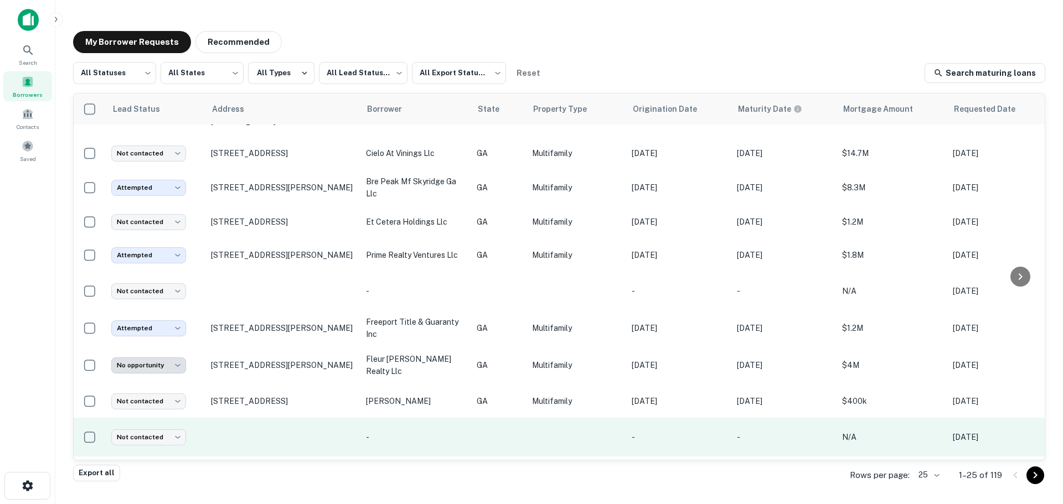
scroll to position [546, 0]
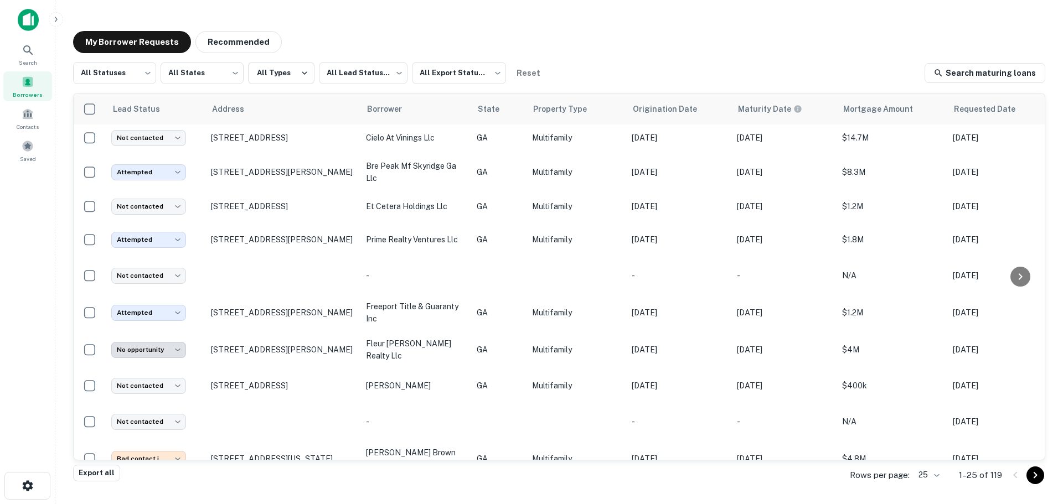
click at [1036, 477] on icon "Go to next page" at bounding box center [1034, 475] width 13 height 13
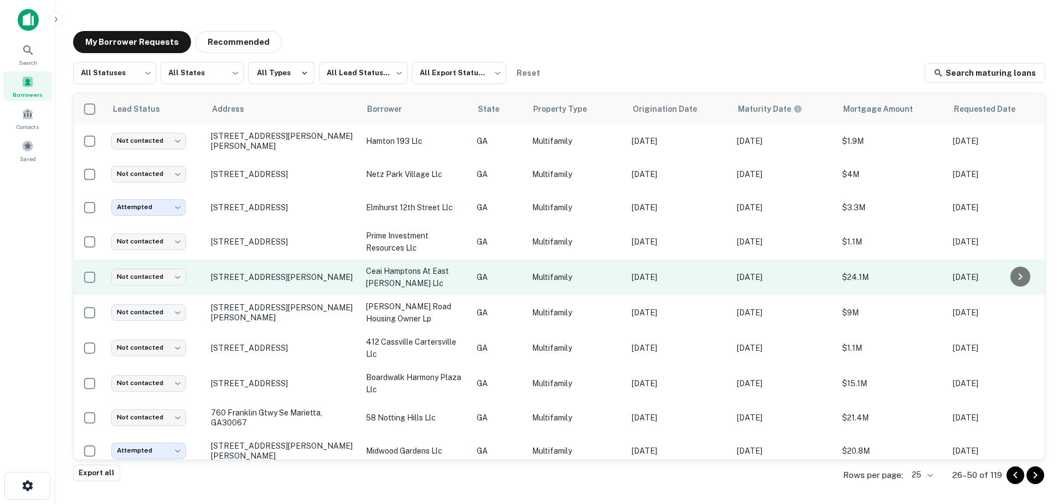
click at [228, 268] on td "1523 Roswell Rd Marietta, GA30062" at bounding box center [282, 277] width 155 height 35
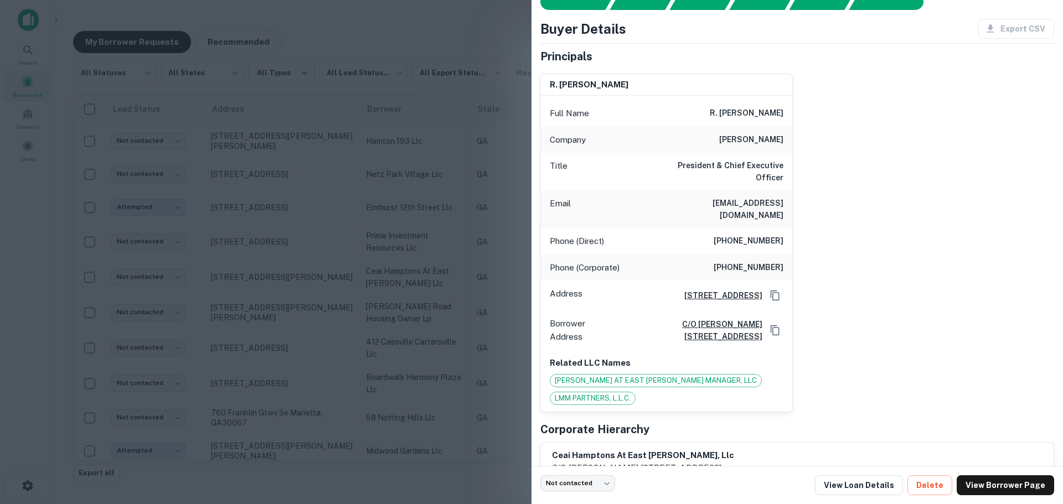
scroll to position [161, 0]
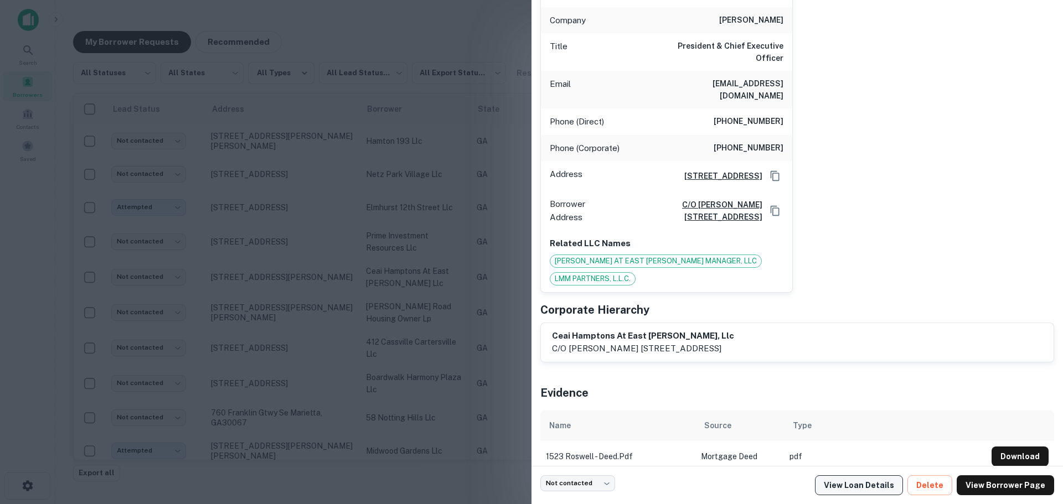
click at [861, 483] on link "View Loan Details" at bounding box center [859, 485] width 88 height 20
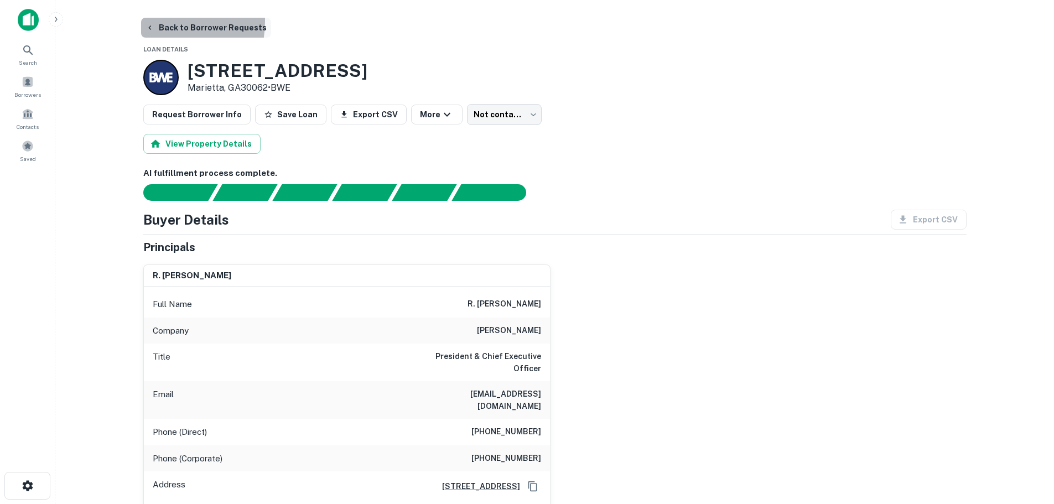
click at [151, 21] on button "Back to Borrower Requests" at bounding box center [206, 28] width 130 height 20
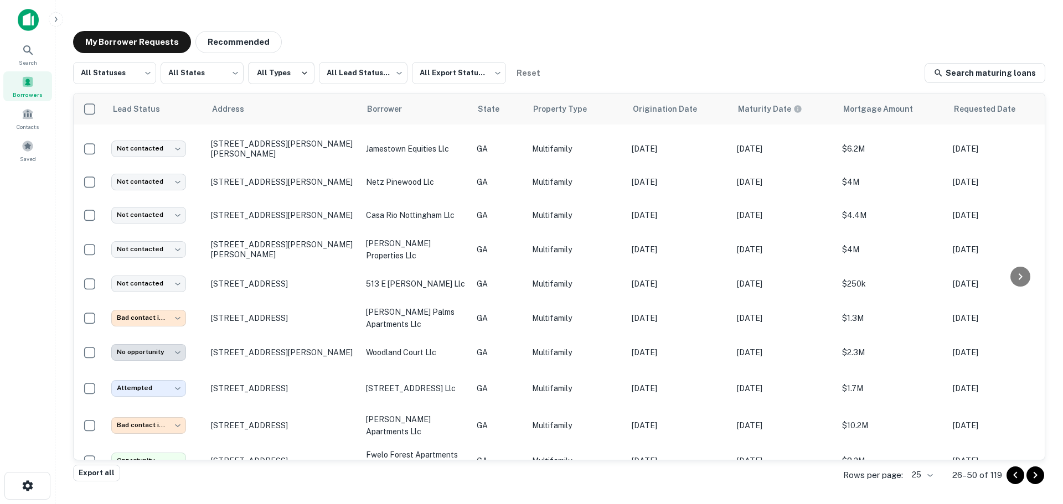
scroll to position [552, 0]
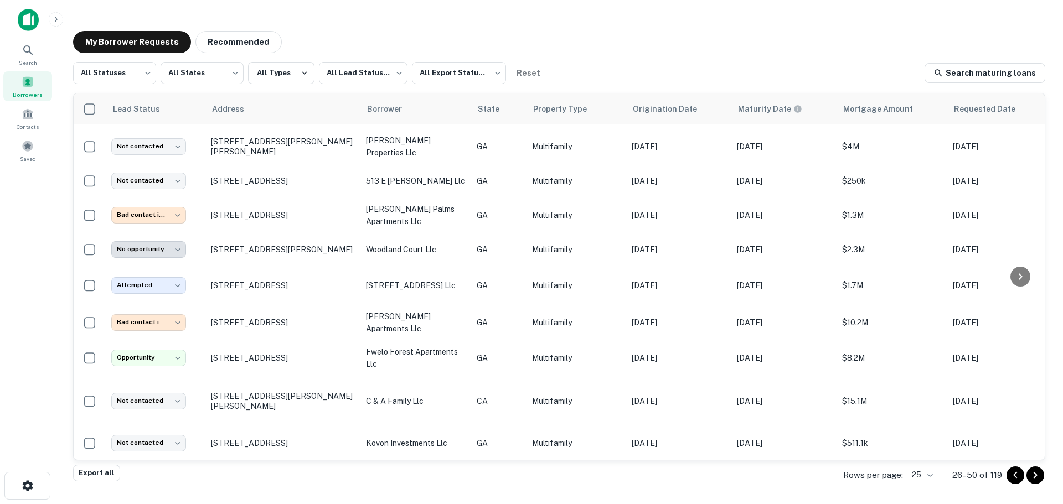
click at [1014, 474] on icon "Go to previous page" at bounding box center [1015, 475] width 13 height 13
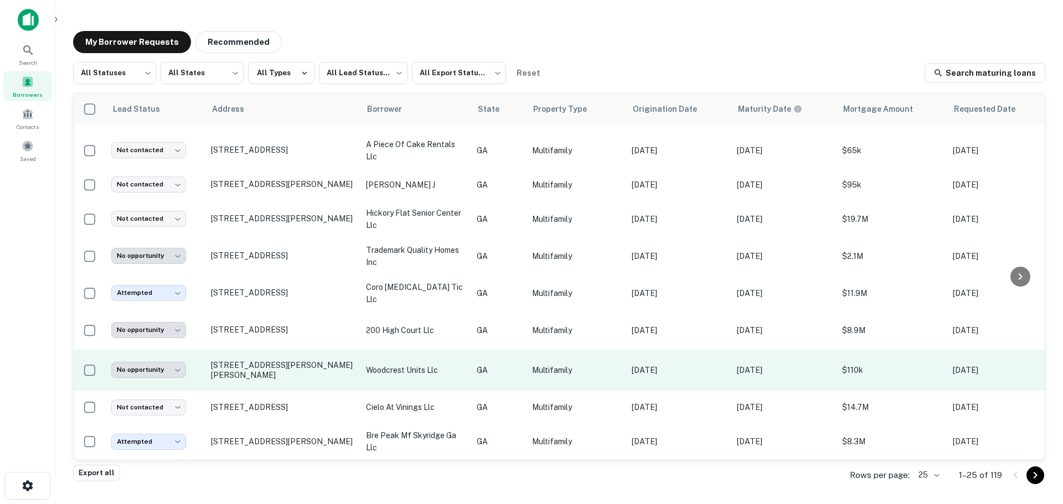
scroll to position [546, 0]
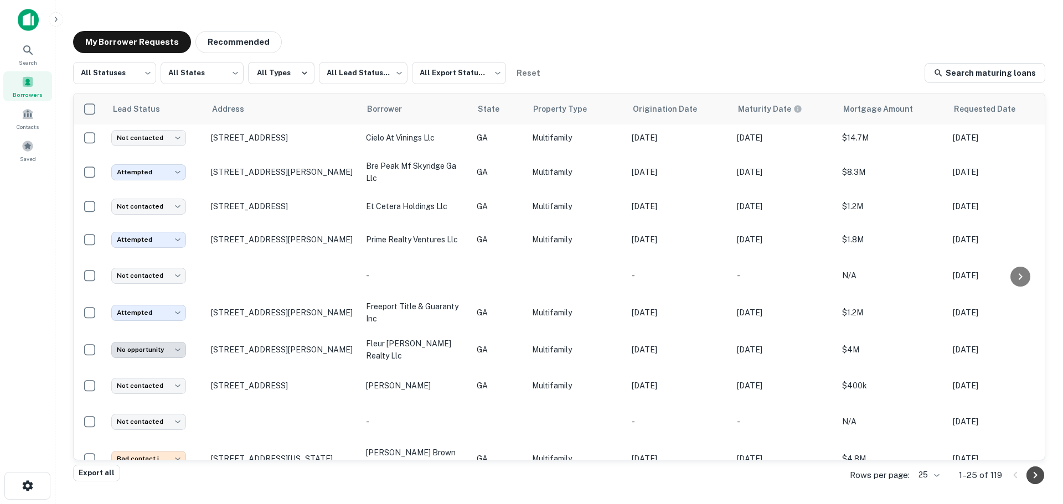
click at [1033, 483] on button "Go to next page" at bounding box center [1035, 476] width 18 height 18
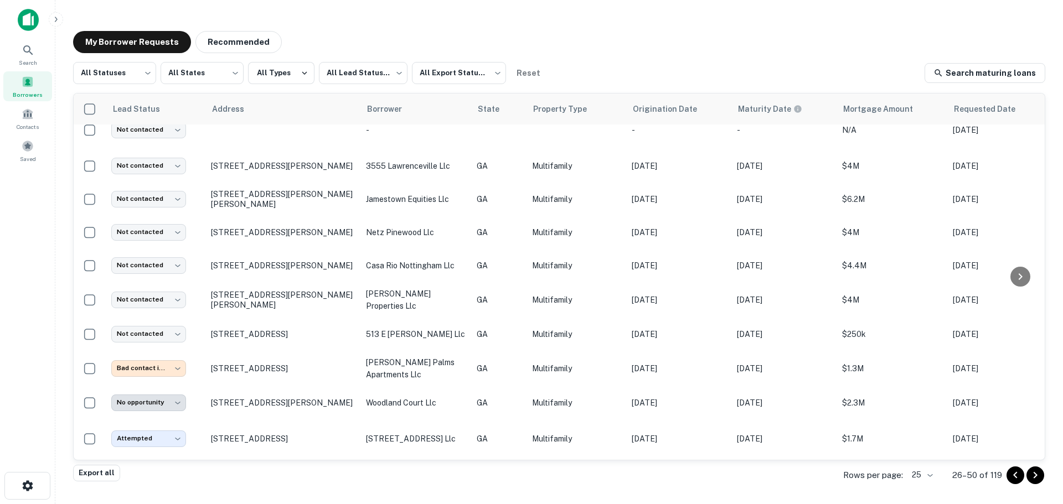
scroll to position [546, 0]
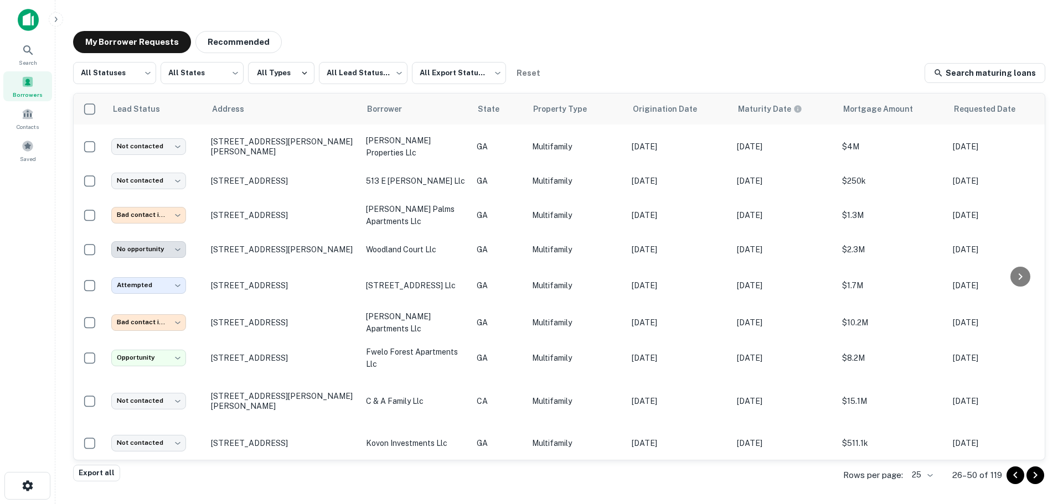
click at [1033, 483] on button "Go to next page" at bounding box center [1035, 476] width 18 height 18
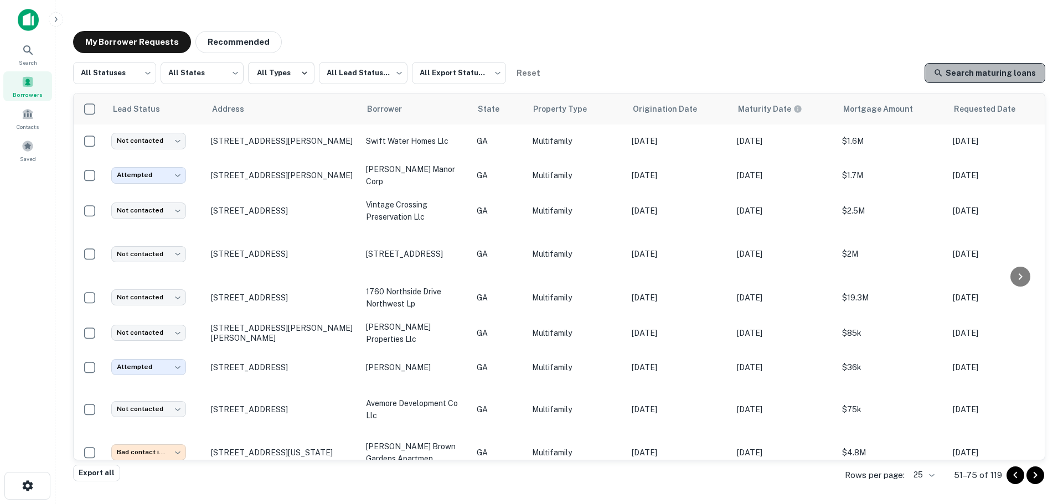
click at [993, 75] on link "Search maturing loans" at bounding box center [984, 73] width 121 height 20
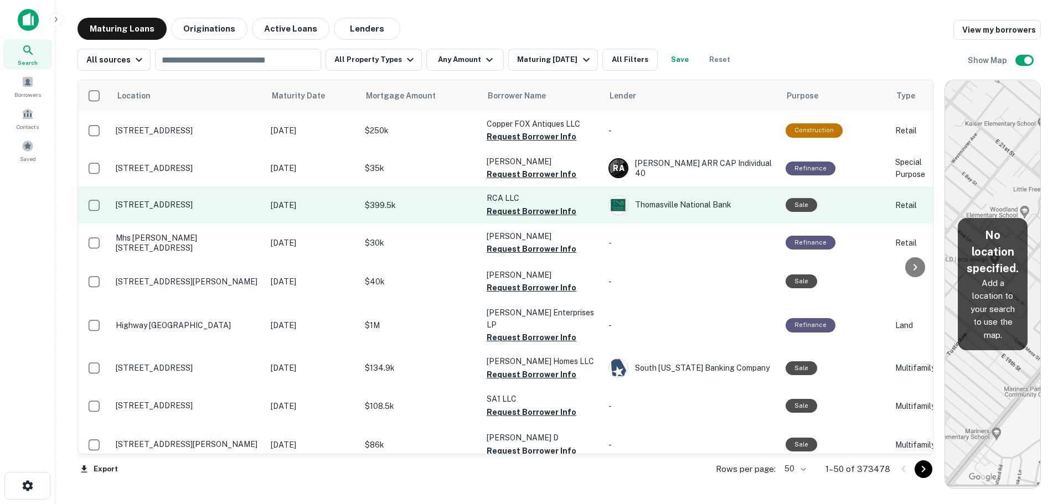
click at [191, 209] on p "[STREET_ADDRESS]" at bounding box center [188, 205] width 144 height 10
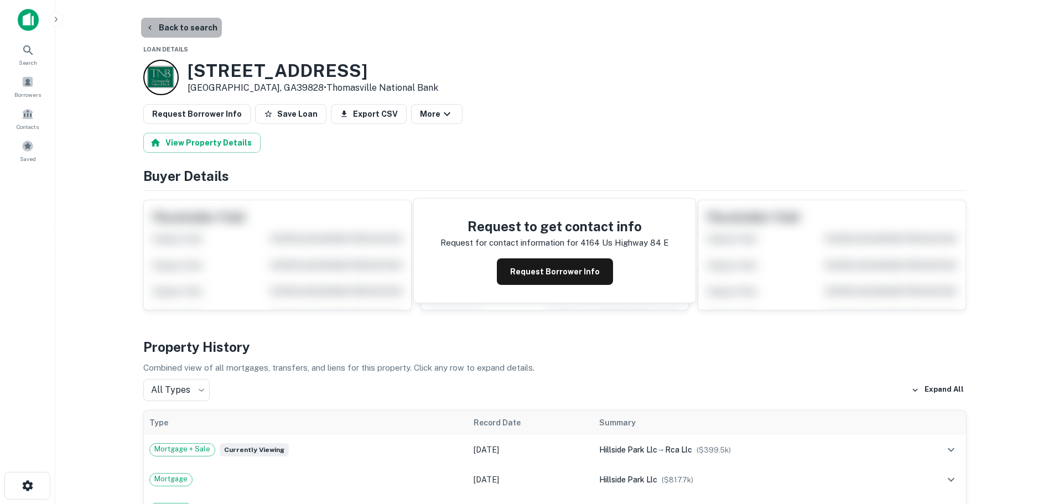
click at [183, 25] on button "Back to search" at bounding box center [181, 28] width 81 height 20
